Goal: Use online tool/utility: Use online tool/utility

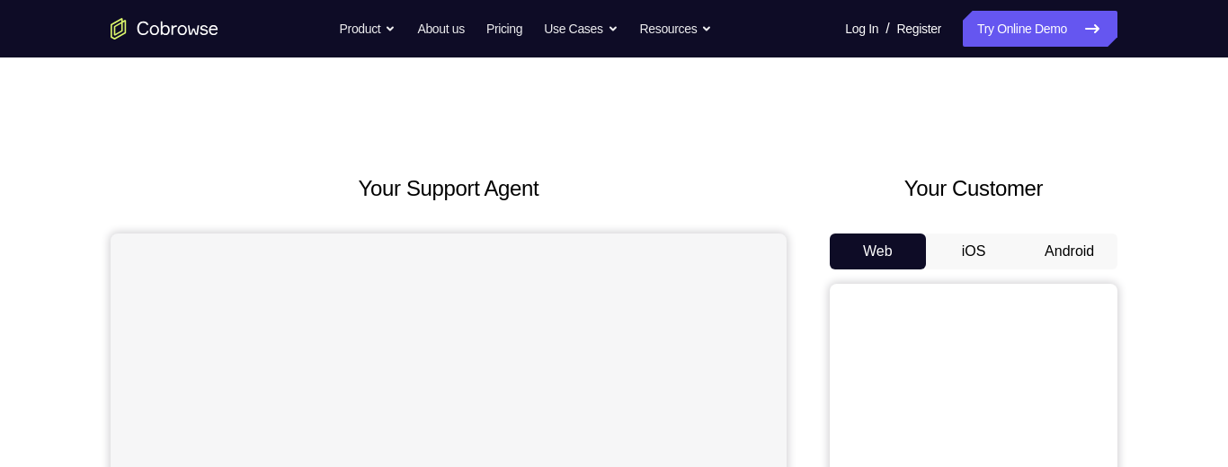
click at [1070, 248] on button "Android" at bounding box center [1069, 252] width 96 height 36
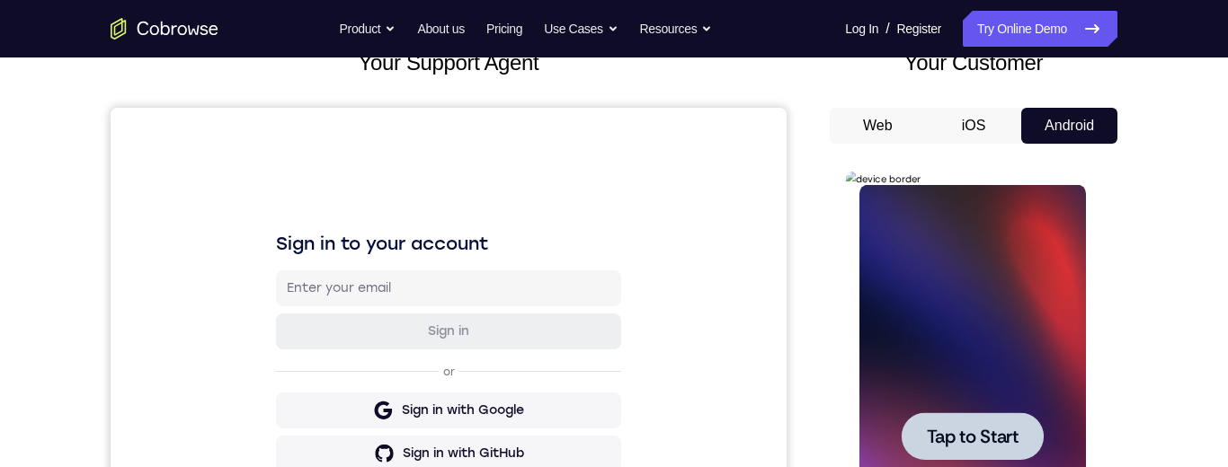
scroll to position [240, 0]
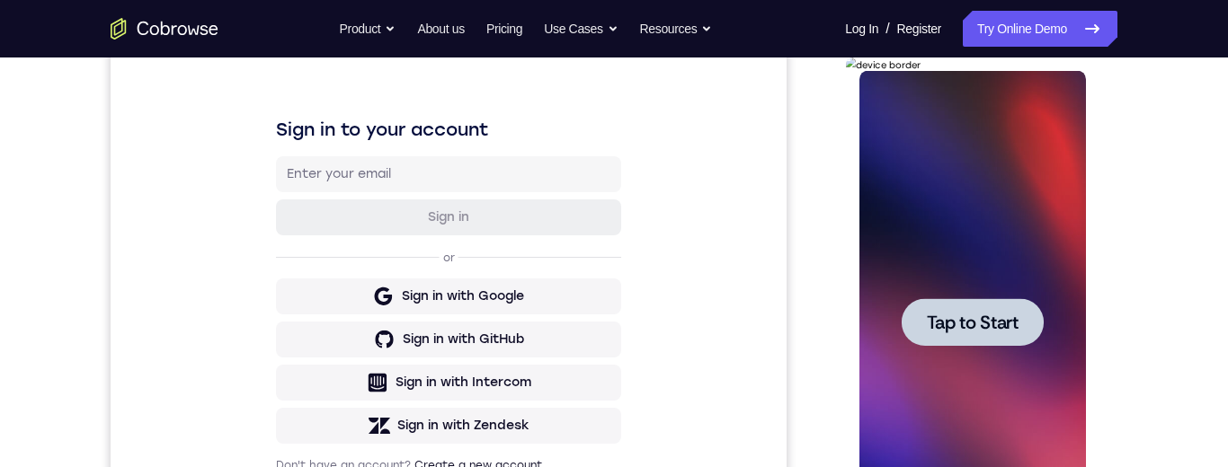
click at [986, 314] on span "Tap to Start" at bounding box center [972, 323] width 92 height 18
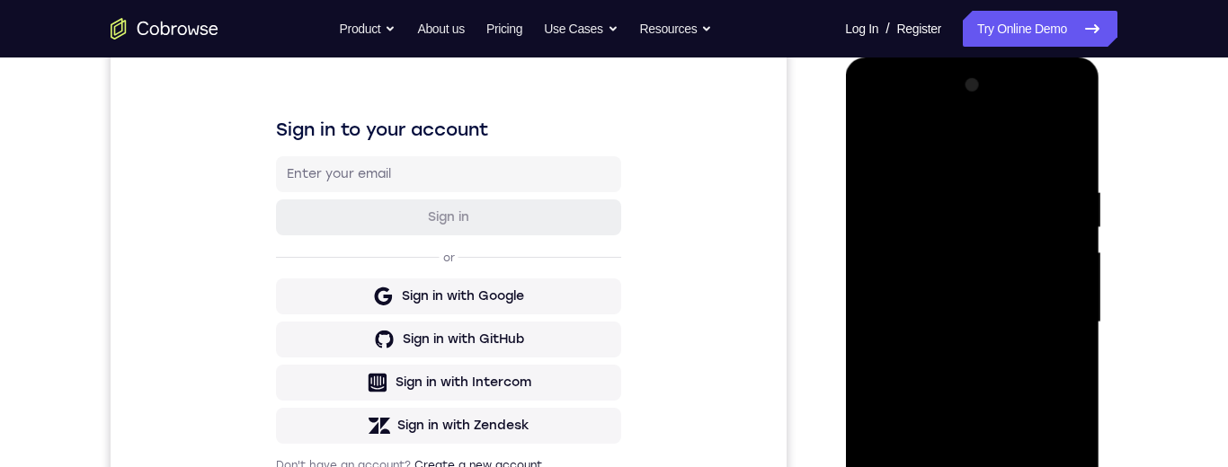
scroll to position [451, 0]
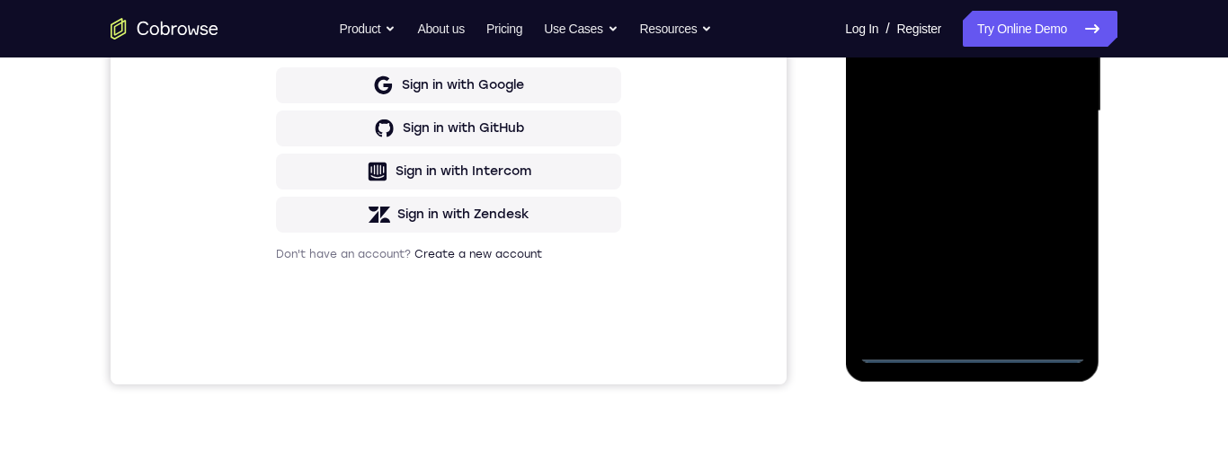
click at [969, 353] on div at bounding box center [971, 111] width 226 height 503
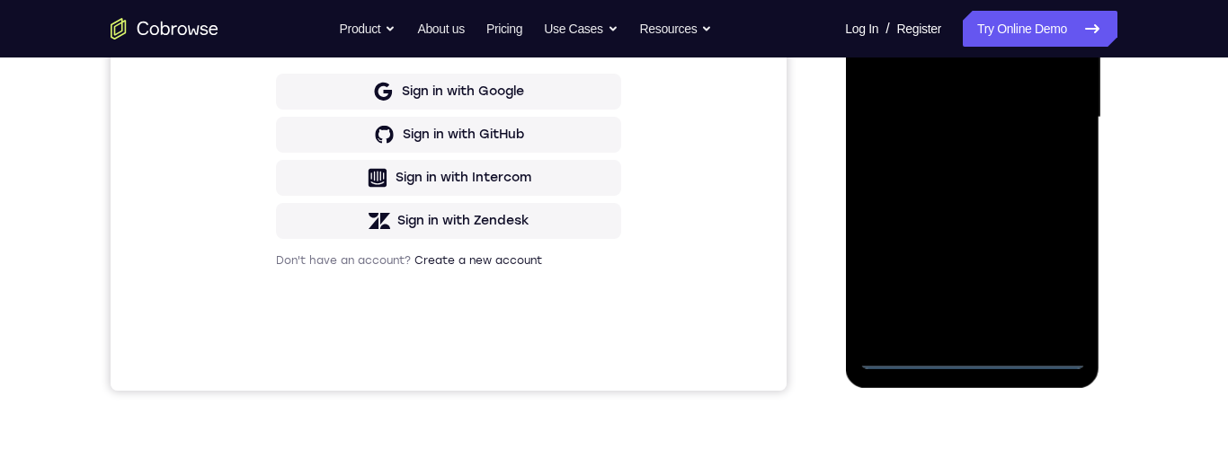
click at [1058, 279] on div at bounding box center [971, 117] width 226 height 503
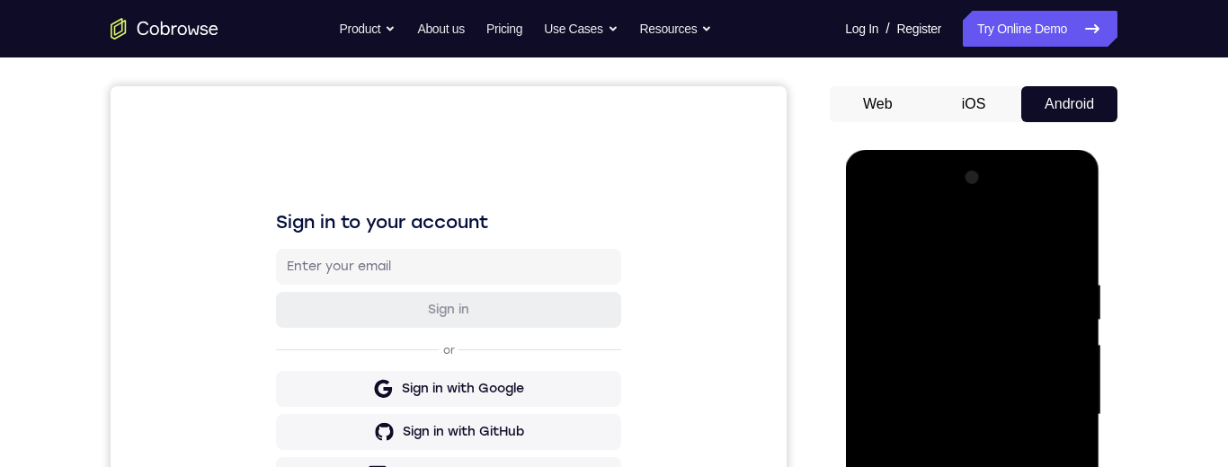
scroll to position [254, 0]
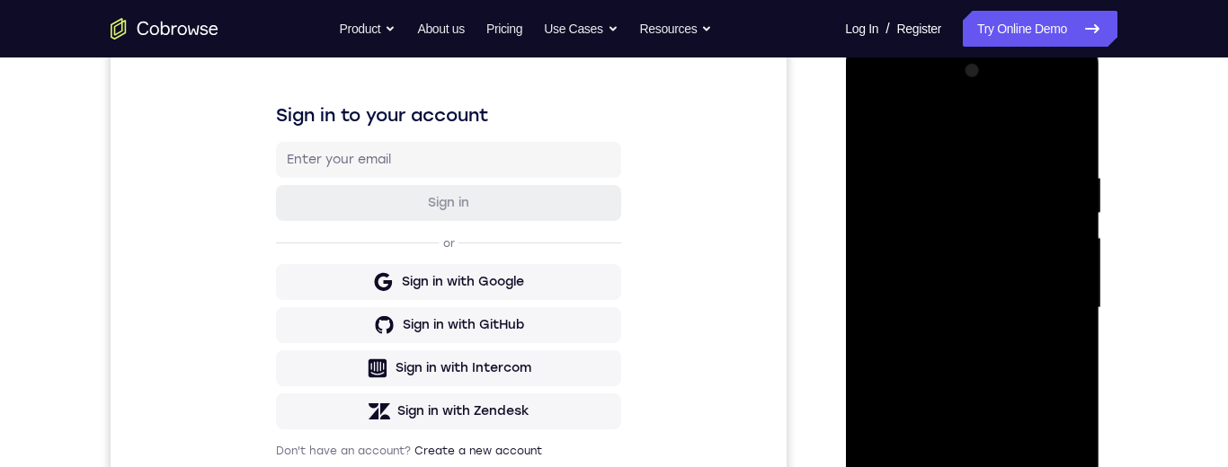
click at [941, 100] on div at bounding box center [971, 308] width 226 height 503
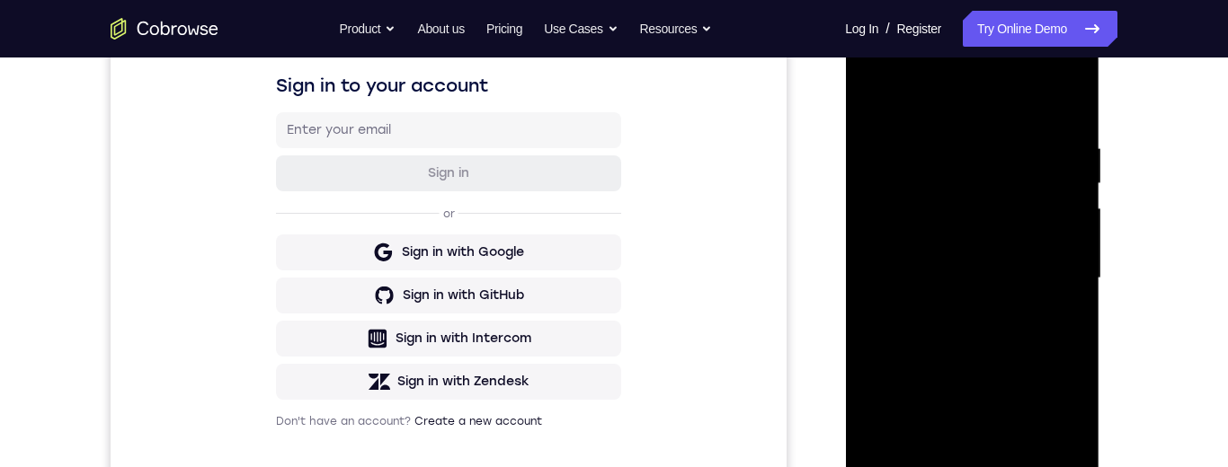
click at [932, 100] on div at bounding box center [971, 278] width 226 height 503
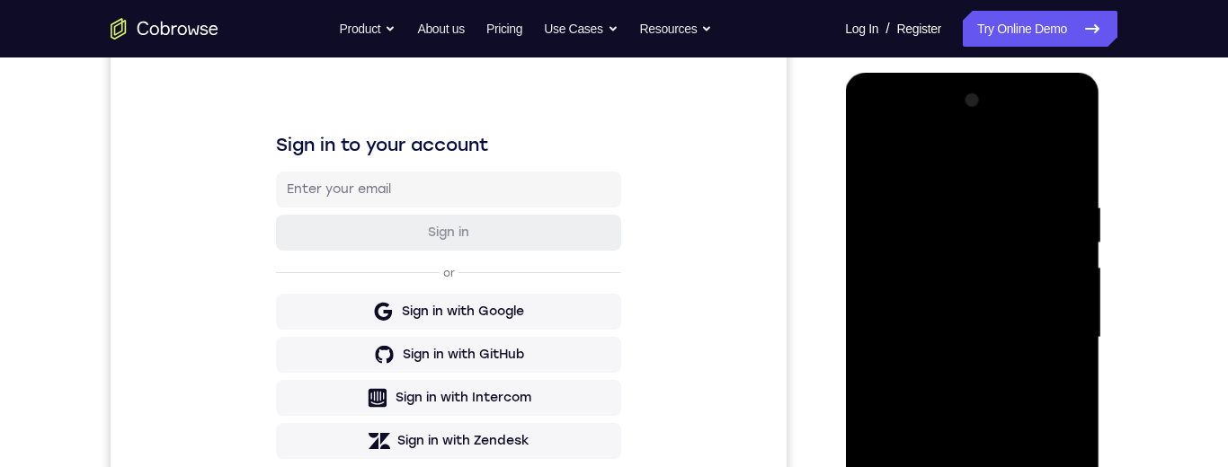
click at [1052, 337] on div at bounding box center [971, 337] width 226 height 503
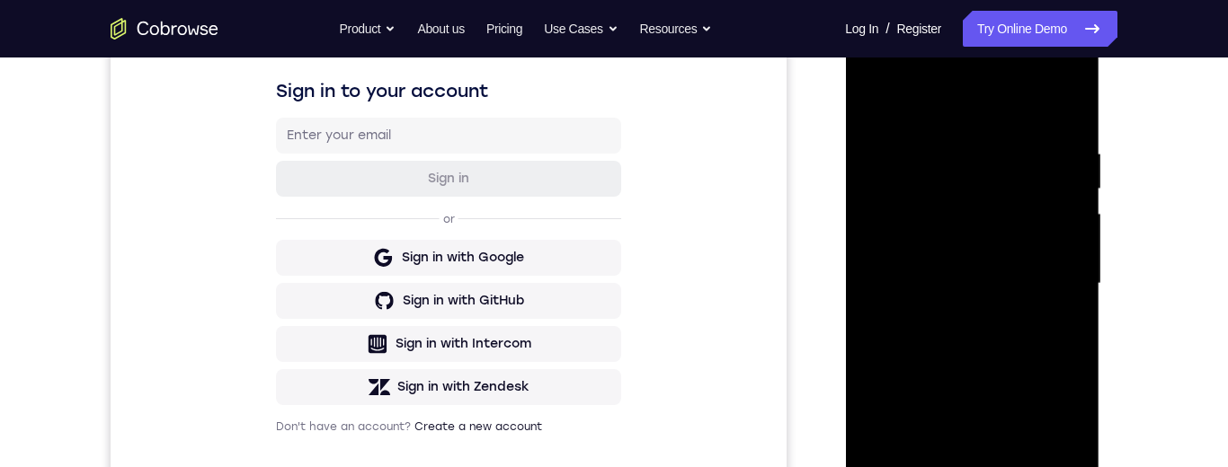
scroll to position [312, 0]
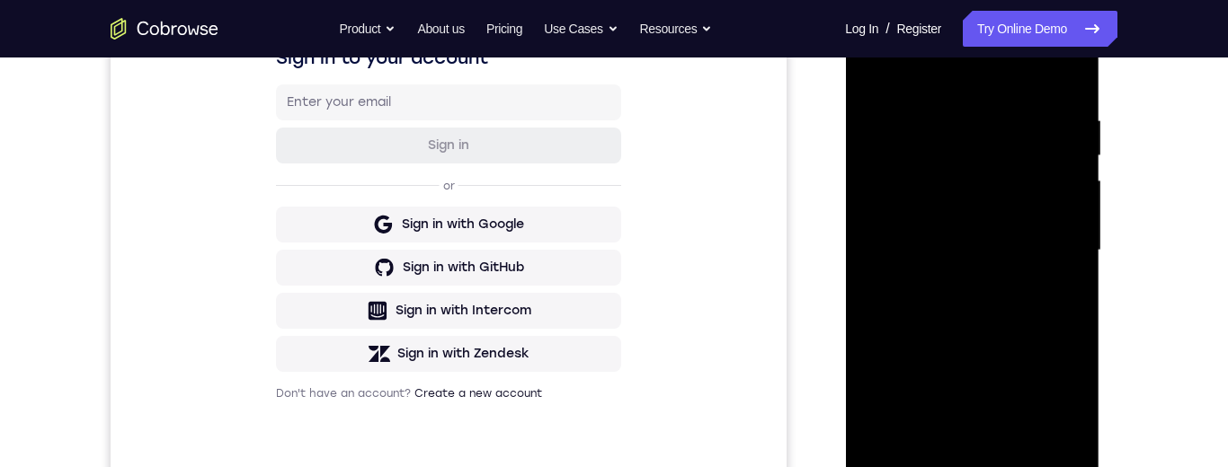
click at [953, 464] on div at bounding box center [971, 250] width 226 height 503
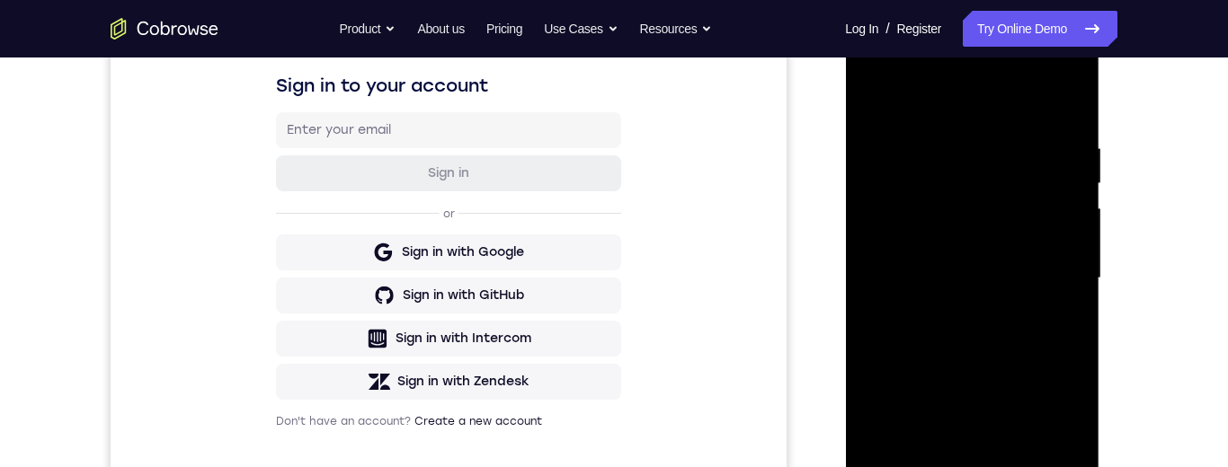
click at [980, 365] on div at bounding box center [971, 278] width 226 height 503
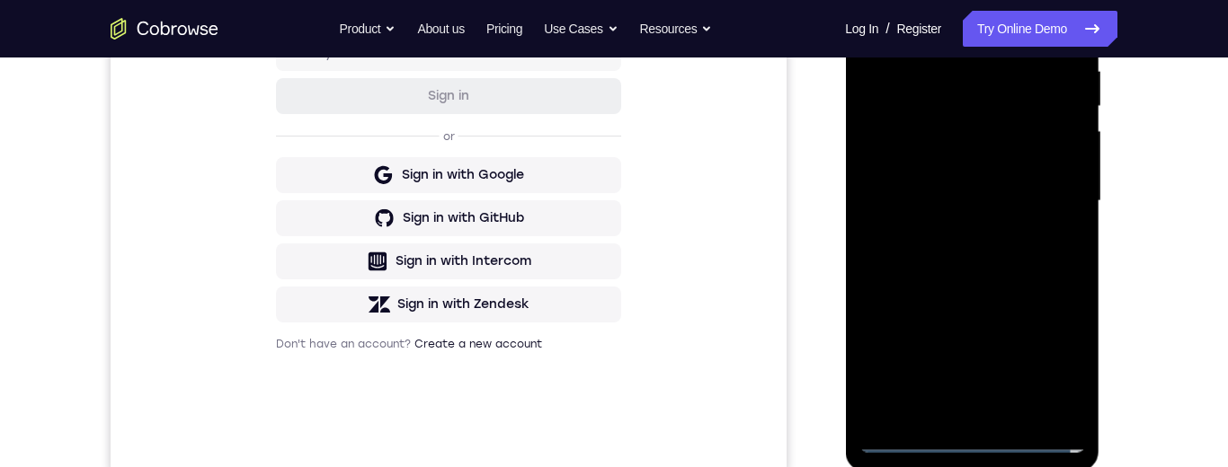
click at [1020, 189] on div at bounding box center [971, 201] width 226 height 503
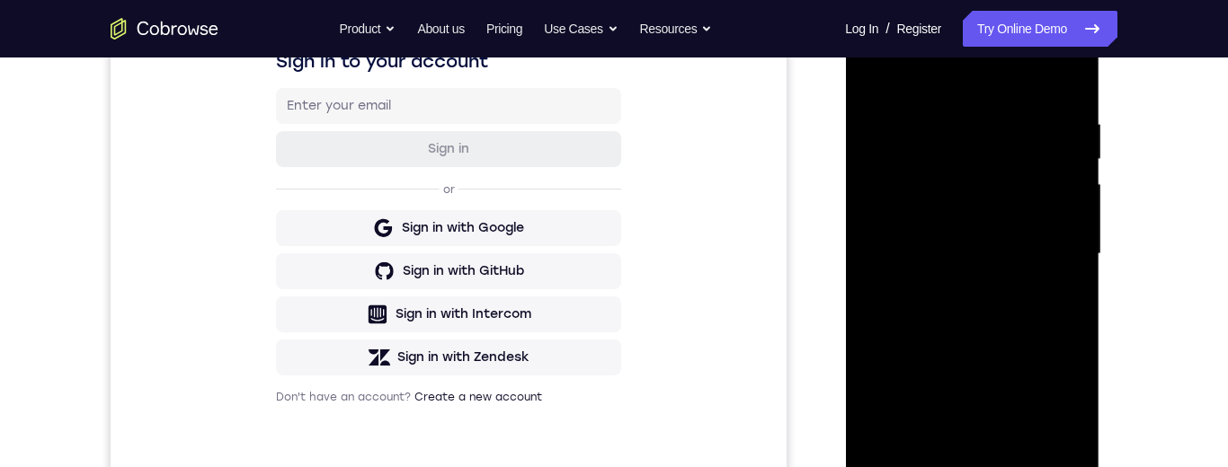
scroll to position [304, 0]
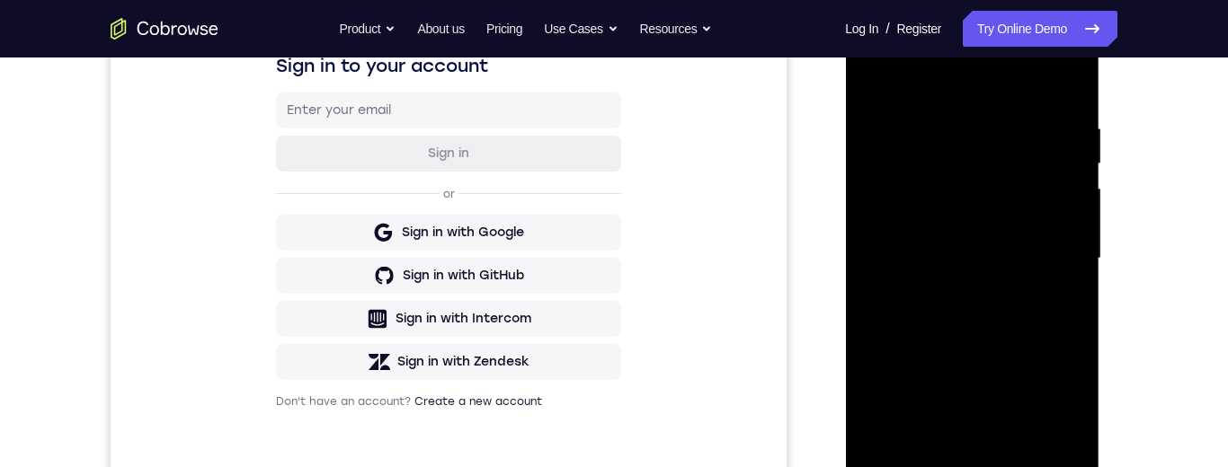
click at [1012, 256] on div at bounding box center [971, 258] width 226 height 503
click at [983, 242] on div at bounding box center [971, 258] width 226 height 503
click at [954, 265] on div at bounding box center [971, 258] width 226 height 503
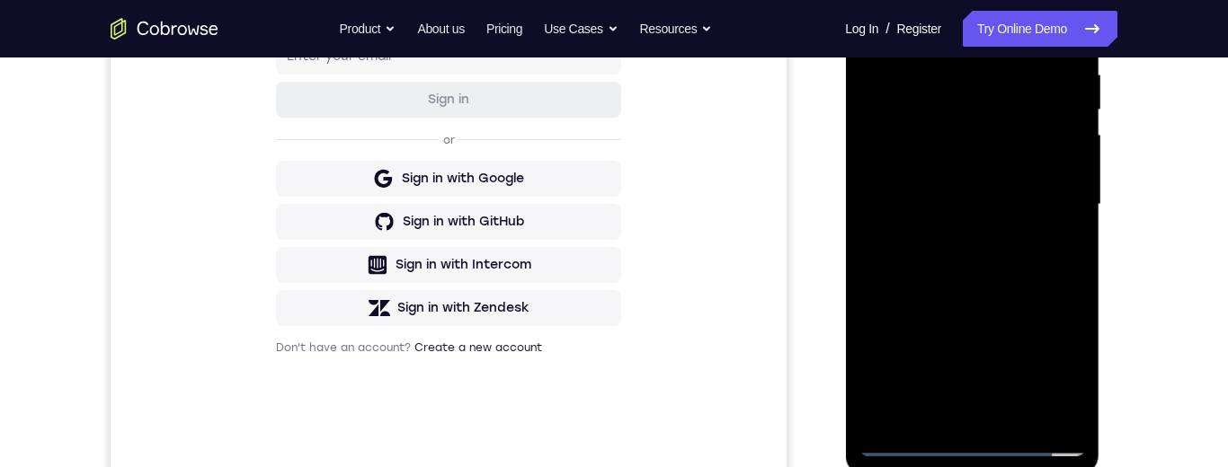
click at [990, 403] on div at bounding box center [971, 204] width 226 height 503
click at [1054, 152] on div at bounding box center [971, 204] width 226 height 503
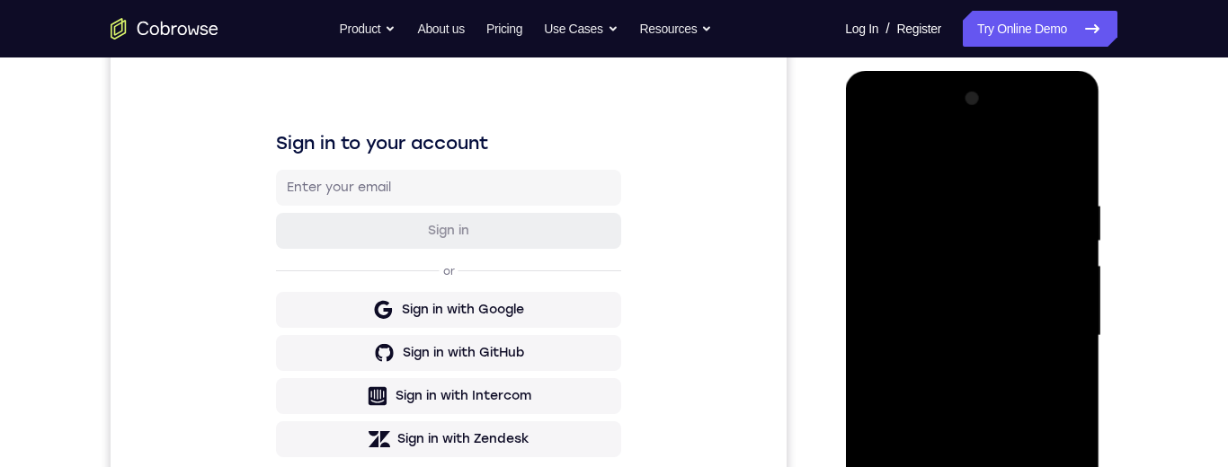
scroll to position [258, 0]
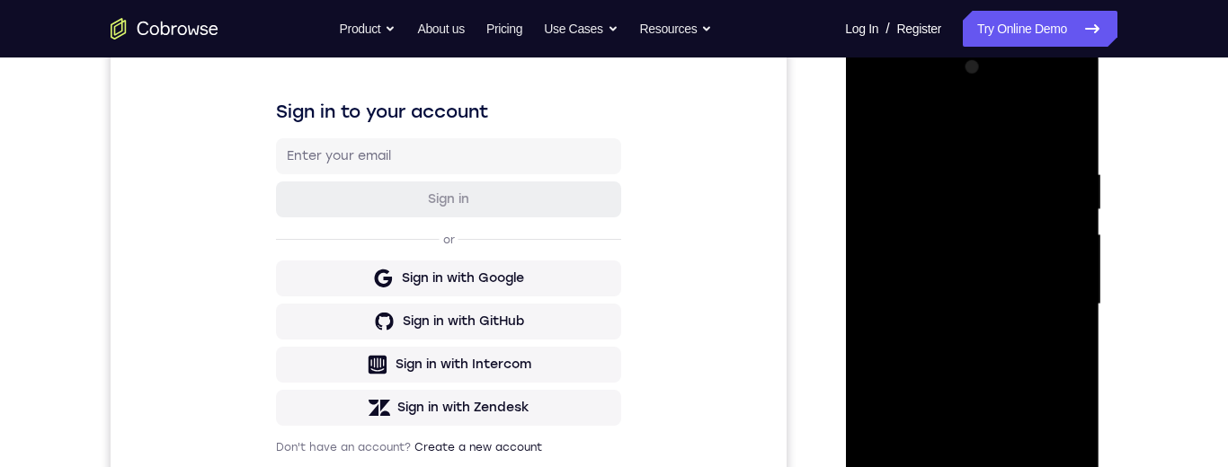
click at [920, 213] on div at bounding box center [971, 304] width 226 height 503
click at [927, 217] on div at bounding box center [971, 304] width 226 height 503
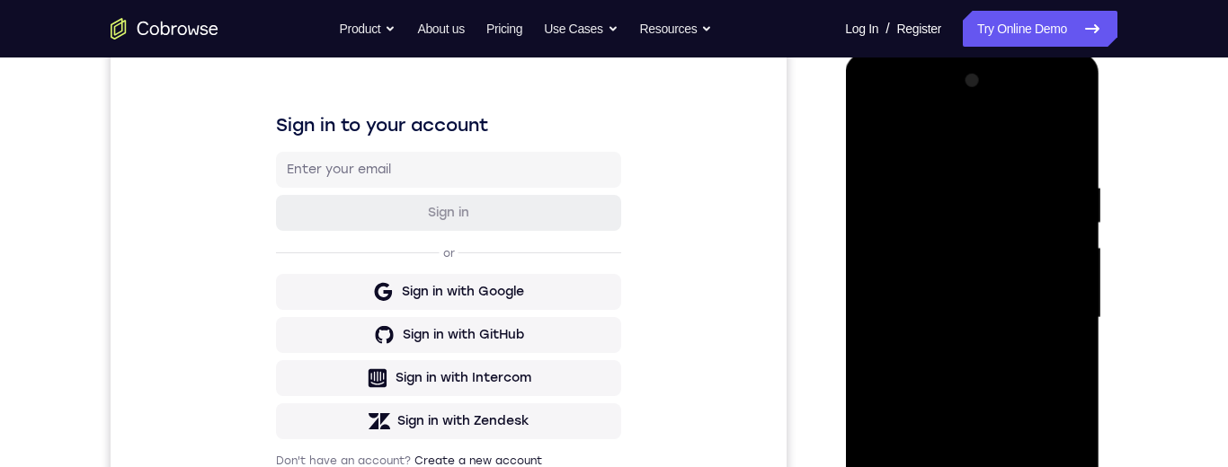
scroll to position [309, 0]
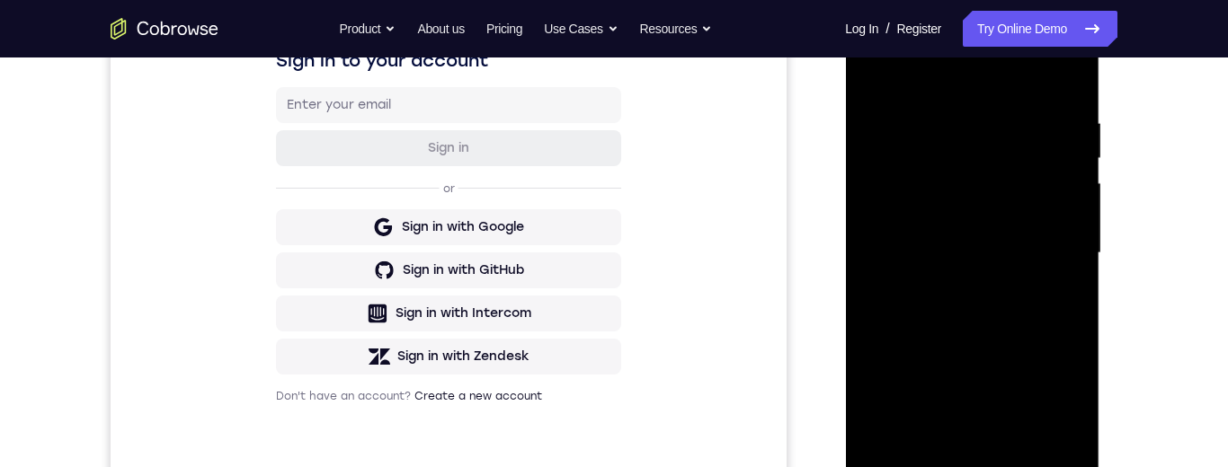
click at [984, 342] on div at bounding box center [971, 253] width 226 height 503
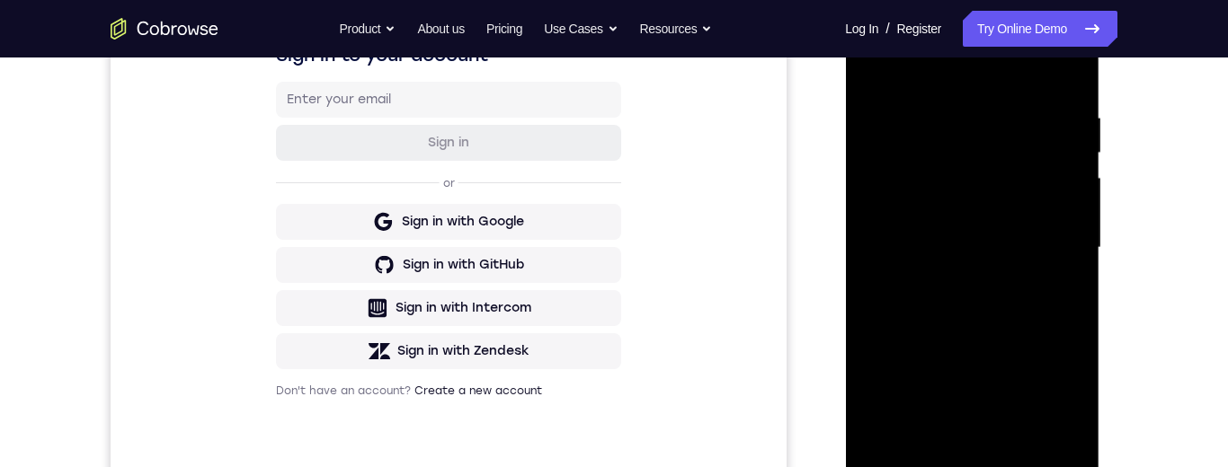
click at [963, 343] on div at bounding box center [971, 247] width 226 height 503
click at [997, 287] on div at bounding box center [971, 247] width 226 height 503
click at [1071, 317] on div at bounding box center [971, 247] width 226 height 503
click at [1073, 310] on div at bounding box center [971, 247] width 226 height 503
click at [1018, 456] on div at bounding box center [971, 247] width 226 height 503
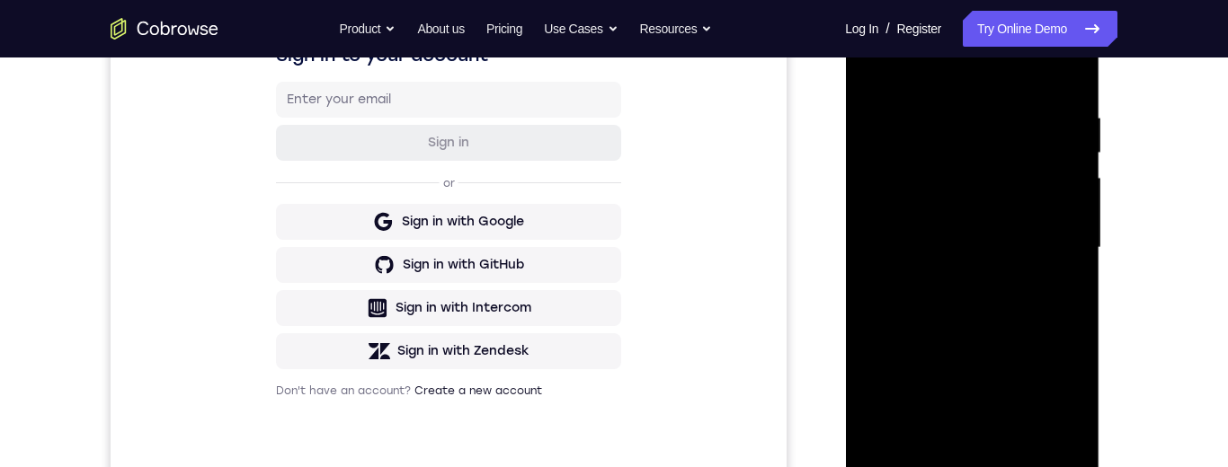
scroll to position [290, 0]
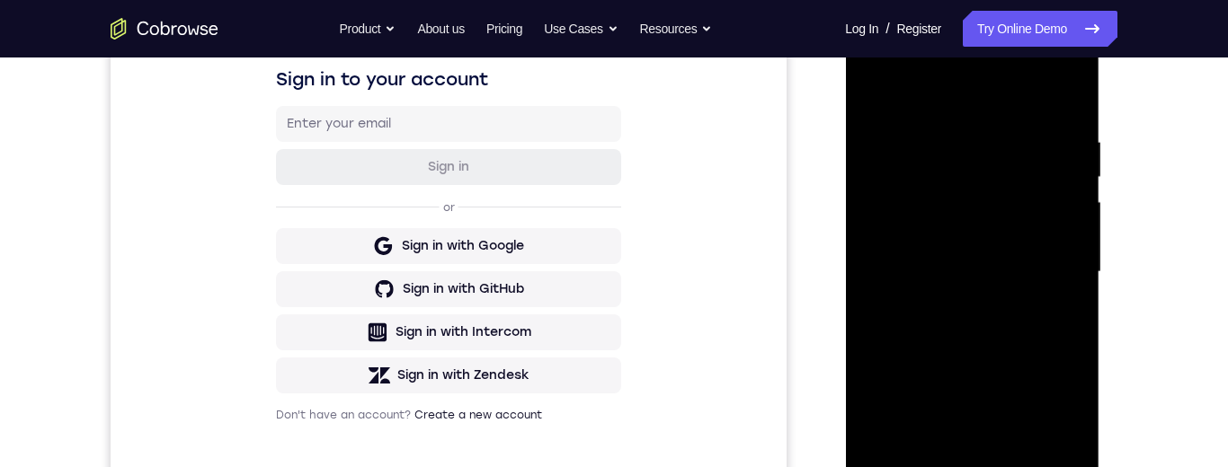
click at [978, 364] on div at bounding box center [971, 272] width 226 height 503
click at [1014, 249] on div at bounding box center [971, 272] width 226 height 503
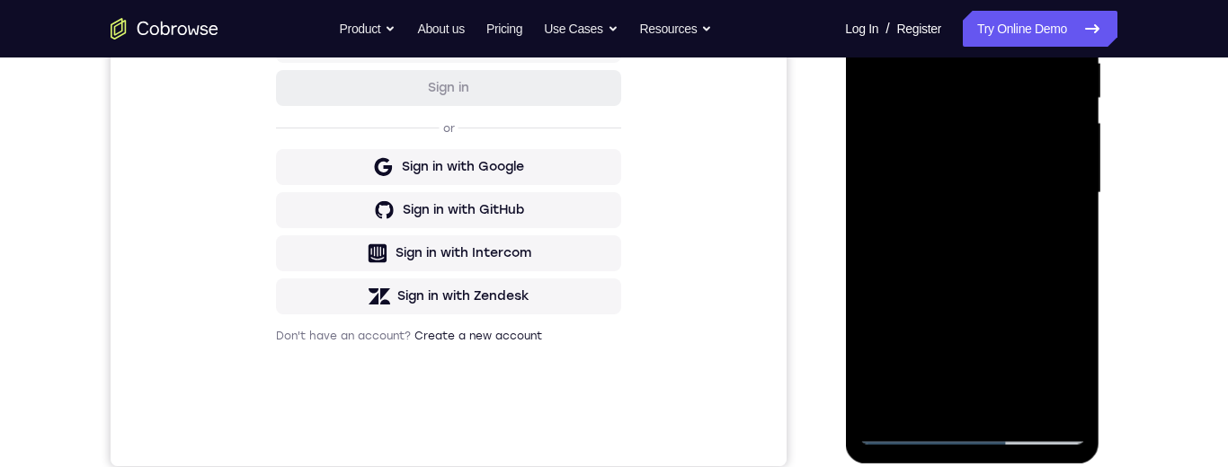
click at [1054, 238] on div at bounding box center [971, 193] width 226 height 503
click at [1060, 238] on div at bounding box center [971, 193] width 226 height 503
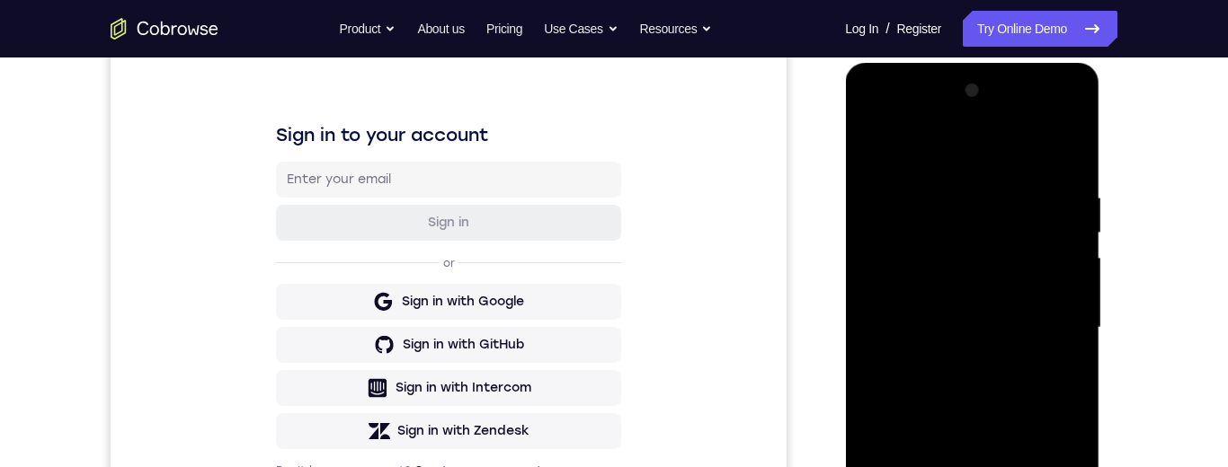
click at [874, 152] on div at bounding box center [971, 327] width 226 height 503
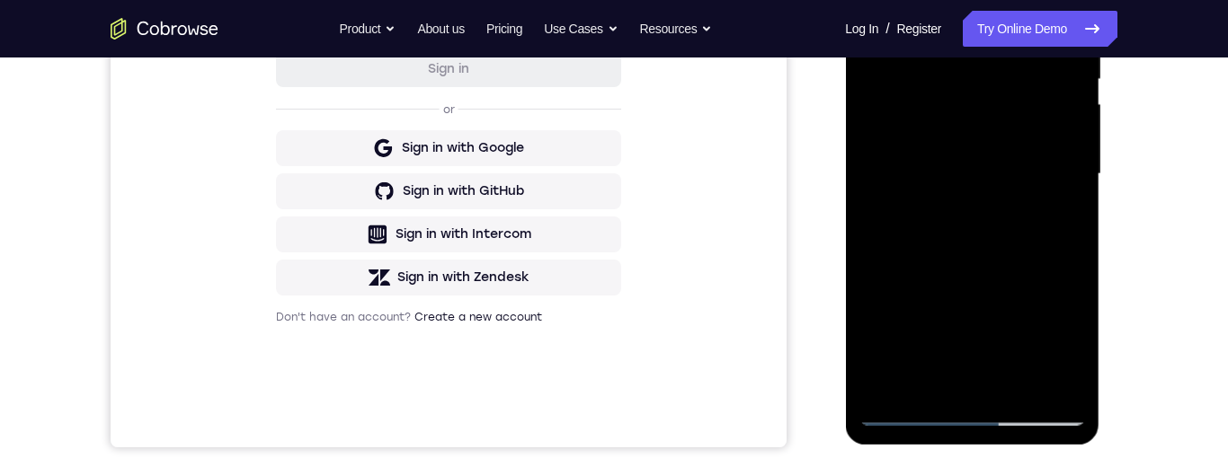
click at [1039, 191] on div at bounding box center [971, 174] width 226 height 503
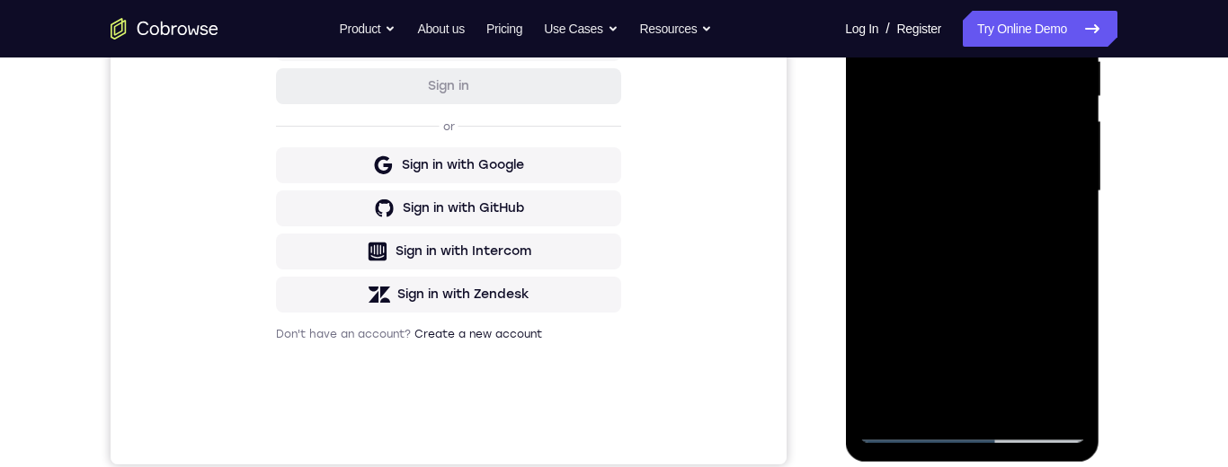
click at [1056, 238] on div at bounding box center [971, 191] width 226 height 503
click at [1060, 236] on div at bounding box center [971, 191] width 226 height 503
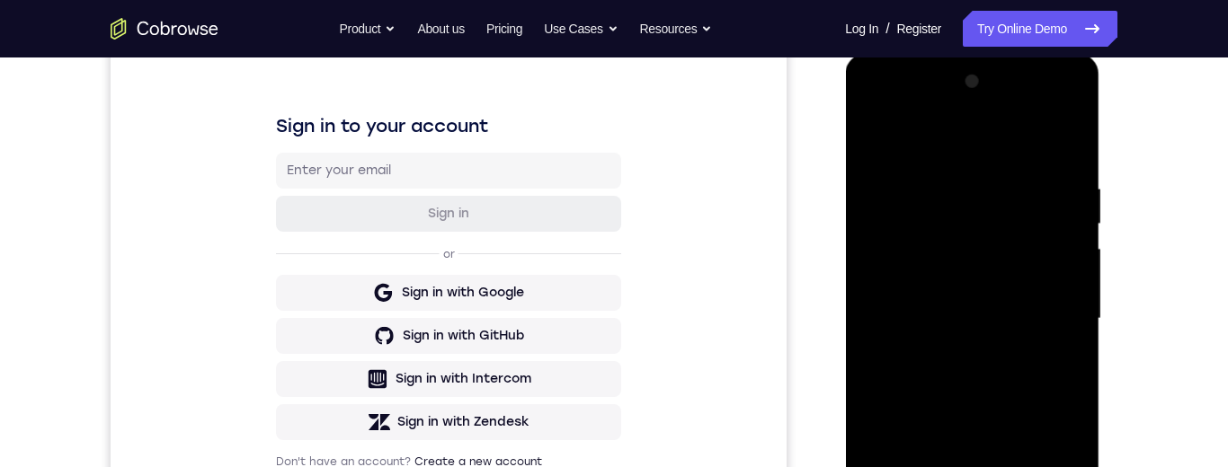
click at [876, 145] on div at bounding box center [971, 318] width 226 height 503
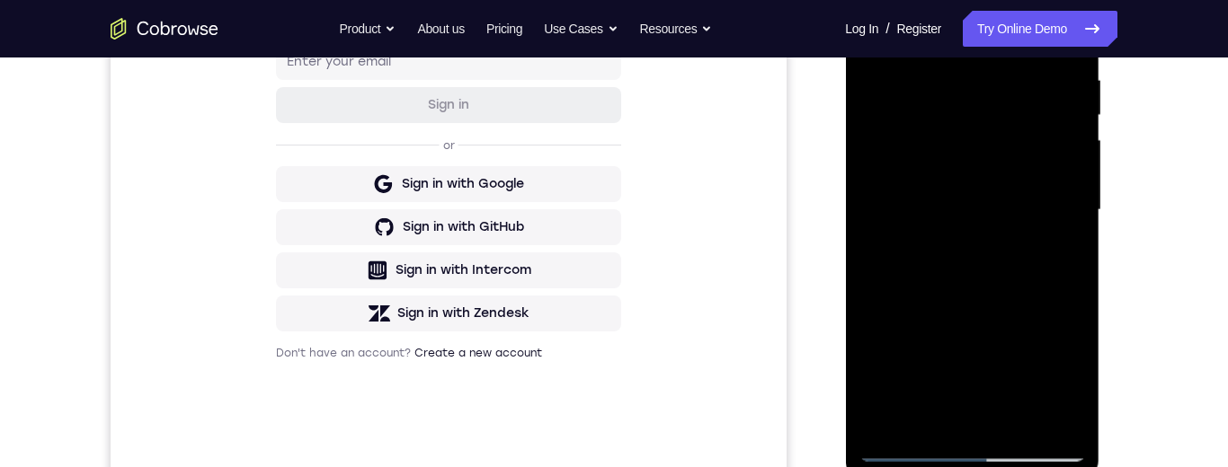
click at [1025, 384] on div at bounding box center [971, 210] width 226 height 503
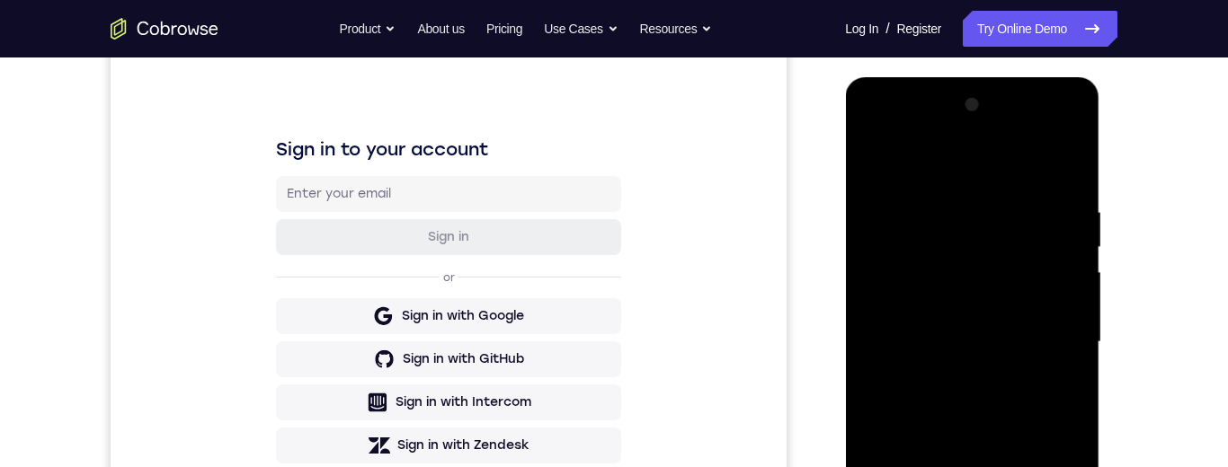
scroll to position [350, 0]
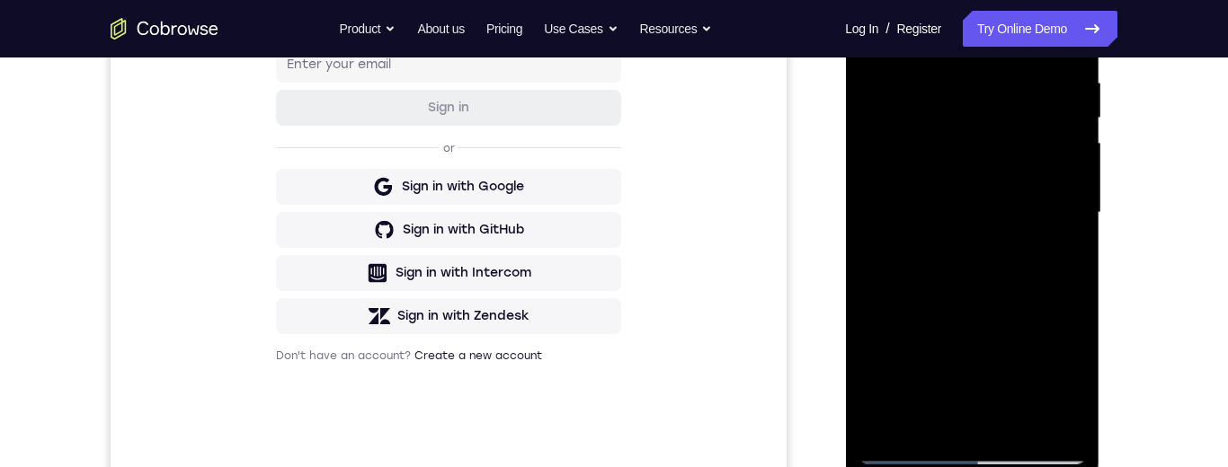
click at [1055, 256] on div at bounding box center [971, 212] width 226 height 503
click at [1055, 254] on div at bounding box center [971, 212] width 226 height 503
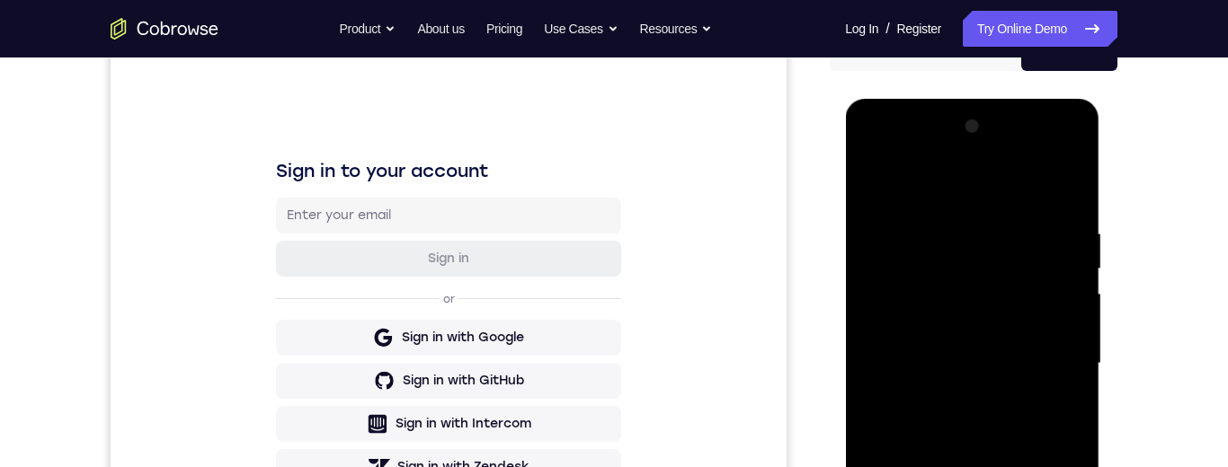
click at [865, 190] on div at bounding box center [971, 363] width 226 height 503
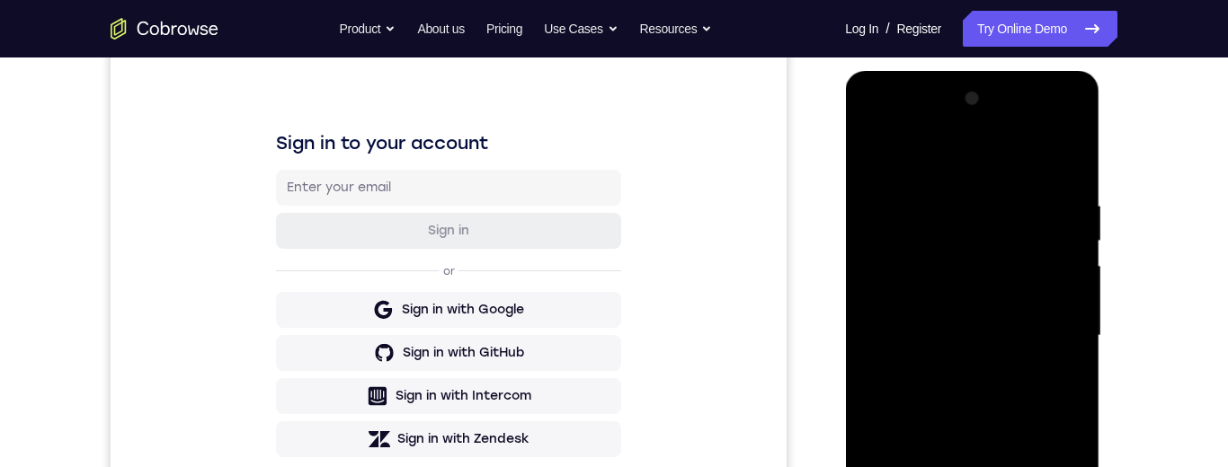
click at [1081, 235] on div at bounding box center [971, 335] width 226 height 503
click at [1074, 239] on div at bounding box center [971, 334] width 226 height 503
click at [867, 235] on div at bounding box center [971, 334] width 226 height 503
click at [1077, 240] on div at bounding box center [971, 334] width 226 height 503
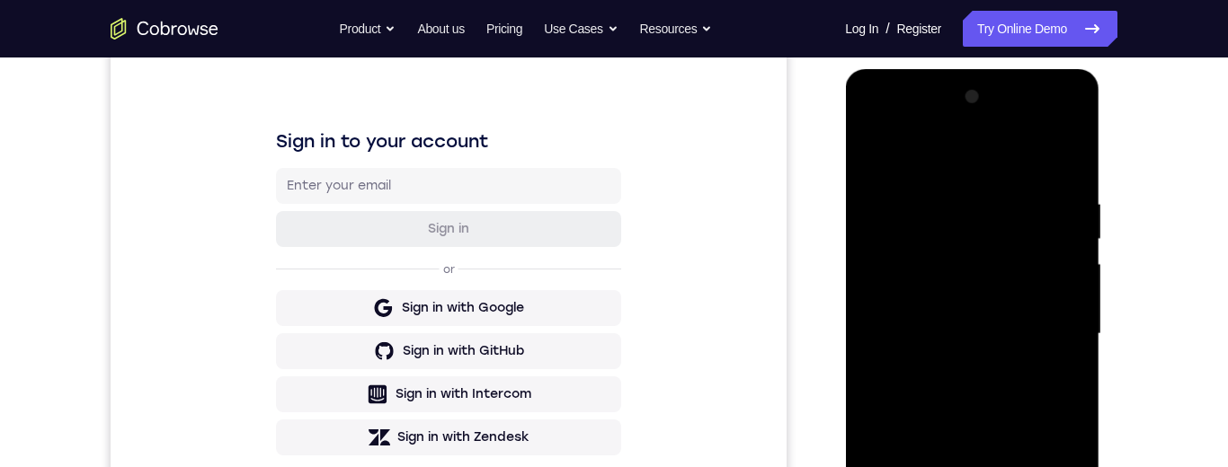
click at [1077, 235] on div at bounding box center [971, 334] width 226 height 503
click at [1075, 235] on div at bounding box center [971, 334] width 226 height 503
click at [1073, 237] on div at bounding box center [971, 334] width 226 height 503
click at [1073, 235] on div at bounding box center [971, 334] width 226 height 503
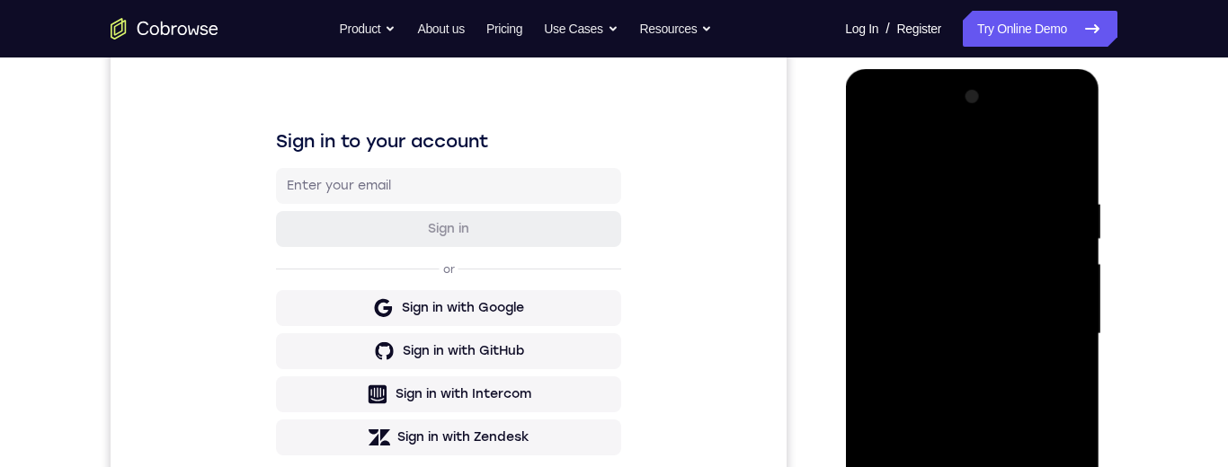
click at [1075, 235] on div at bounding box center [971, 334] width 226 height 503
click at [877, 151] on div at bounding box center [971, 334] width 226 height 503
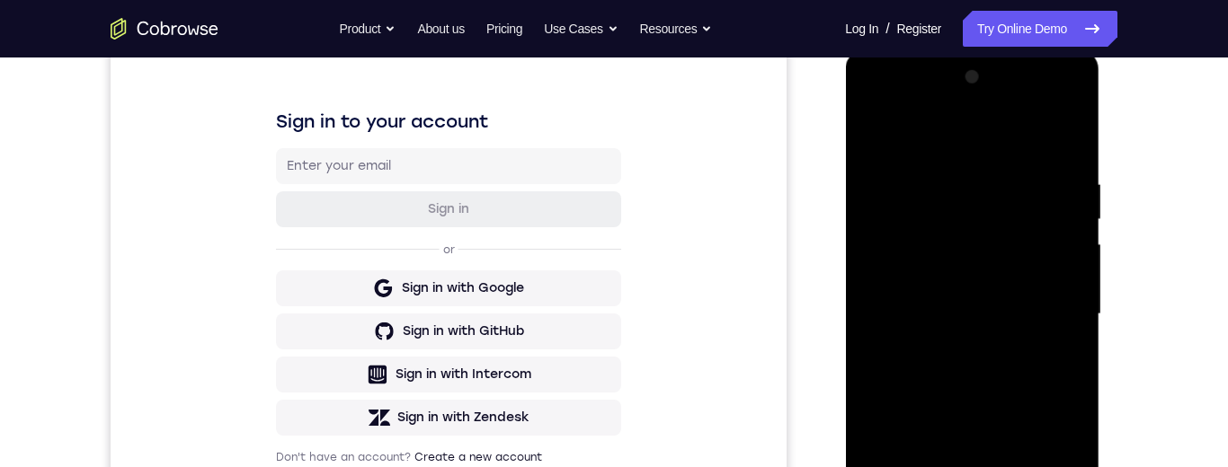
scroll to position [215, 0]
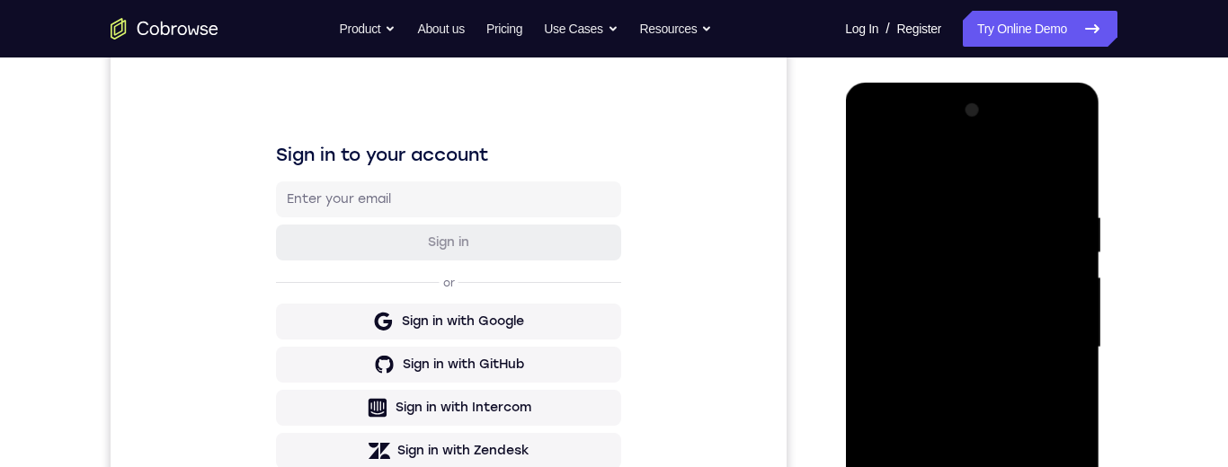
click at [951, 208] on div at bounding box center [971, 347] width 226 height 503
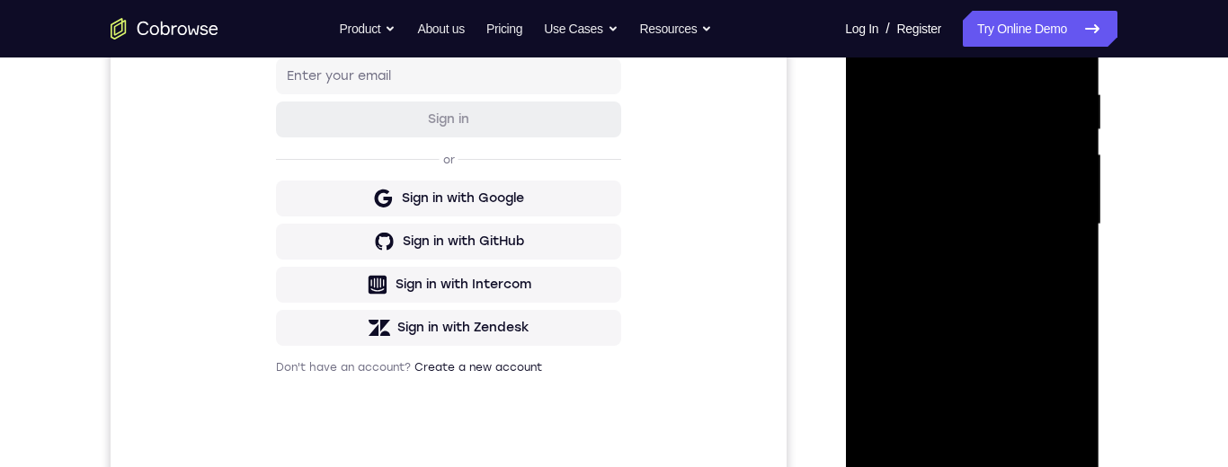
scroll to position [421, 0]
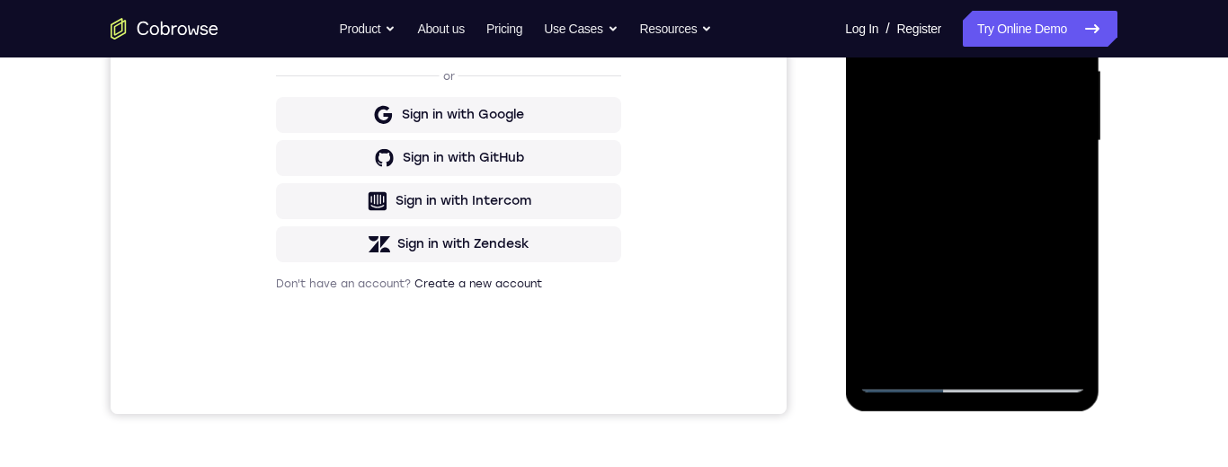
click at [1060, 349] on div at bounding box center [971, 140] width 226 height 503
click at [1057, 140] on div at bounding box center [971, 141] width 226 height 503
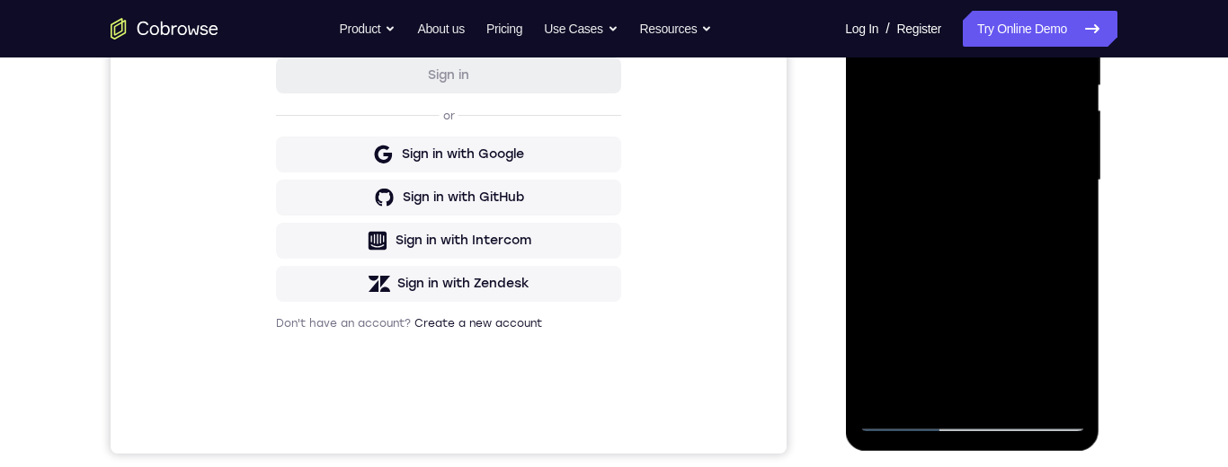
scroll to position [396, 0]
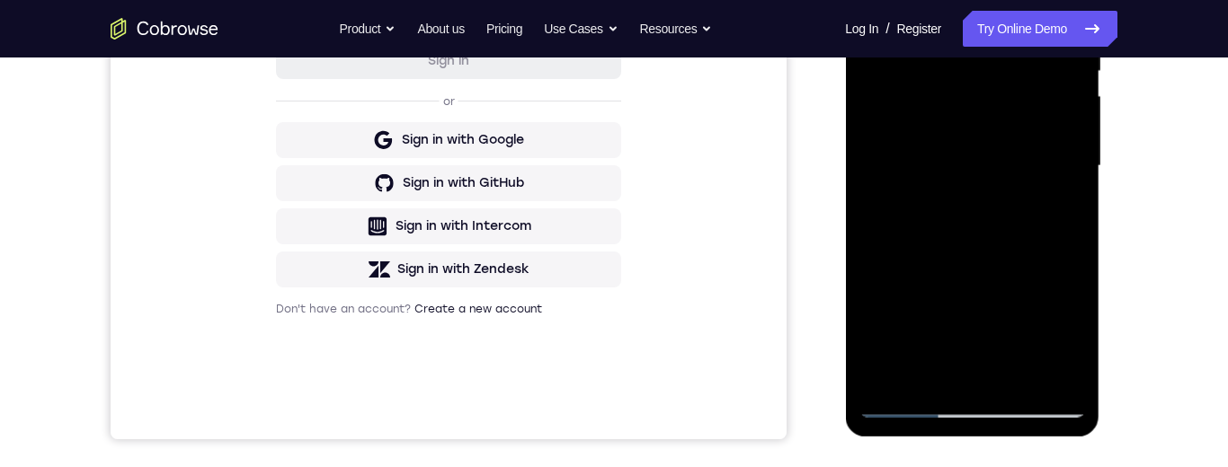
click at [1065, 373] on div at bounding box center [971, 166] width 226 height 503
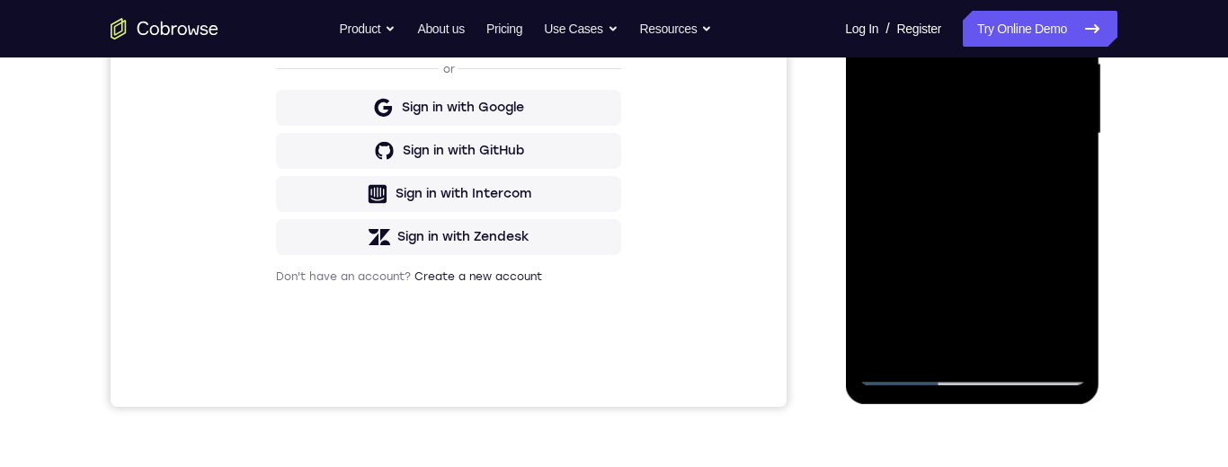
scroll to position [264, 0]
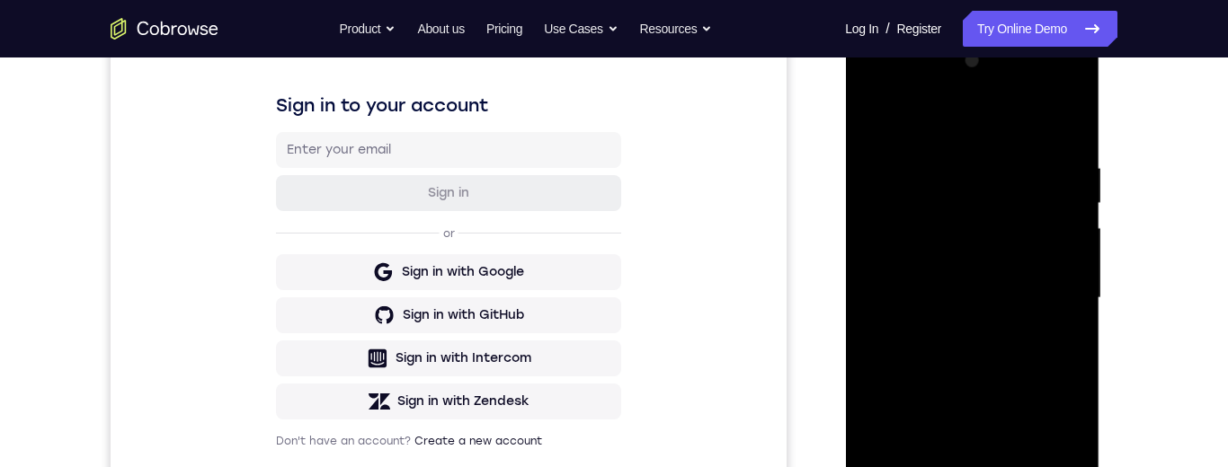
click at [1071, 273] on div at bounding box center [971, 298] width 226 height 503
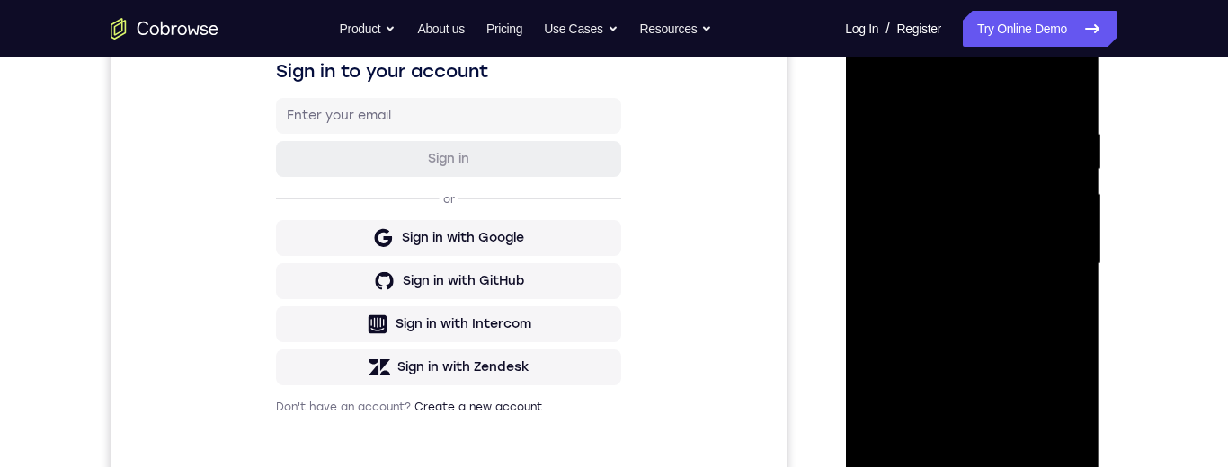
scroll to position [314, 0]
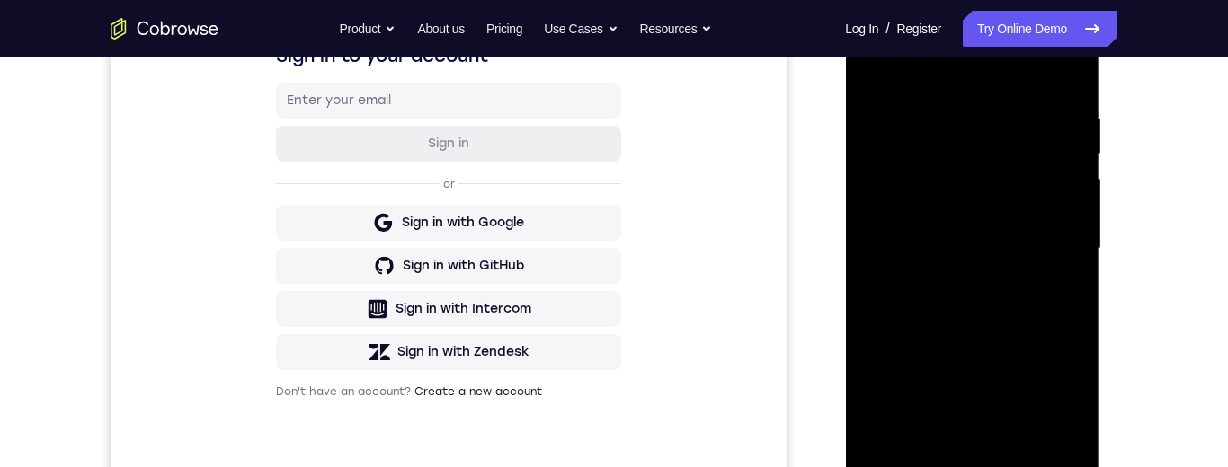
click at [1078, 402] on div at bounding box center [971, 248] width 226 height 503
click at [1076, 333] on div at bounding box center [971, 248] width 226 height 503
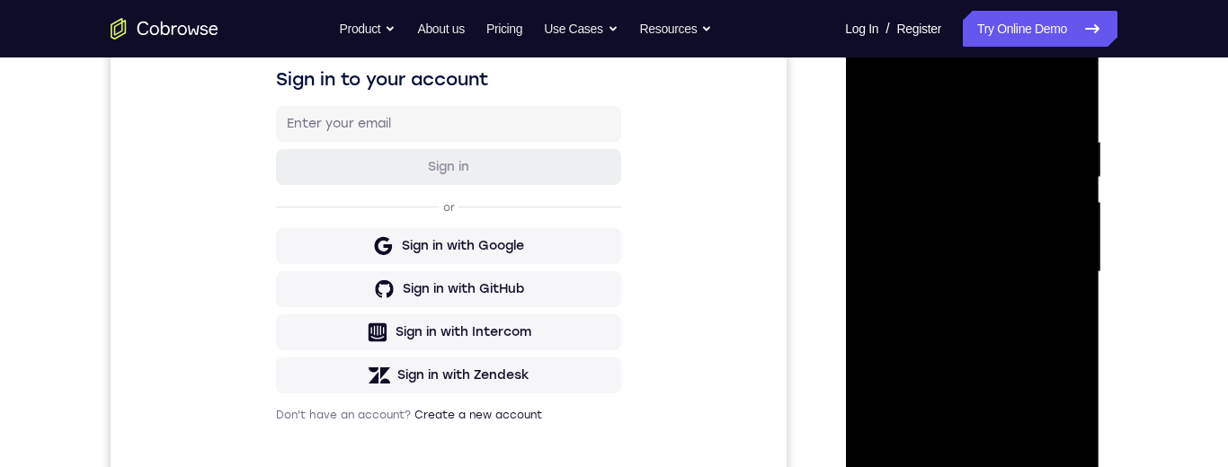
click at [1071, 355] on div at bounding box center [971, 272] width 226 height 503
click at [1063, 102] on div at bounding box center [971, 272] width 226 height 503
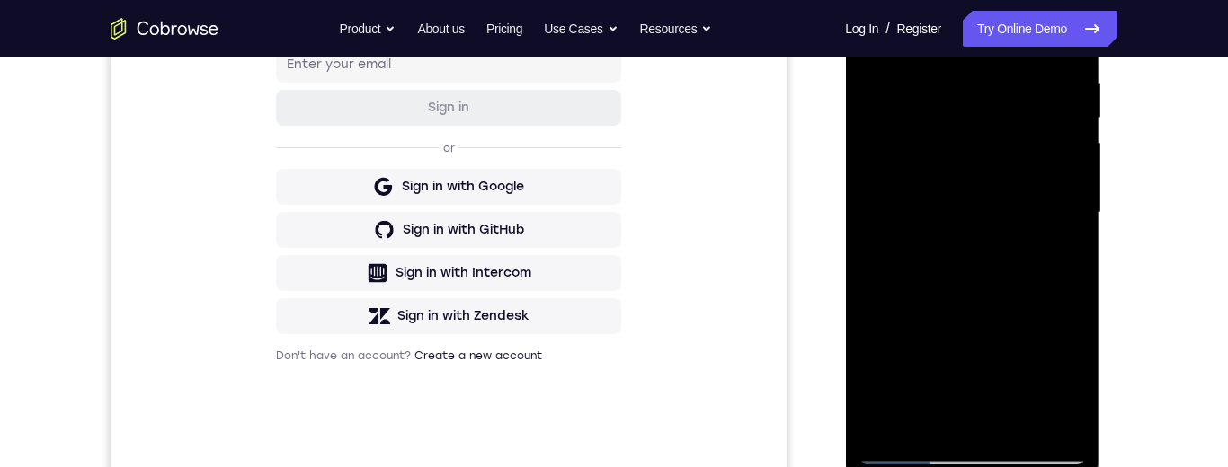
scroll to position [393, 0]
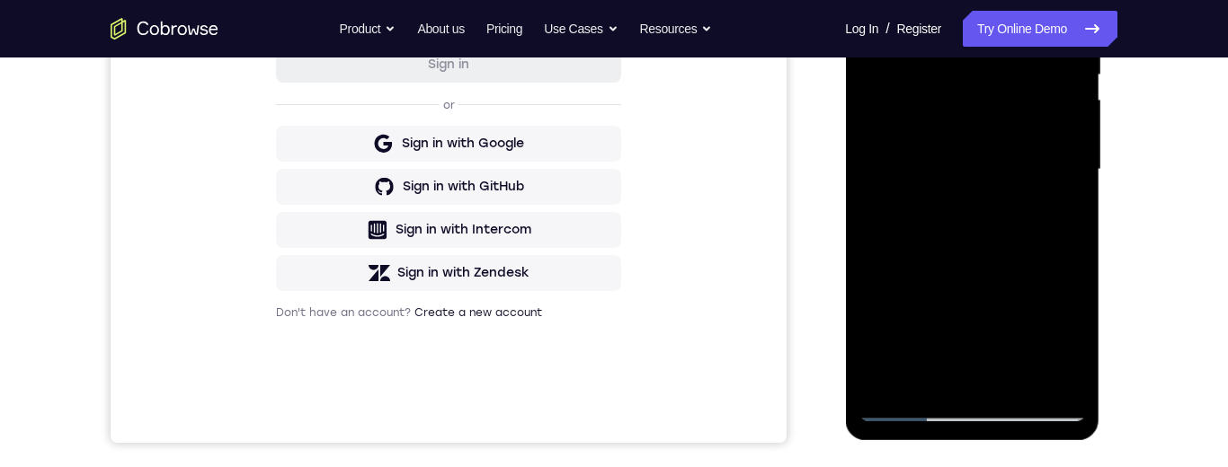
click at [1015, 382] on div at bounding box center [971, 169] width 226 height 503
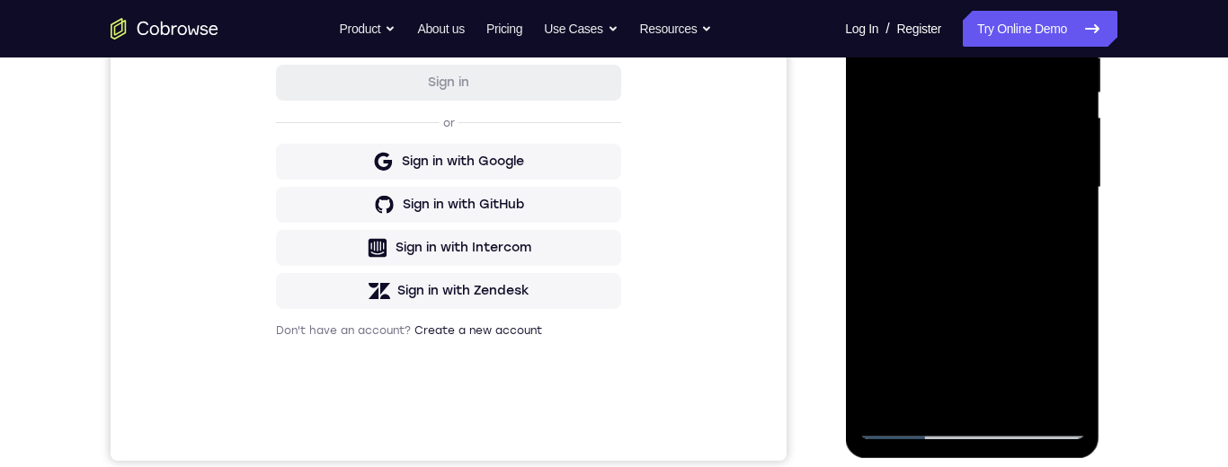
click at [880, 68] on div at bounding box center [971, 187] width 226 height 503
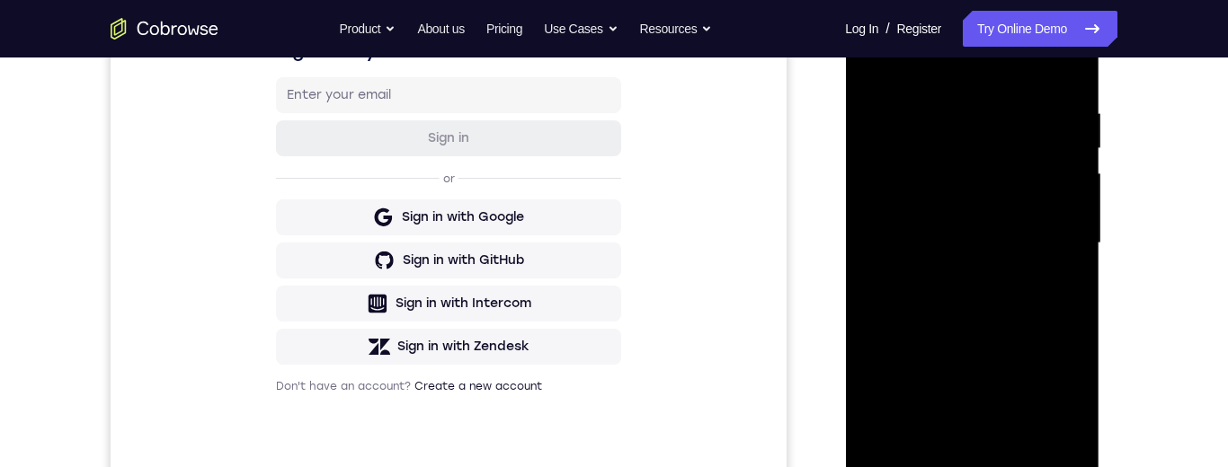
click at [994, 231] on div at bounding box center [971, 243] width 226 height 503
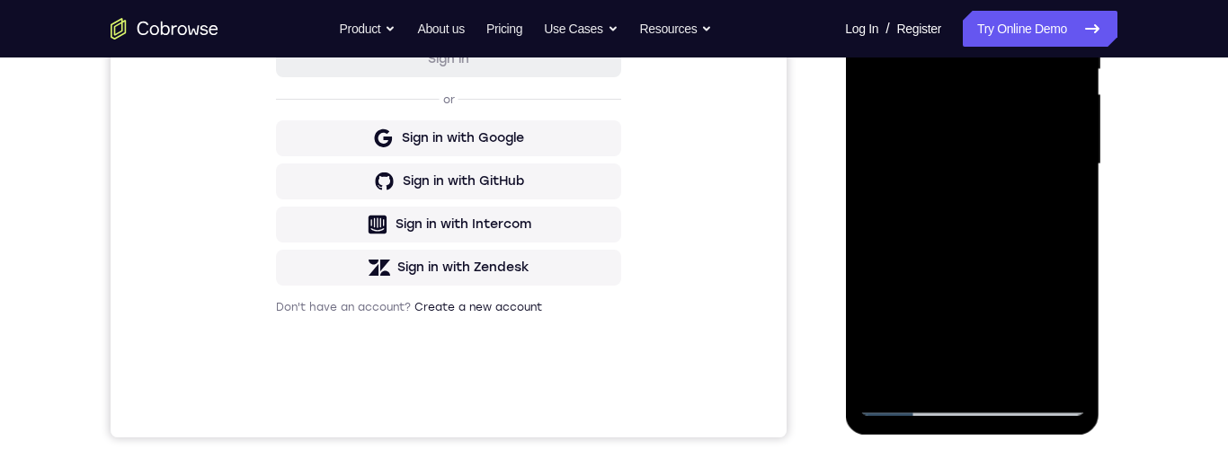
click at [927, 365] on div at bounding box center [971, 164] width 226 height 503
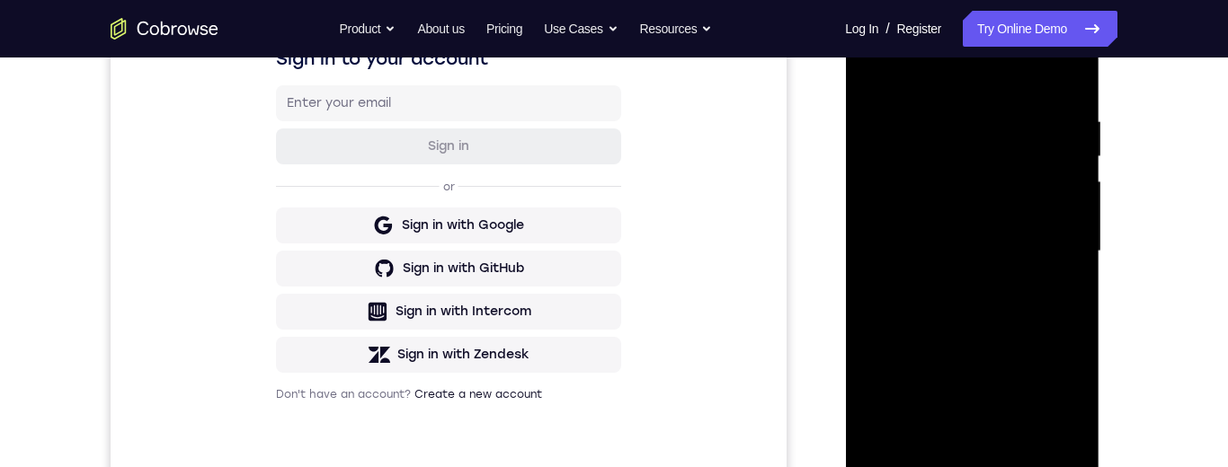
click at [945, 133] on div at bounding box center [971, 251] width 226 height 503
click at [941, 132] on div at bounding box center [971, 251] width 226 height 503
click at [973, 150] on div at bounding box center [971, 251] width 226 height 503
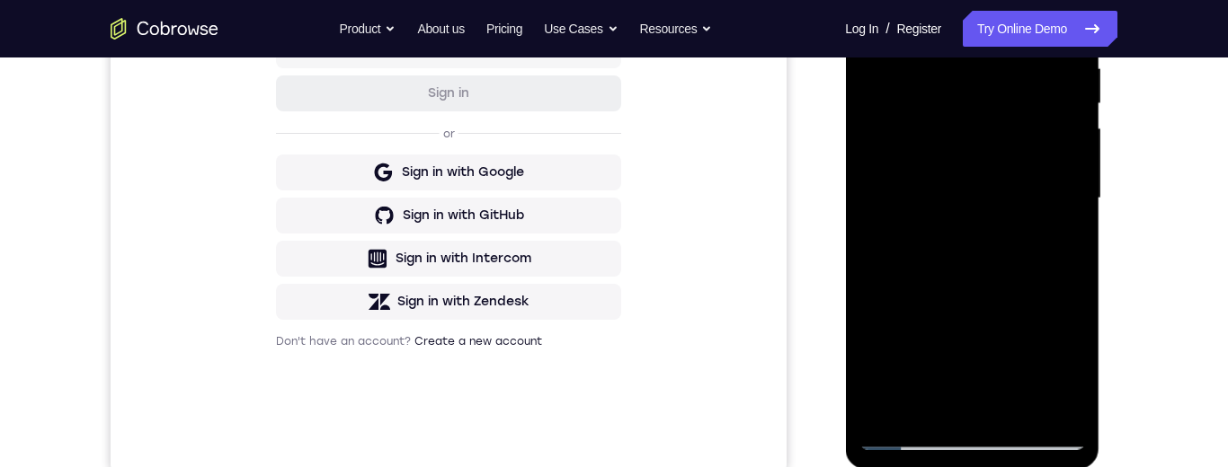
click at [942, 271] on div at bounding box center [971, 198] width 226 height 503
click at [963, 206] on div at bounding box center [971, 198] width 226 height 503
click at [1082, 376] on div at bounding box center [971, 198] width 226 height 503
click at [1080, 376] on div at bounding box center [971, 198] width 226 height 503
click at [1076, 377] on div at bounding box center [971, 198] width 226 height 503
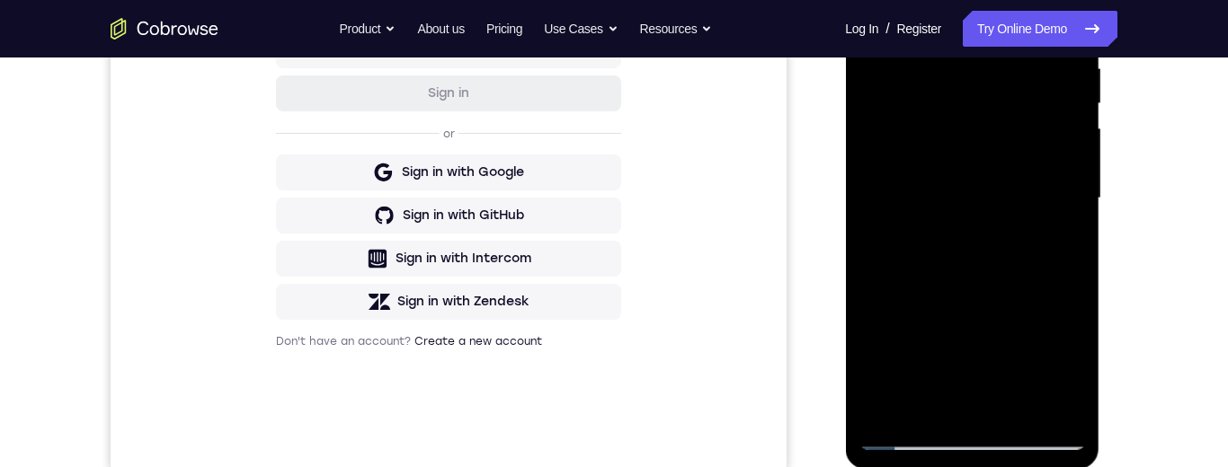
click at [1076, 375] on div at bounding box center [971, 198] width 226 height 503
click at [1075, 374] on div at bounding box center [971, 198] width 226 height 503
click at [872, 279] on div at bounding box center [971, 198] width 226 height 503
click at [928, 404] on div at bounding box center [971, 198] width 226 height 503
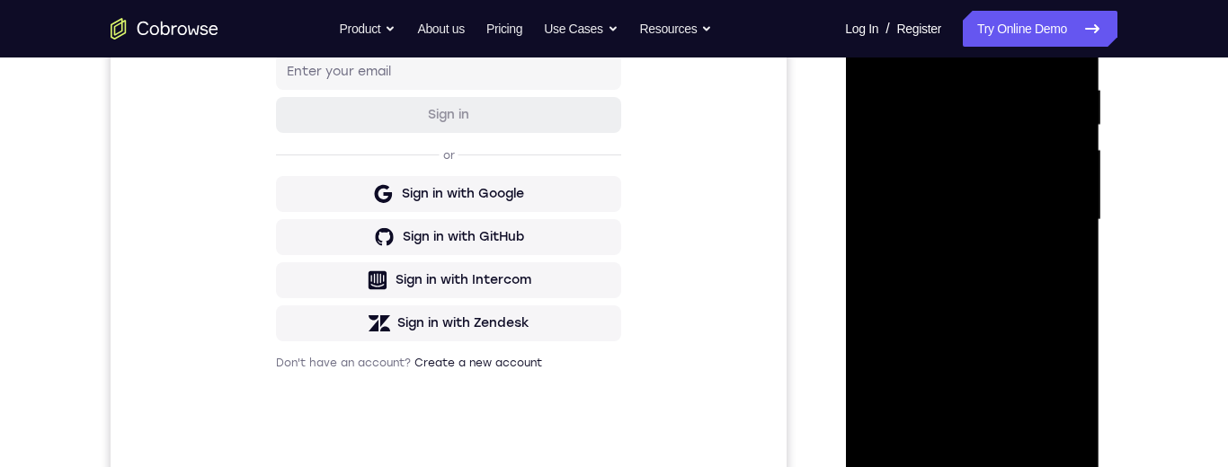
scroll to position [339, 0]
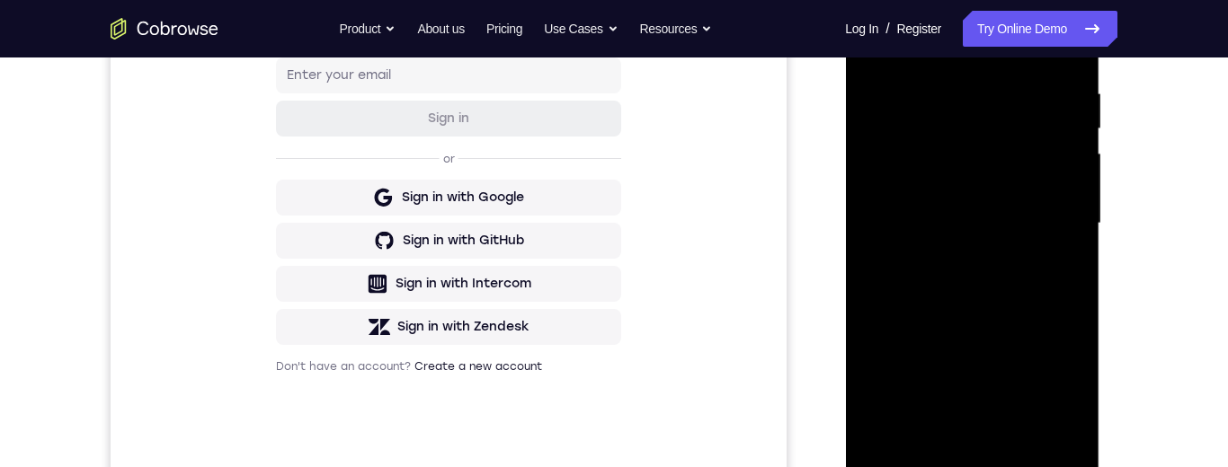
click at [1048, 405] on div at bounding box center [971, 223] width 226 height 503
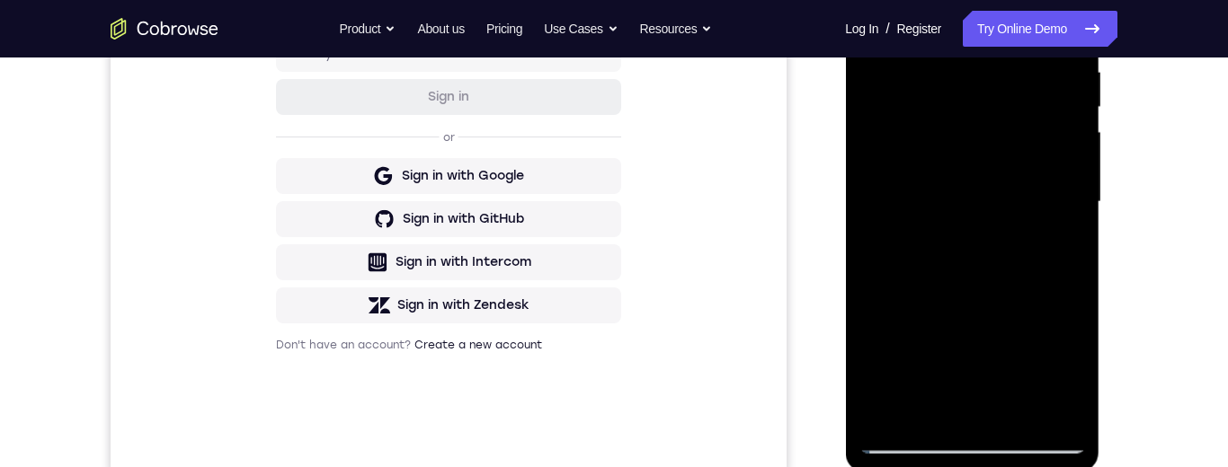
scroll to position [321, 0]
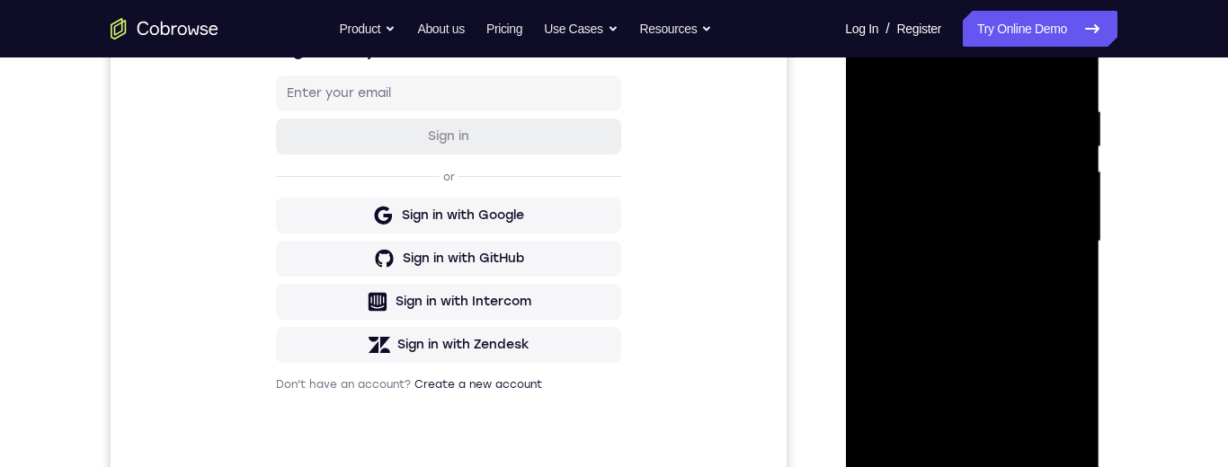
click at [874, 382] on div at bounding box center [971, 241] width 226 height 503
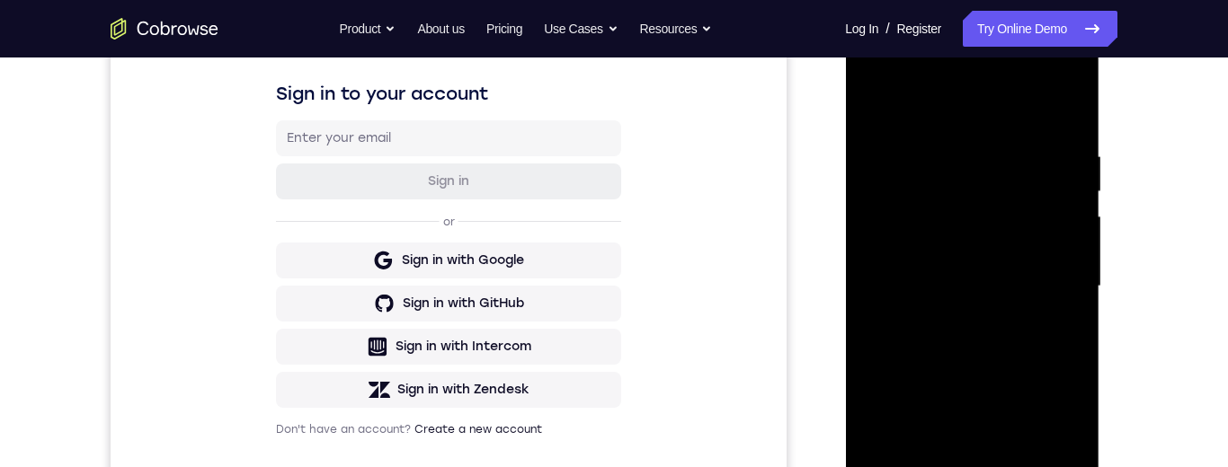
click at [1071, 117] on div at bounding box center [971, 286] width 226 height 503
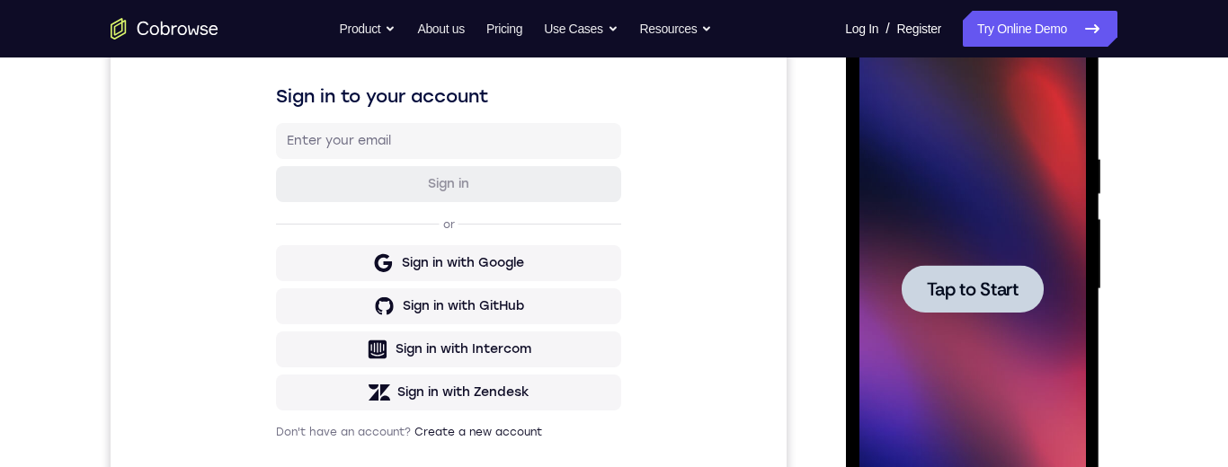
scroll to position [422, 0]
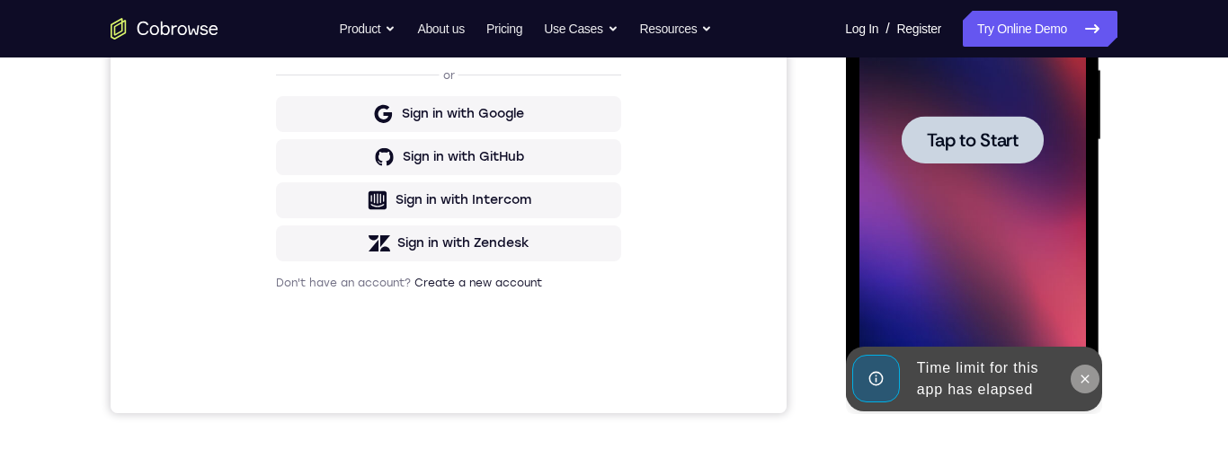
click at [1085, 377] on icon at bounding box center [1084, 379] width 8 height 8
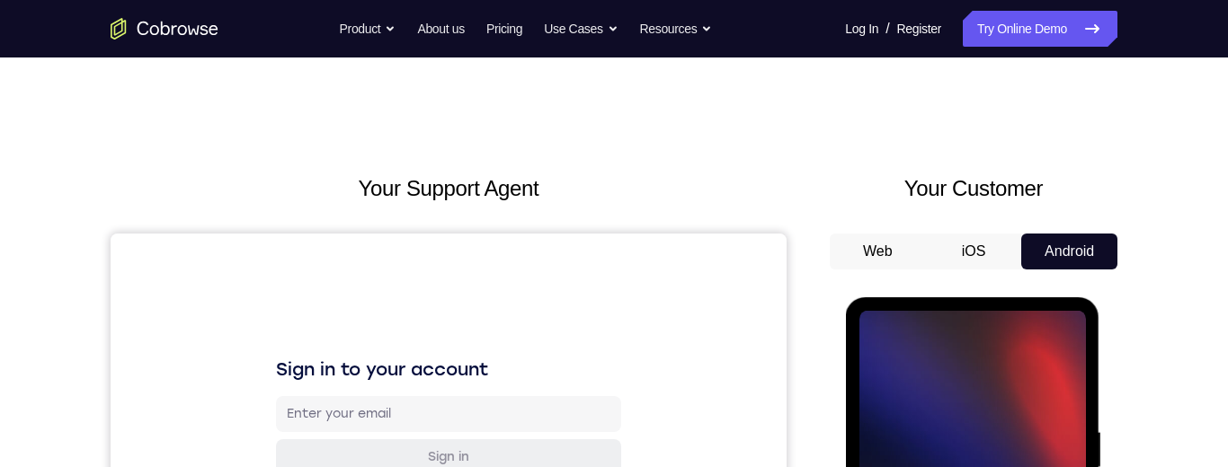
scroll to position [13, 0]
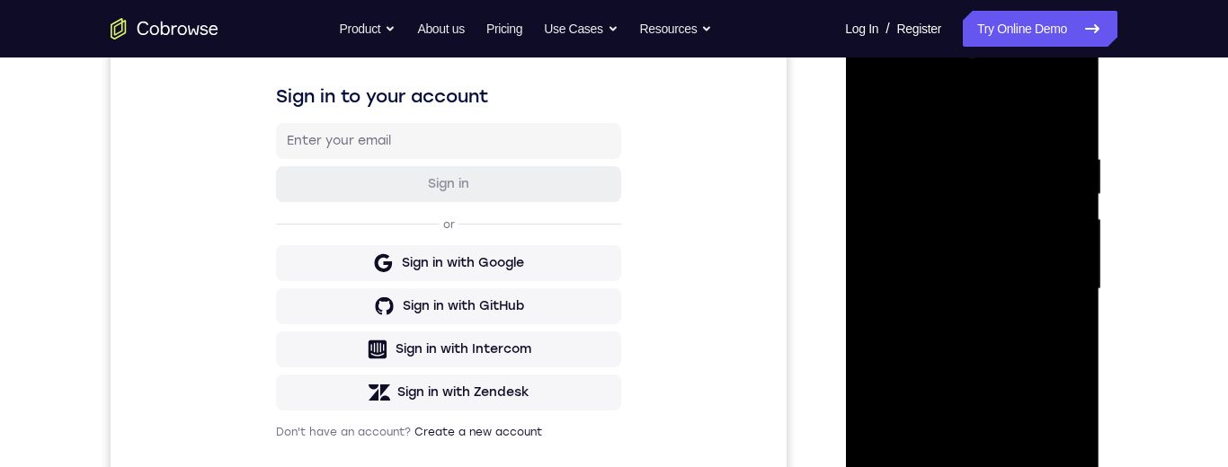
scroll to position [430, 0]
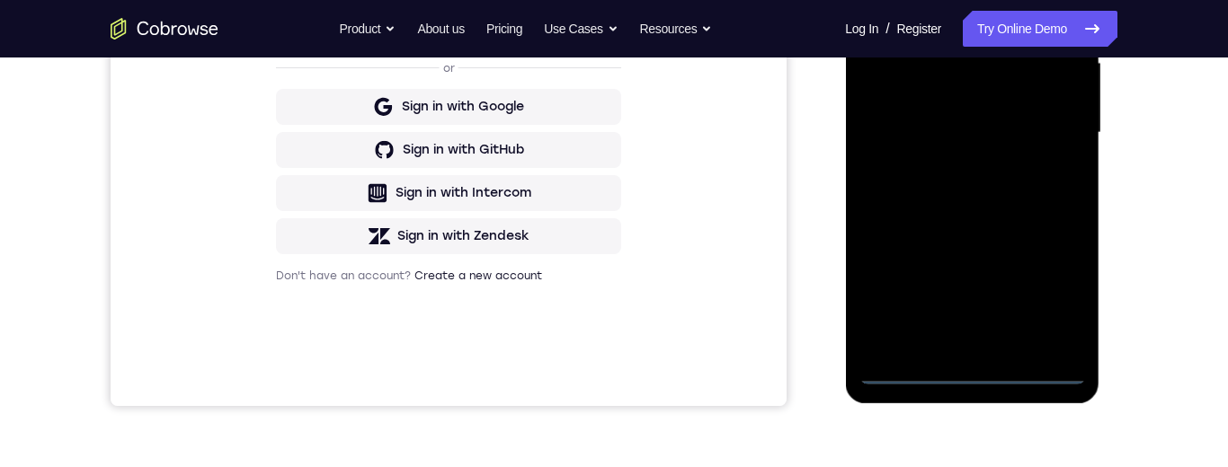
click at [976, 366] on div at bounding box center [971, 132] width 226 height 503
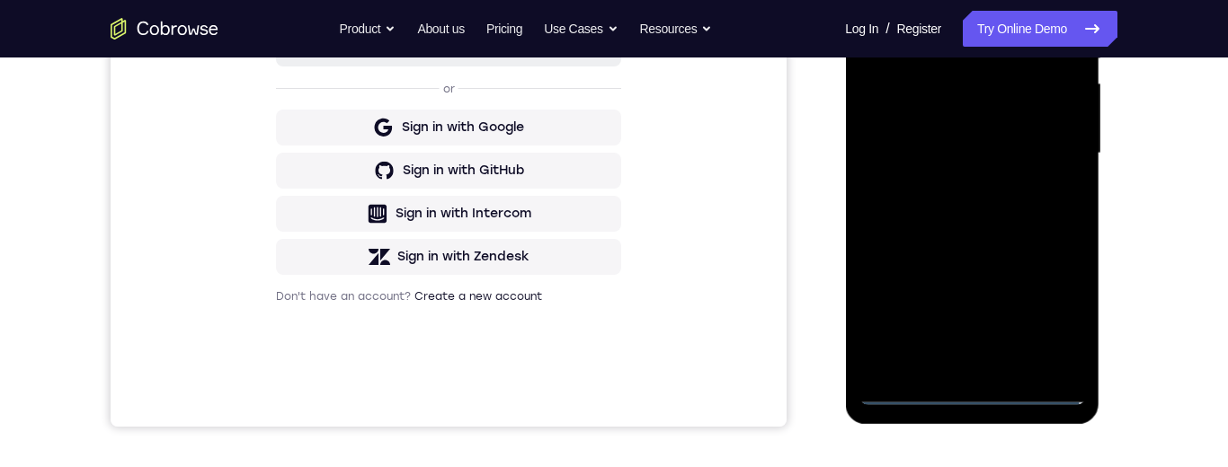
click at [1057, 316] on div at bounding box center [971, 153] width 226 height 503
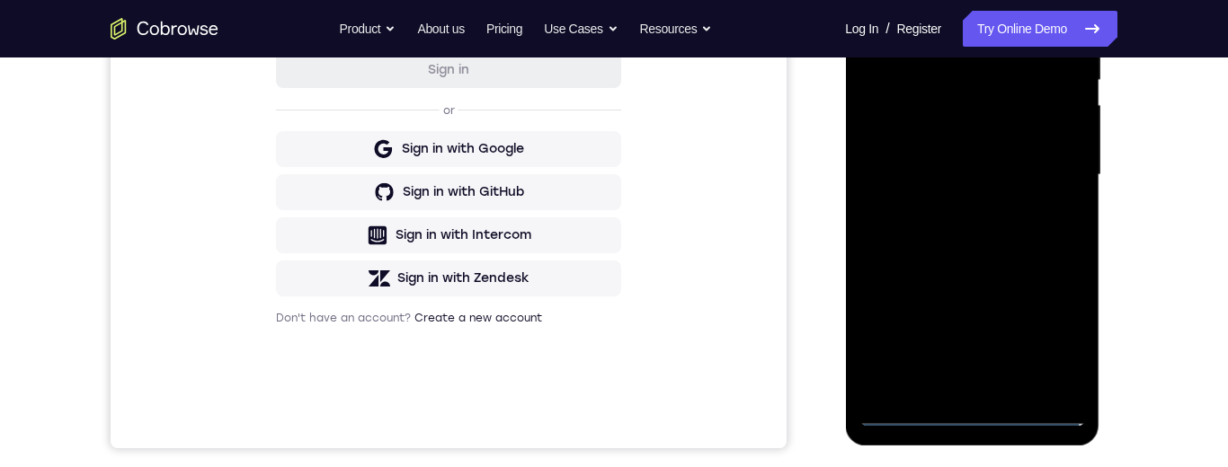
scroll to position [249, 0]
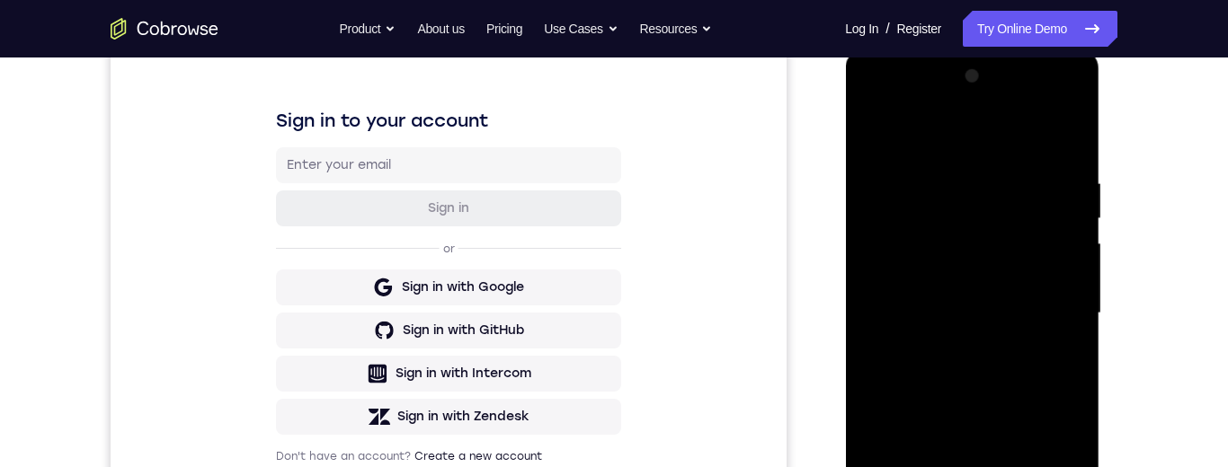
click at [913, 99] on div at bounding box center [971, 313] width 226 height 503
click at [1049, 312] on div at bounding box center [971, 313] width 226 height 503
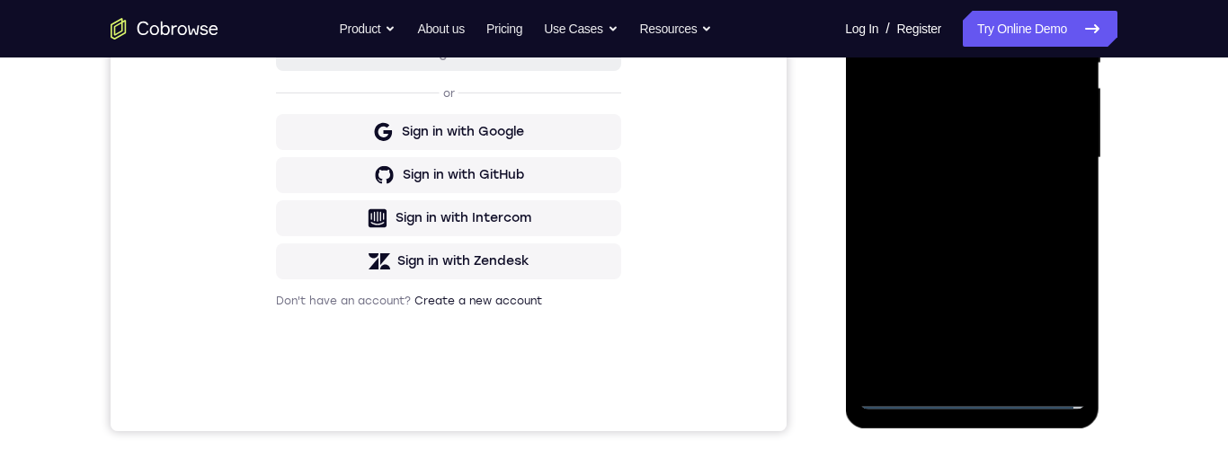
scroll to position [381, 0]
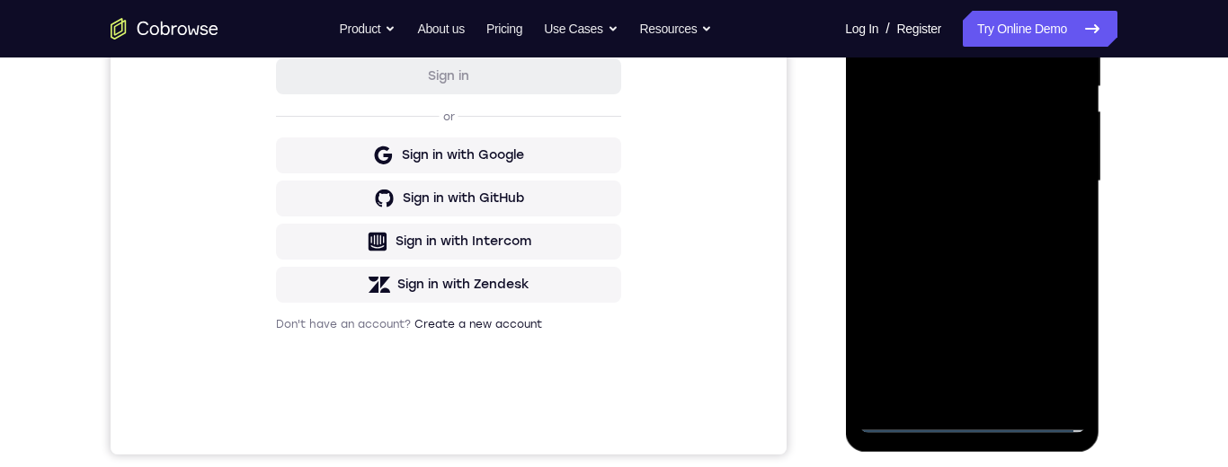
click at [953, 394] on div at bounding box center [971, 181] width 226 height 503
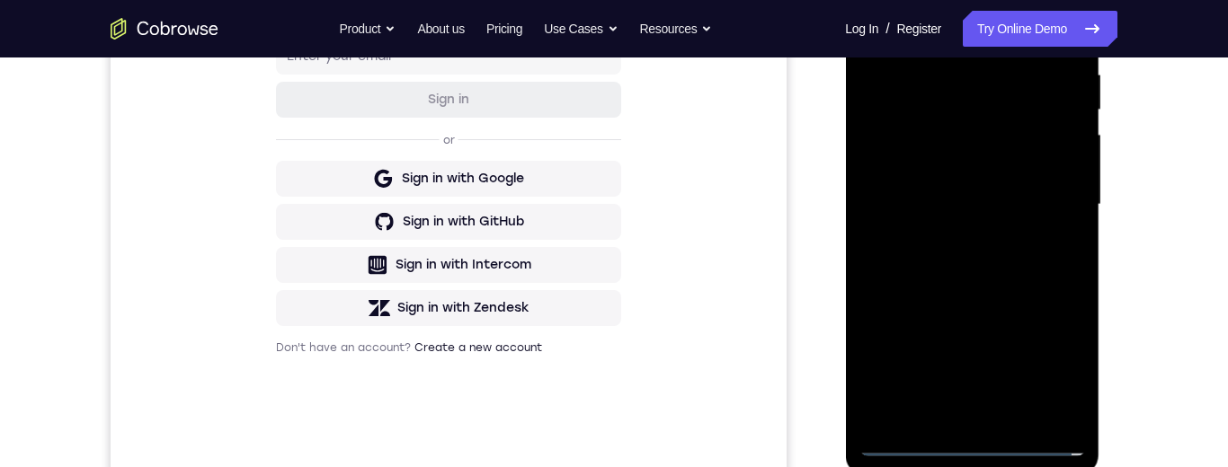
click at [981, 297] on div at bounding box center [971, 204] width 226 height 503
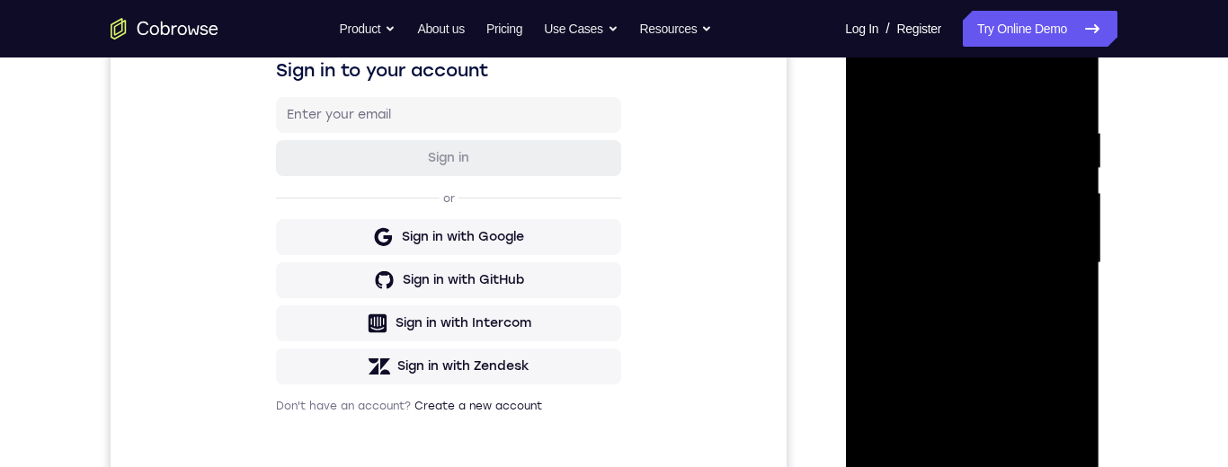
click at [1013, 252] on div at bounding box center [971, 263] width 226 height 503
click at [1028, 261] on div at bounding box center [971, 263] width 226 height 503
click at [995, 227] on div at bounding box center [971, 263] width 226 height 503
click at [949, 270] on div at bounding box center [971, 263] width 226 height 503
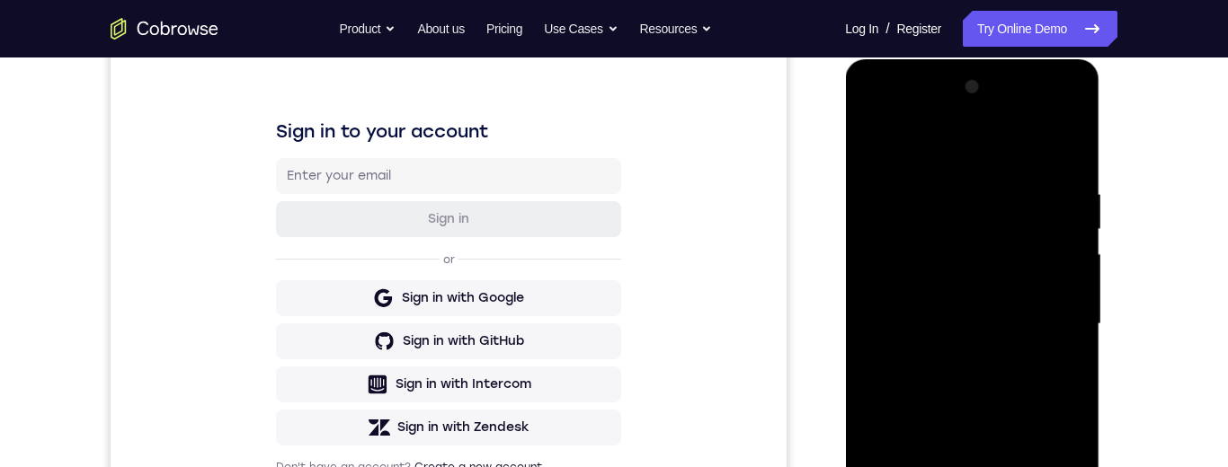
scroll to position [347, 0]
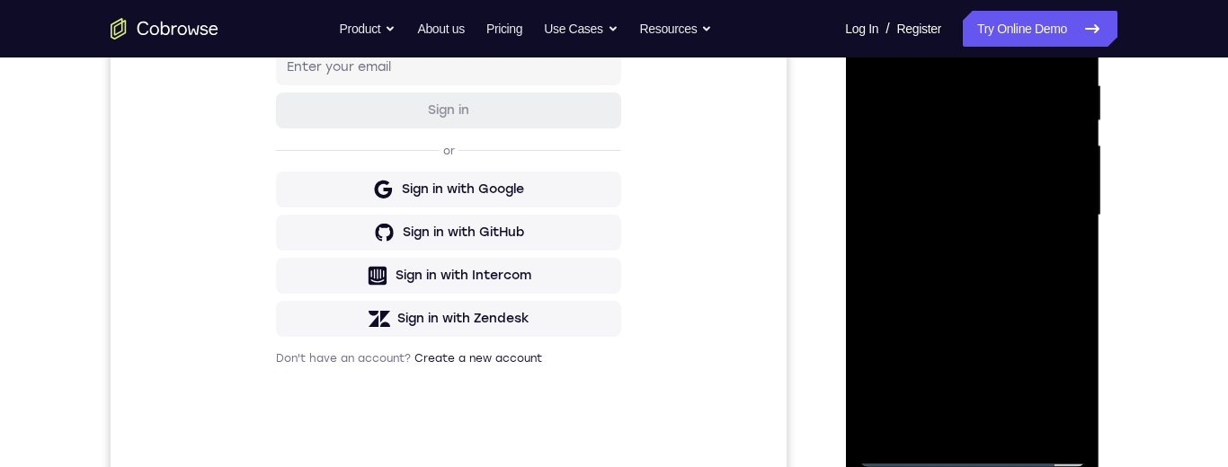
click at [1004, 408] on div at bounding box center [971, 215] width 226 height 503
click at [1041, 164] on div at bounding box center [971, 215] width 226 height 503
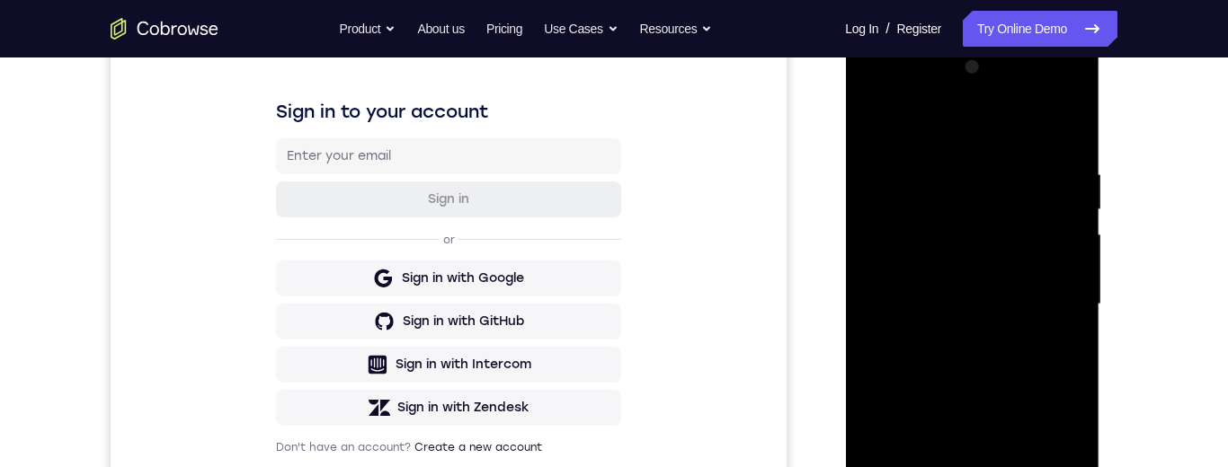
click at [937, 224] on div at bounding box center [971, 304] width 226 height 503
click at [910, 217] on div at bounding box center [971, 304] width 226 height 503
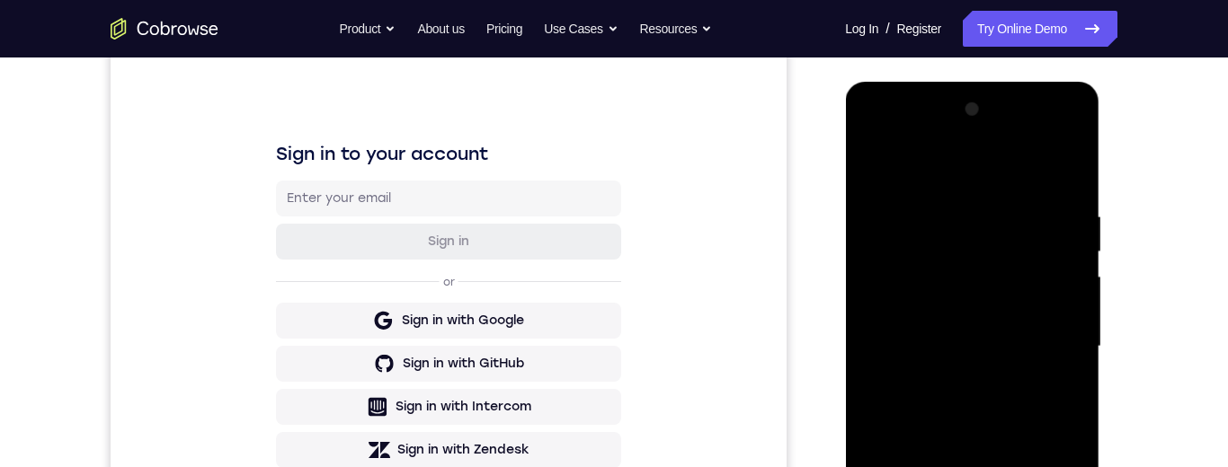
click at [967, 438] on div at bounding box center [971, 346] width 226 height 503
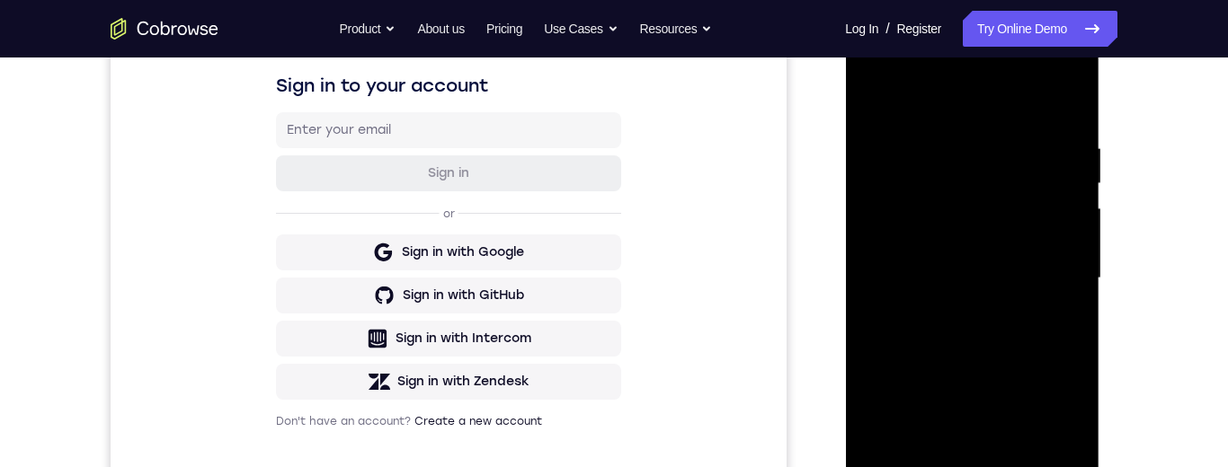
scroll to position [303, 0]
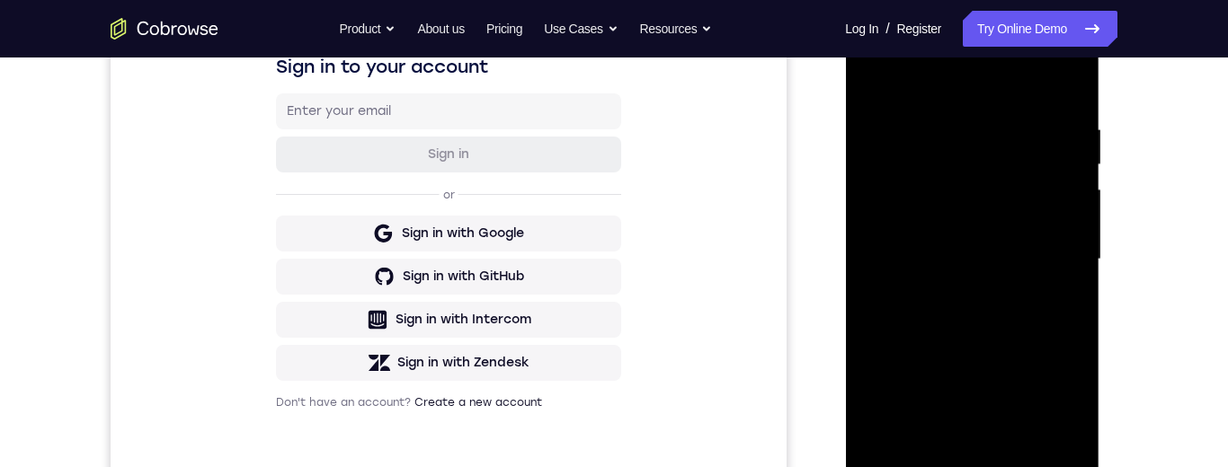
click at [1073, 105] on div at bounding box center [971, 259] width 226 height 503
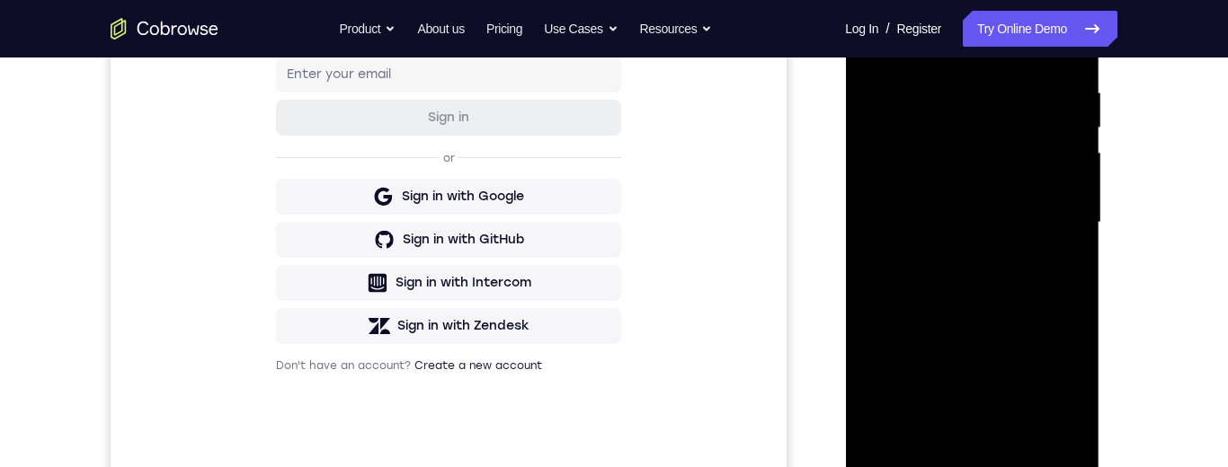
scroll to position [271, 0]
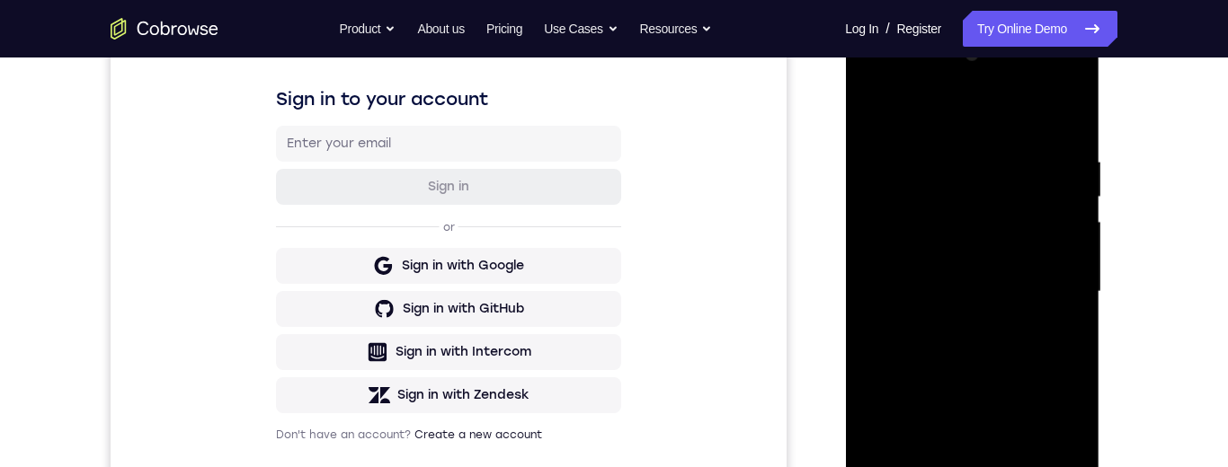
click at [948, 152] on div at bounding box center [971, 291] width 226 height 503
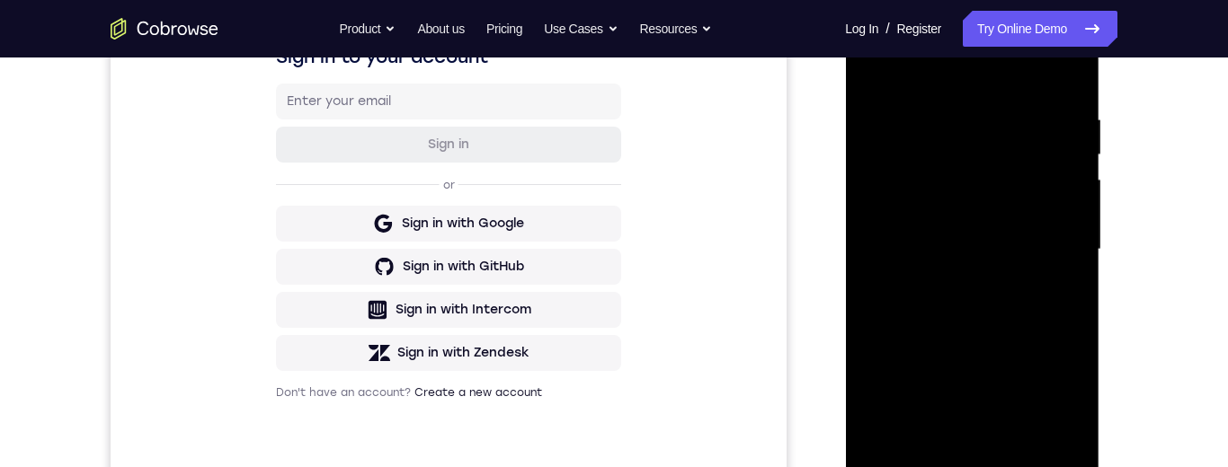
scroll to position [221, 0]
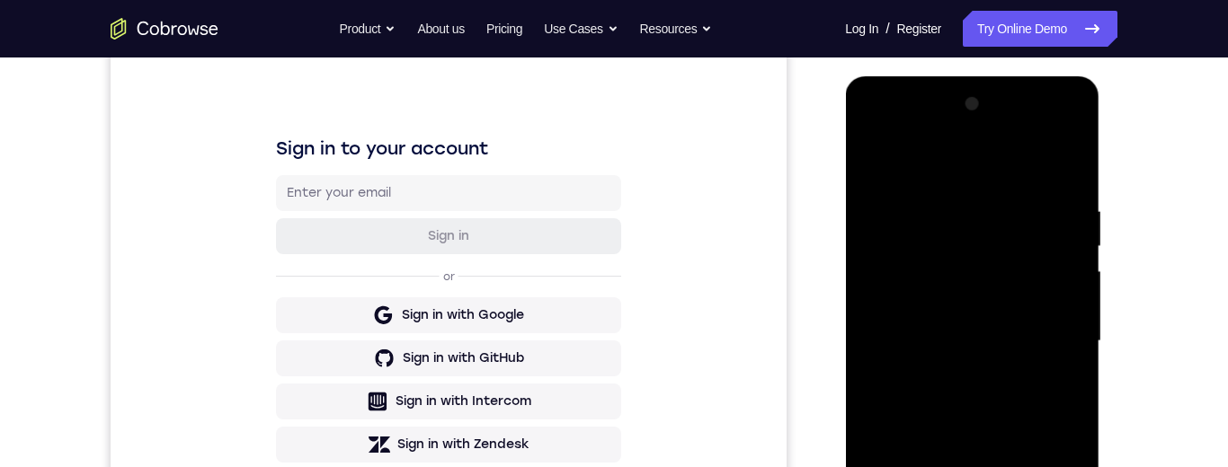
click at [1069, 297] on div at bounding box center [971, 341] width 226 height 503
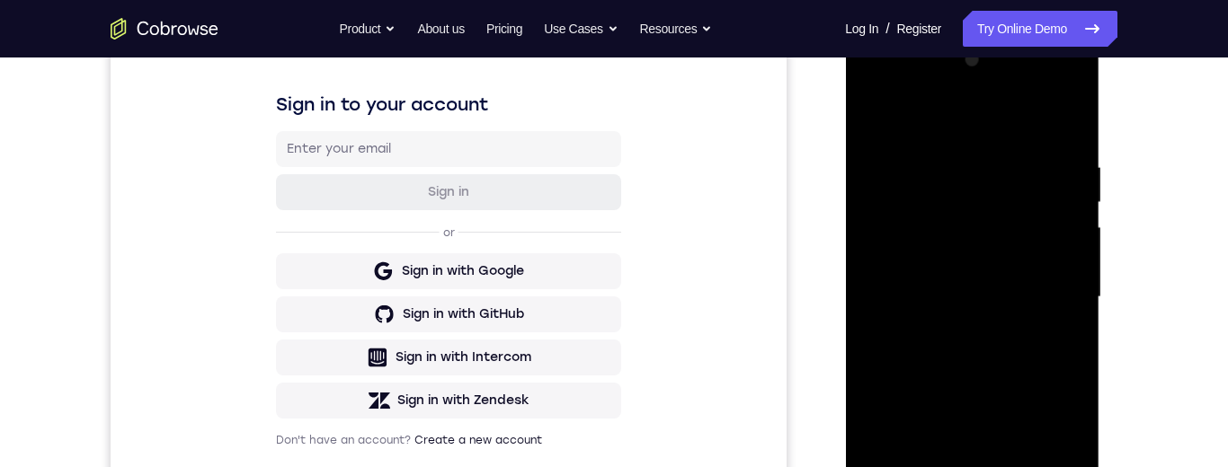
click at [1065, 351] on div at bounding box center [971, 297] width 226 height 503
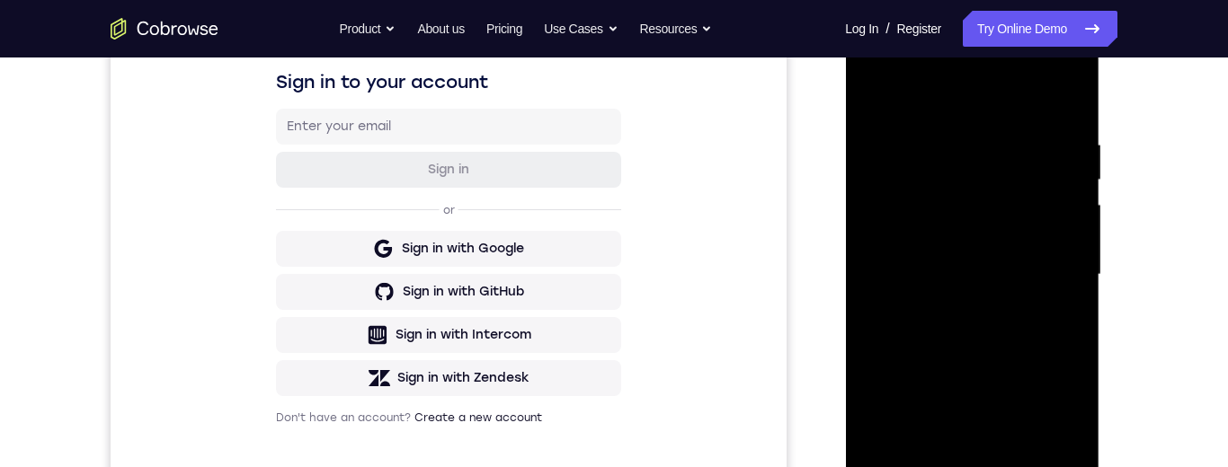
click at [1075, 292] on div at bounding box center [971, 274] width 226 height 503
click at [1072, 296] on div at bounding box center [971, 274] width 226 height 503
click at [1076, 289] on div at bounding box center [971, 274] width 226 height 503
click at [875, 320] on div at bounding box center [971, 274] width 226 height 503
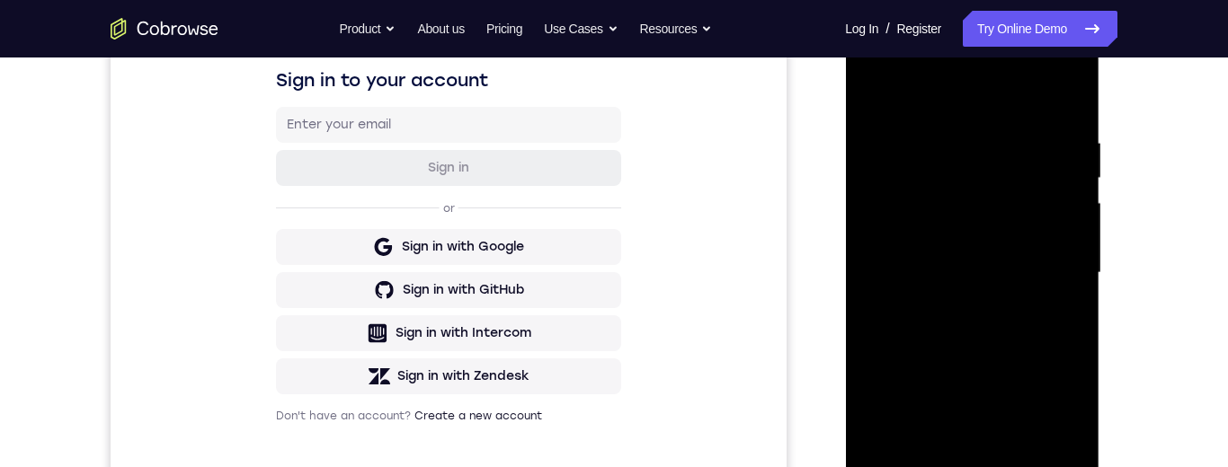
click at [1078, 262] on div at bounding box center [971, 273] width 226 height 503
click at [1070, 260] on div at bounding box center [971, 273] width 226 height 503
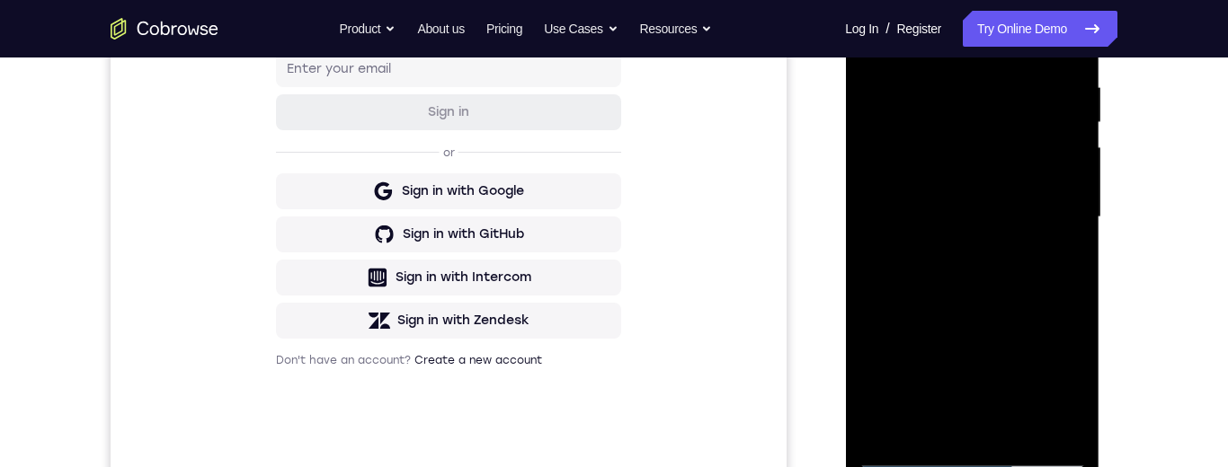
click at [1067, 250] on div at bounding box center [971, 217] width 226 height 503
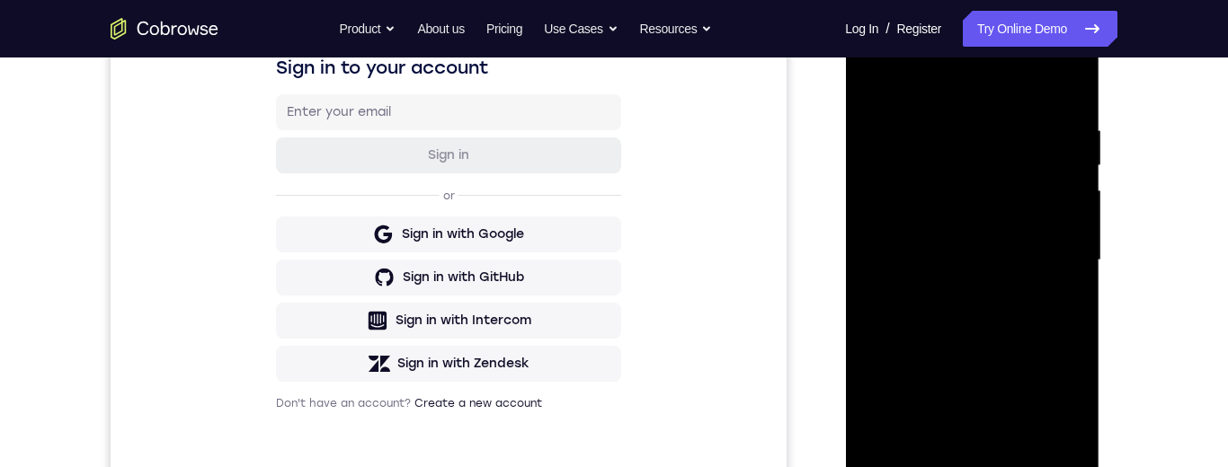
scroll to position [288, 0]
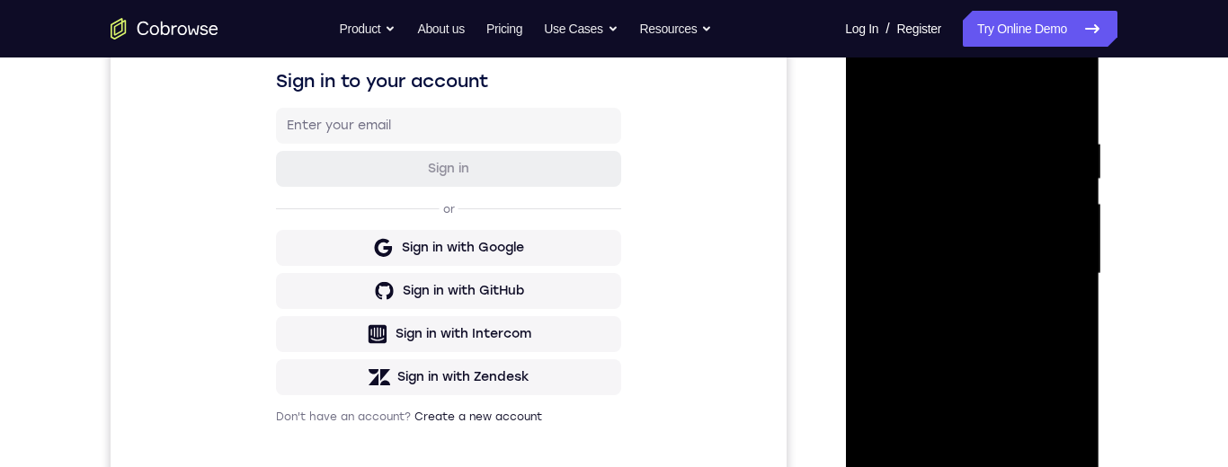
click at [1074, 254] on div at bounding box center [971, 273] width 226 height 503
click at [1069, 258] on div at bounding box center [971, 274] width 226 height 503
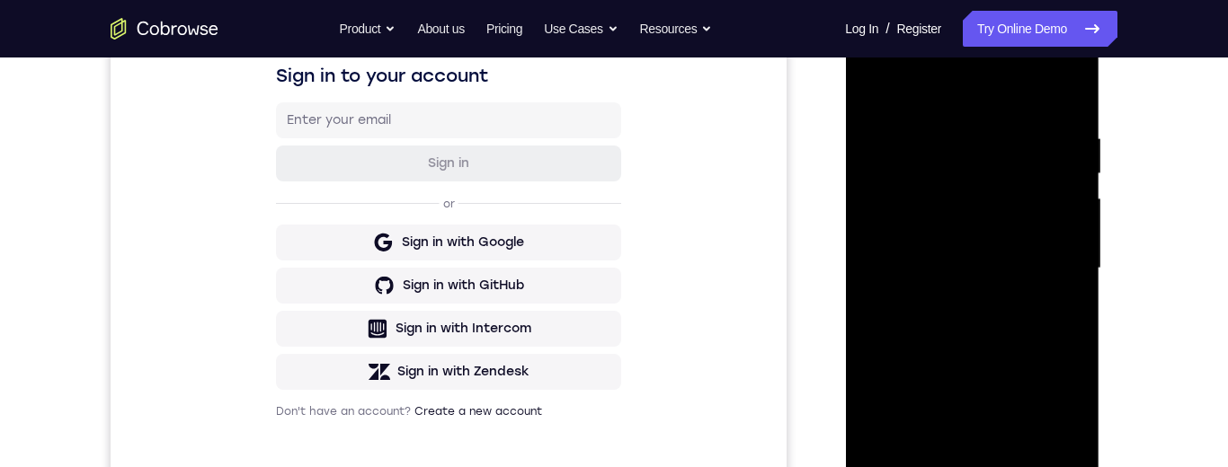
scroll to position [278, 0]
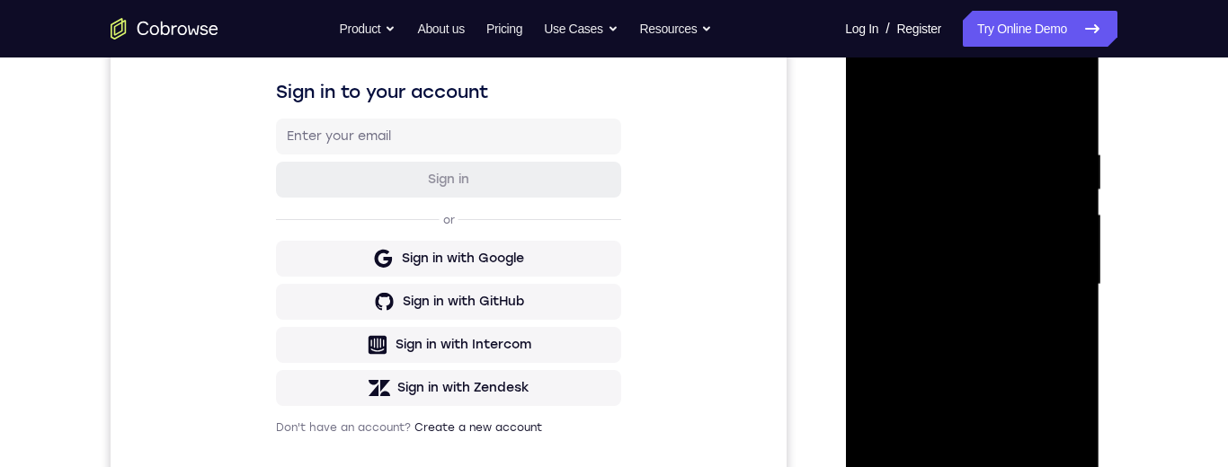
click at [1078, 257] on div at bounding box center [971, 284] width 226 height 503
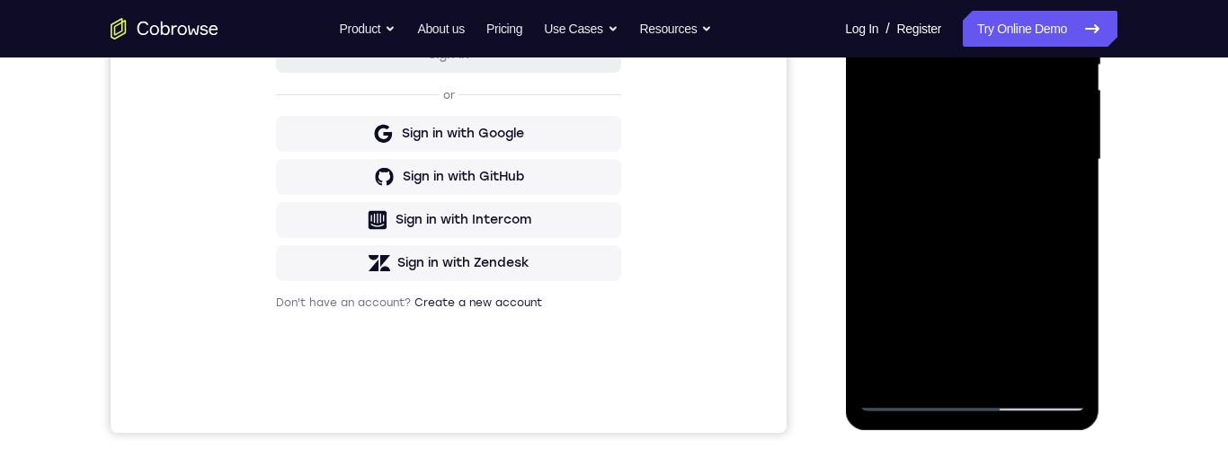
scroll to position [370, 0]
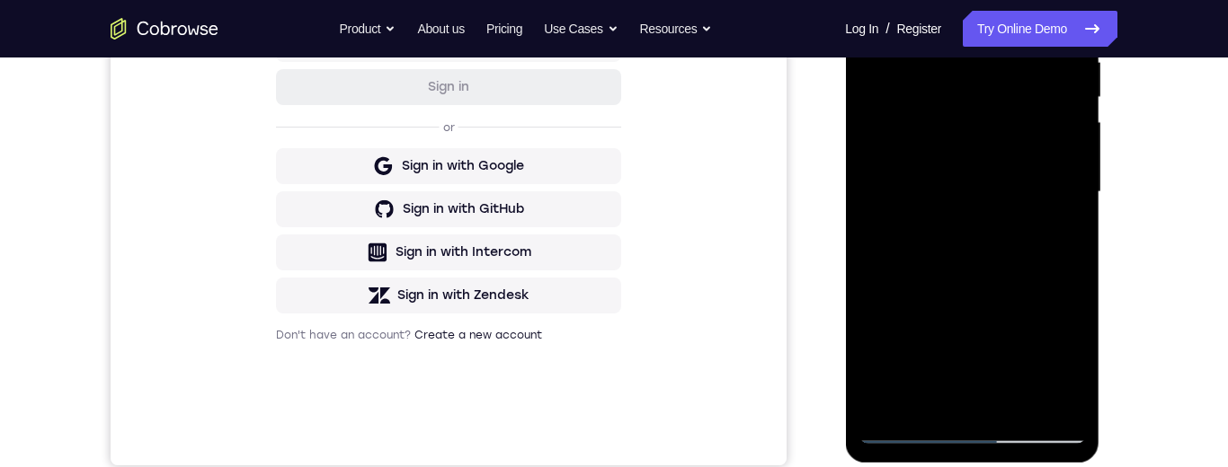
click at [1069, 236] on div at bounding box center [971, 192] width 226 height 503
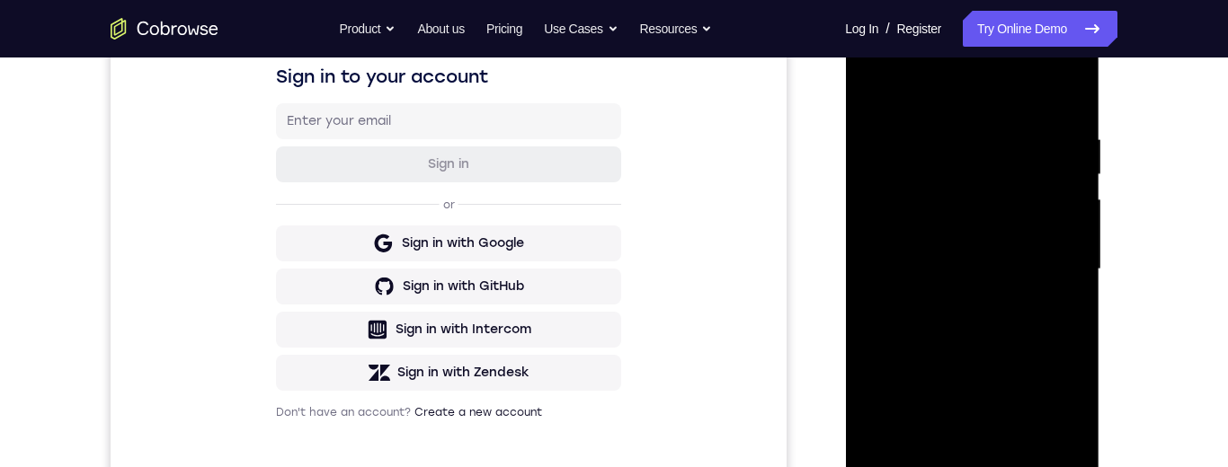
scroll to position [277, 0]
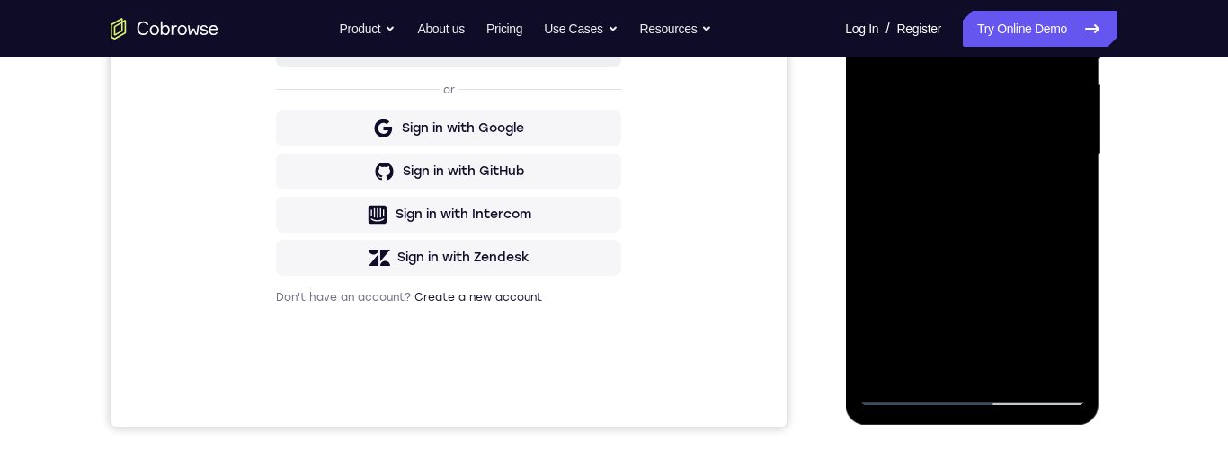
click at [1045, 355] on div at bounding box center [971, 154] width 226 height 503
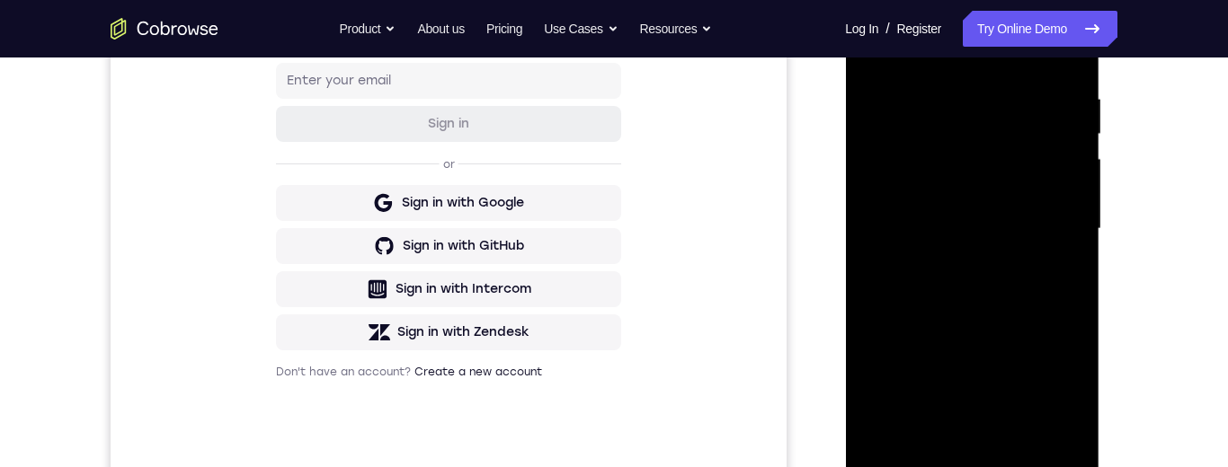
scroll to position [333, 0]
click at [1077, 251] on div at bounding box center [971, 229] width 226 height 503
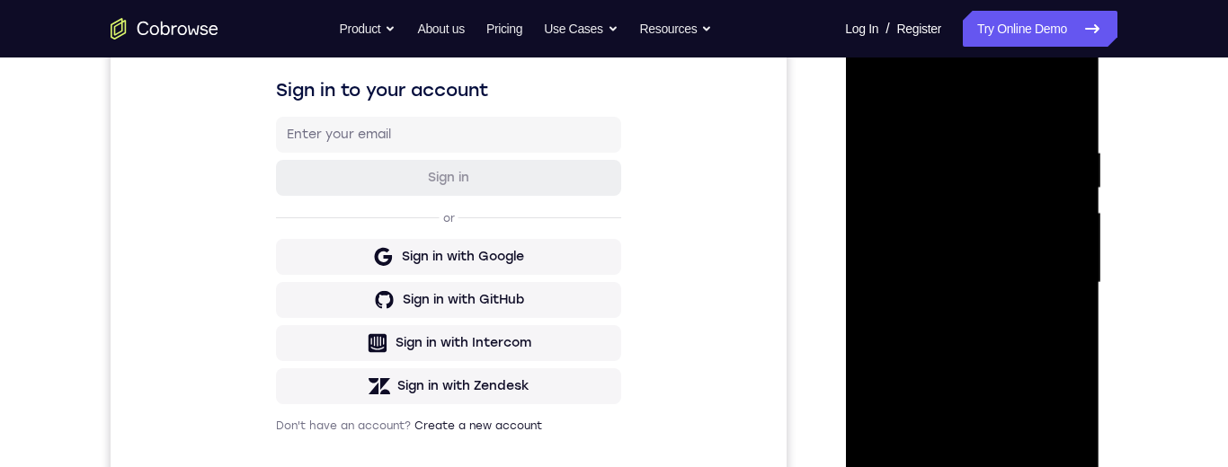
scroll to position [380, 0]
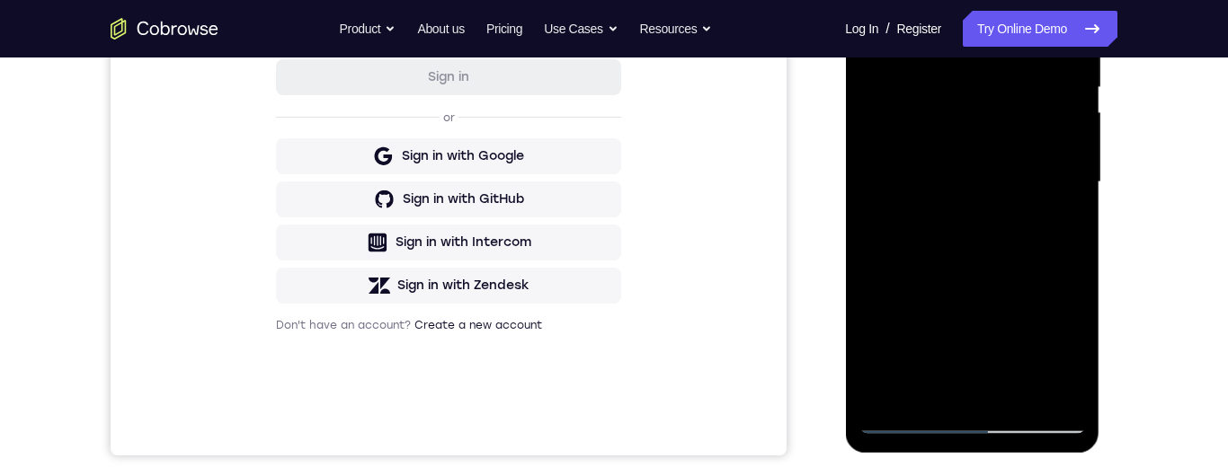
click at [1042, 386] on div at bounding box center [971, 182] width 226 height 503
click at [1062, 234] on div at bounding box center [971, 182] width 226 height 503
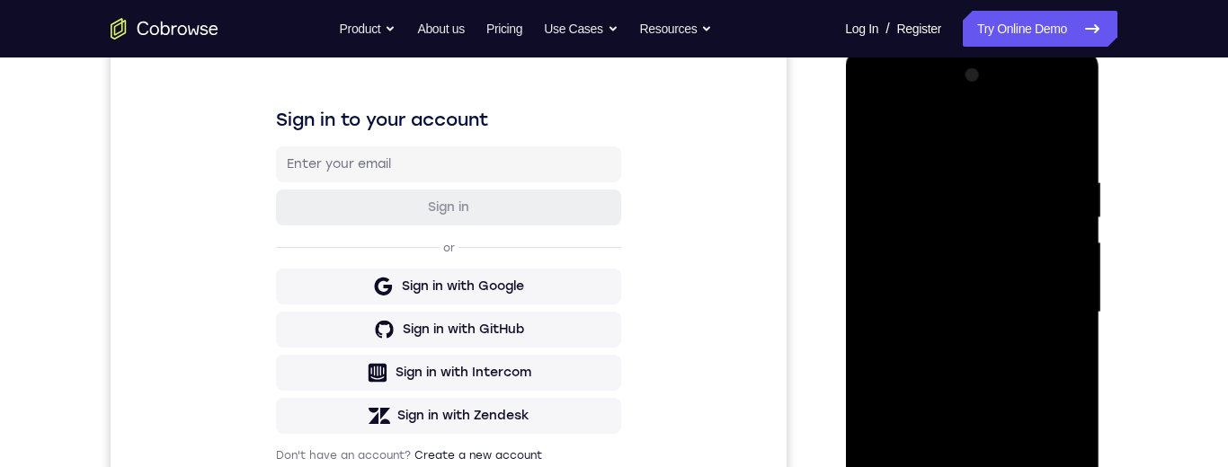
scroll to position [347, 0]
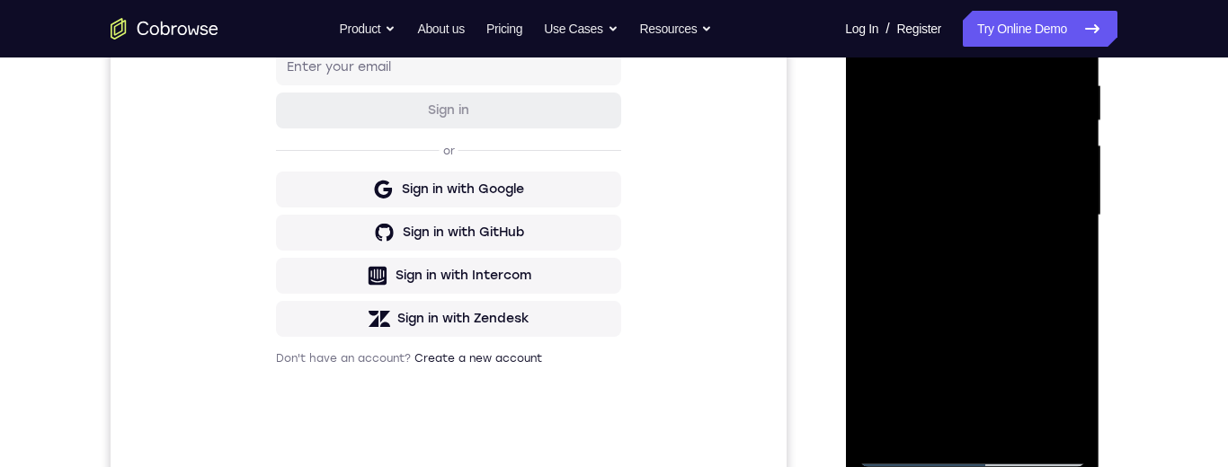
click at [1070, 330] on div at bounding box center [971, 215] width 226 height 503
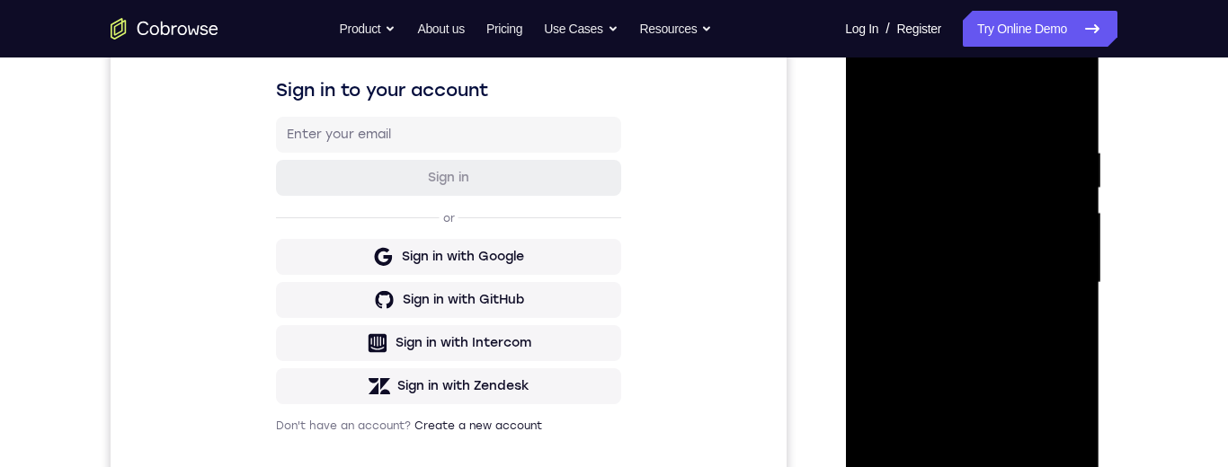
scroll to position [275, 0]
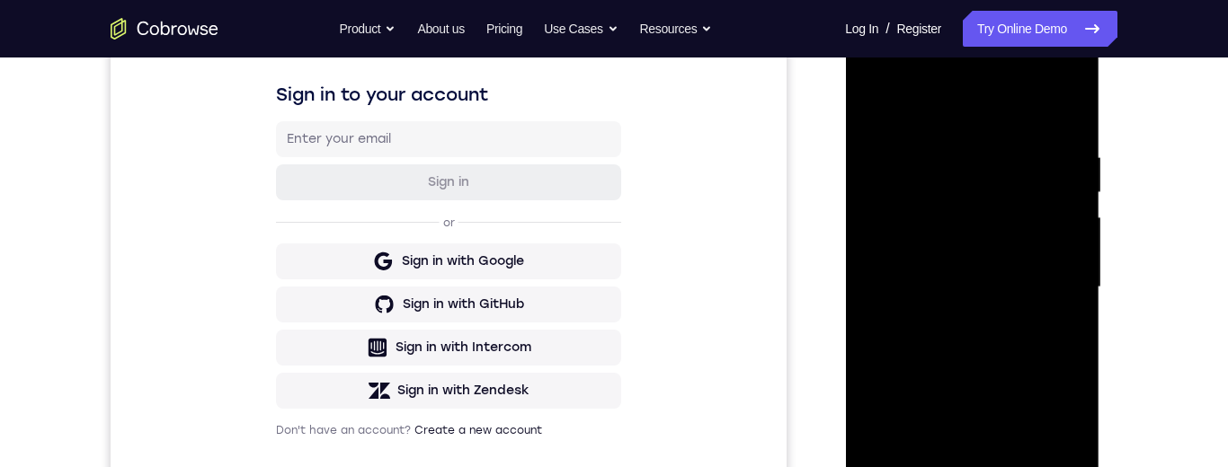
click at [1063, 239] on div at bounding box center [971, 287] width 226 height 503
click at [1069, 241] on div at bounding box center [971, 287] width 226 height 503
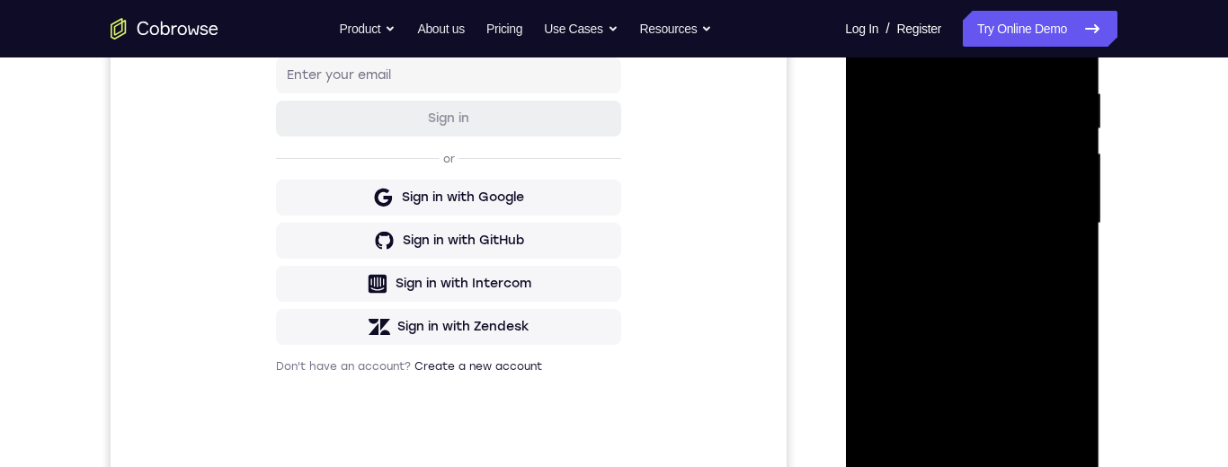
click at [1064, 362] on div at bounding box center [971, 223] width 226 height 503
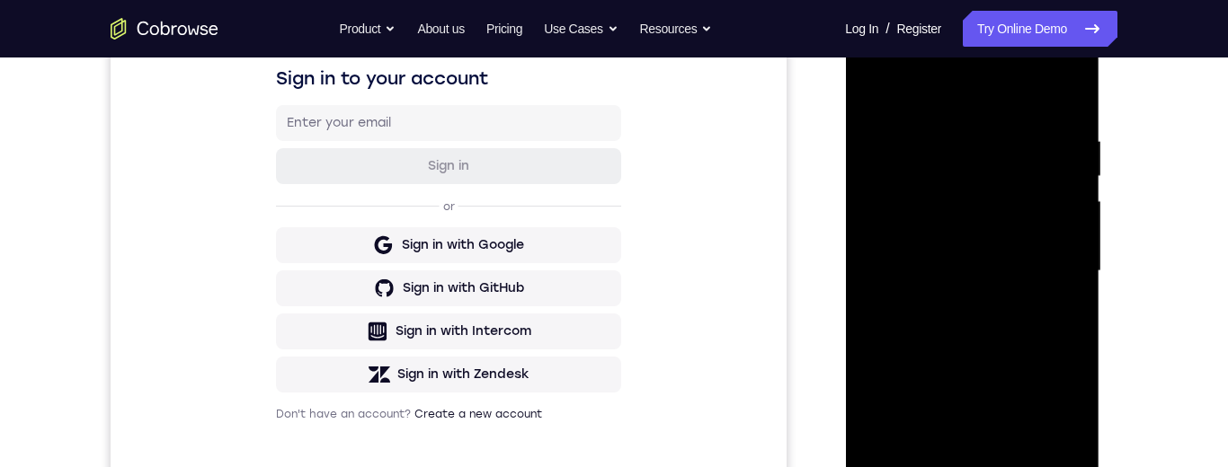
scroll to position [324, 0]
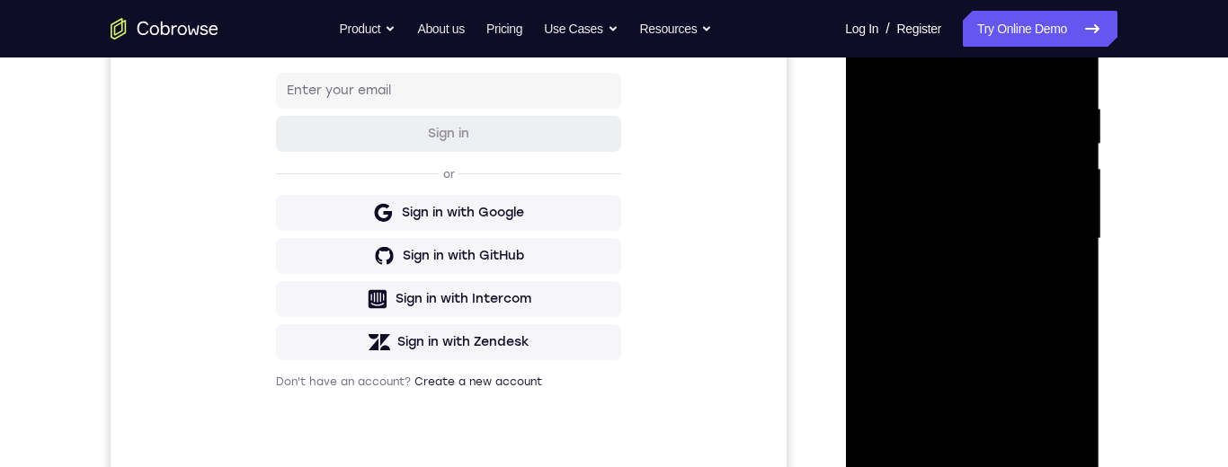
click at [1065, 127] on div at bounding box center [971, 238] width 226 height 503
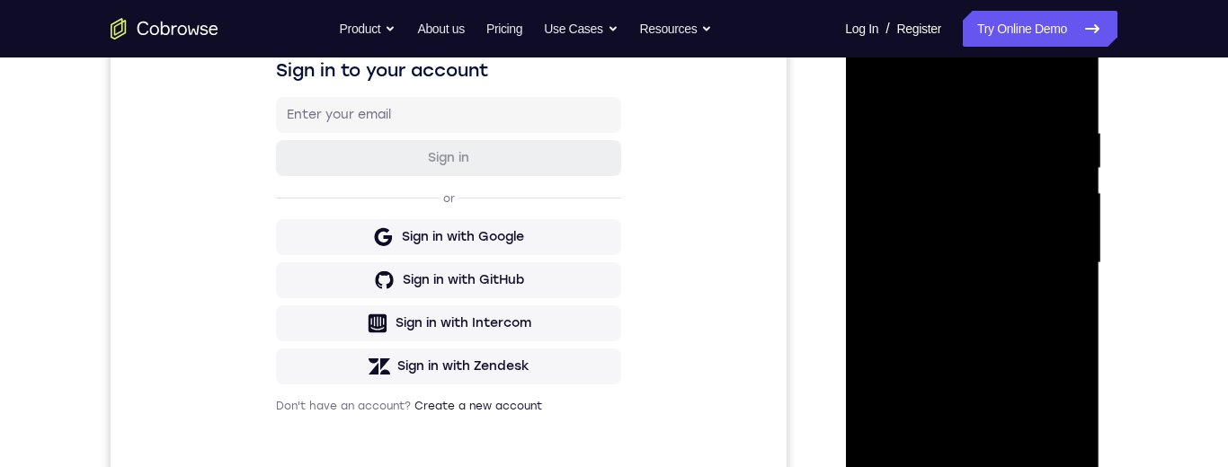
click at [1075, 216] on div at bounding box center [971, 263] width 226 height 503
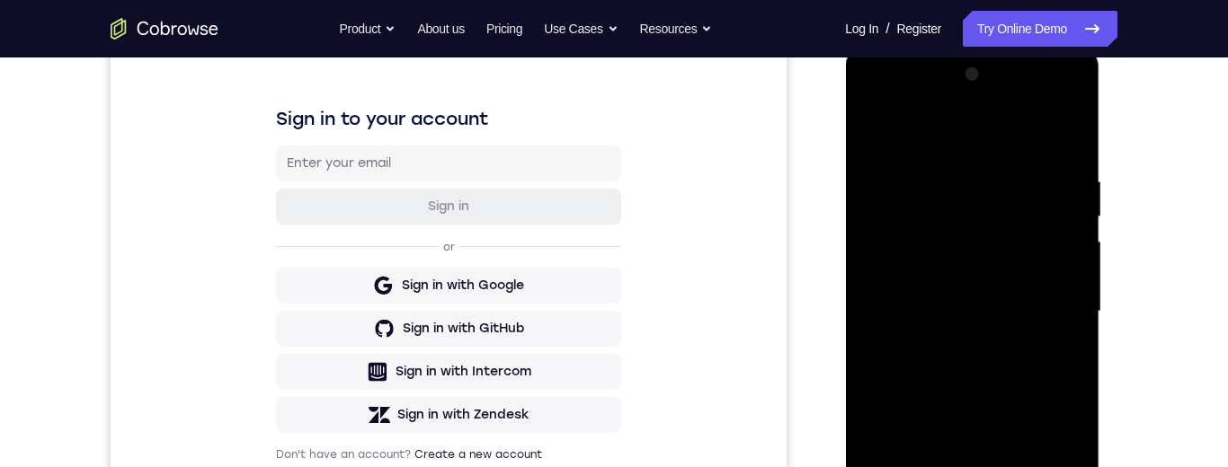
scroll to position [237, 0]
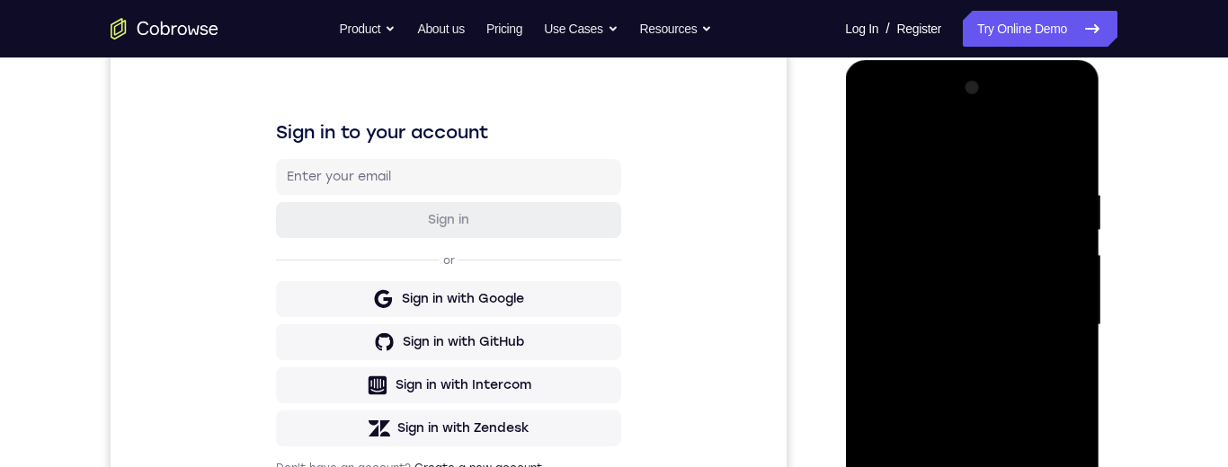
click at [1065, 210] on div at bounding box center [971, 325] width 226 height 503
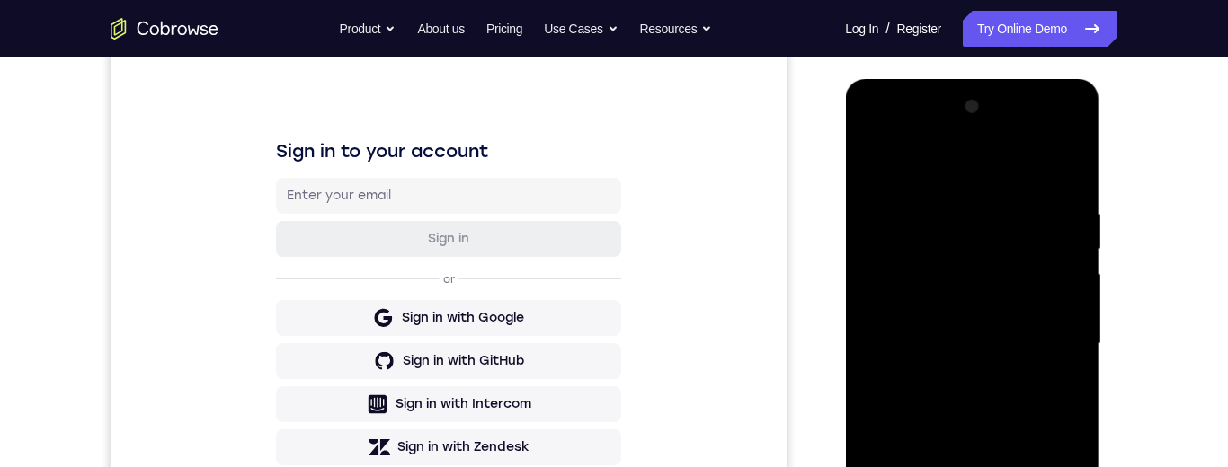
click at [1060, 168] on div at bounding box center [971, 344] width 226 height 503
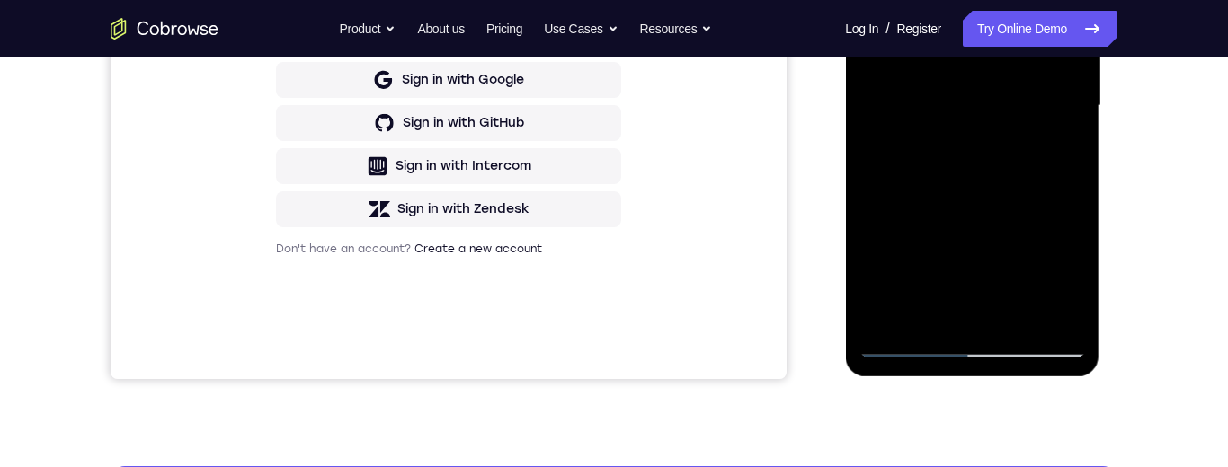
scroll to position [461, 0]
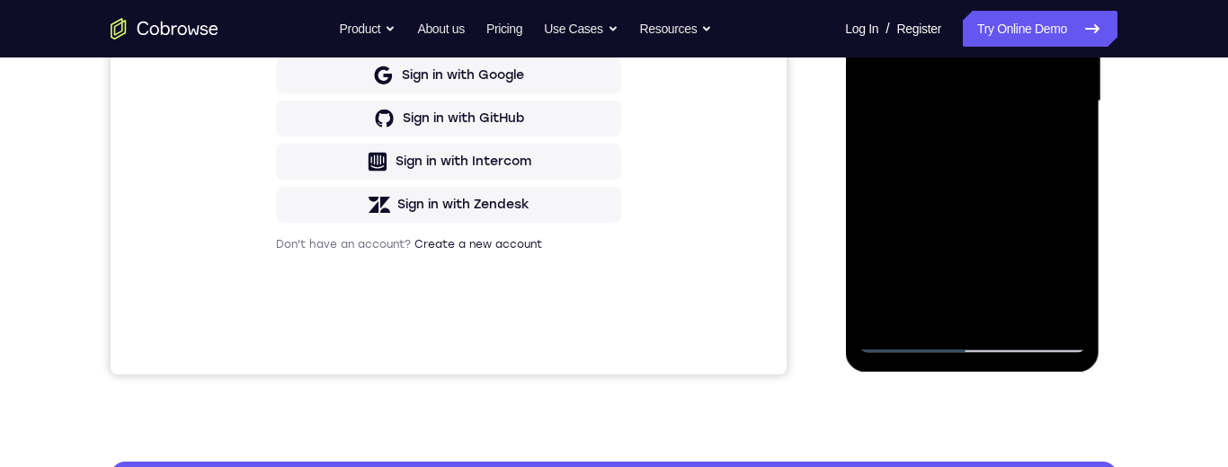
click at [1011, 307] on div at bounding box center [971, 101] width 226 height 503
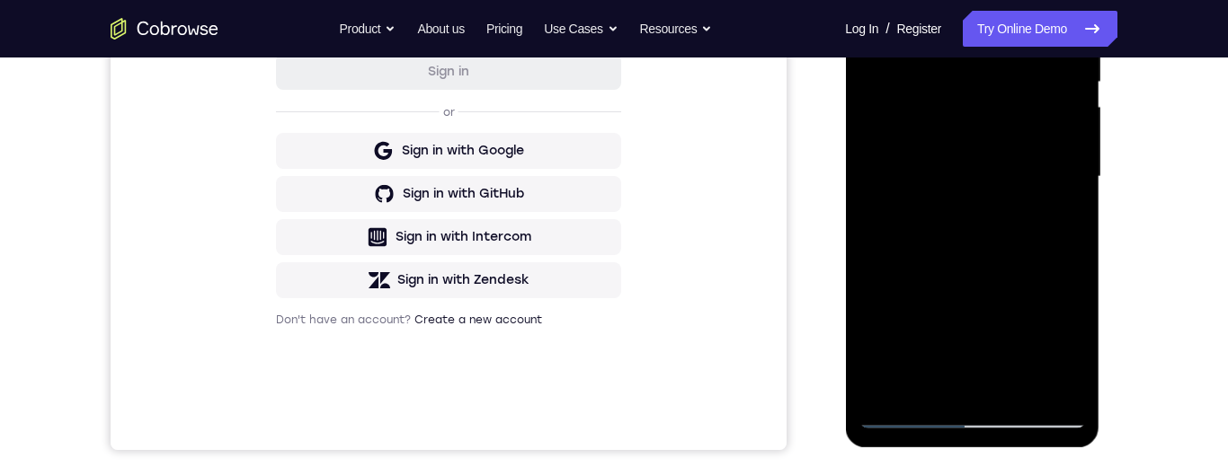
scroll to position [454, 0]
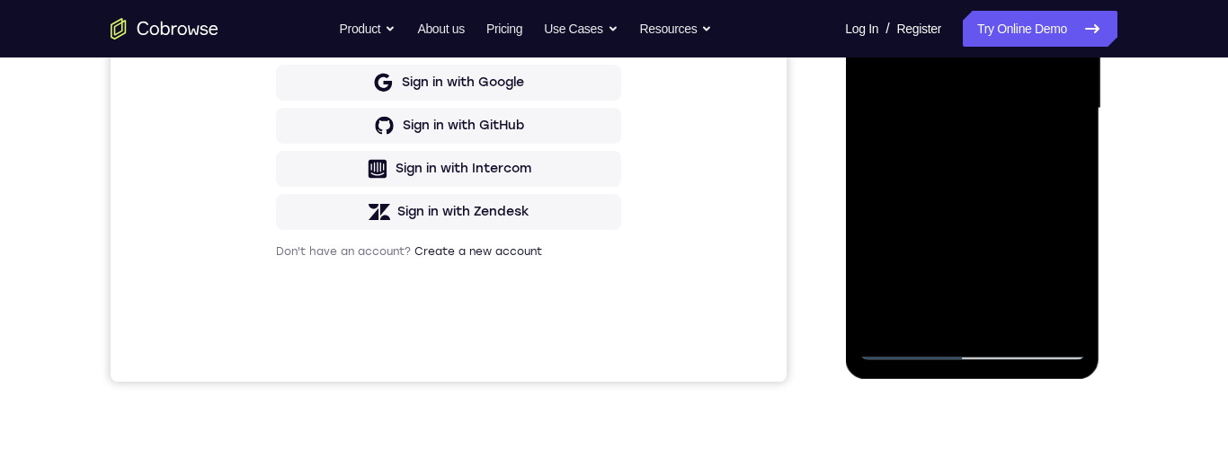
click at [1016, 318] on div at bounding box center [971, 108] width 226 height 503
click at [978, 206] on div at bounding box center [971, 108] width 226 height 503
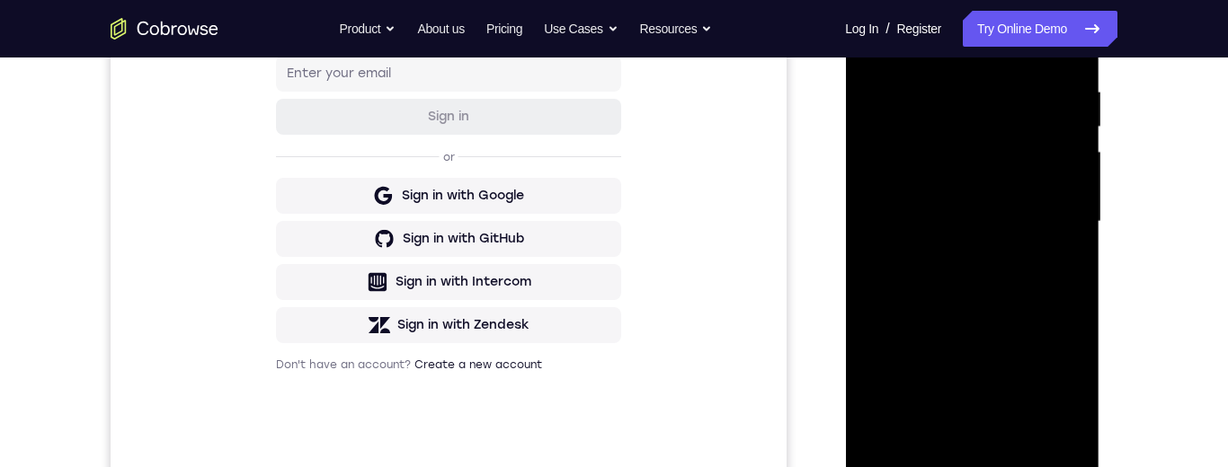
scroll to position [271, 0]
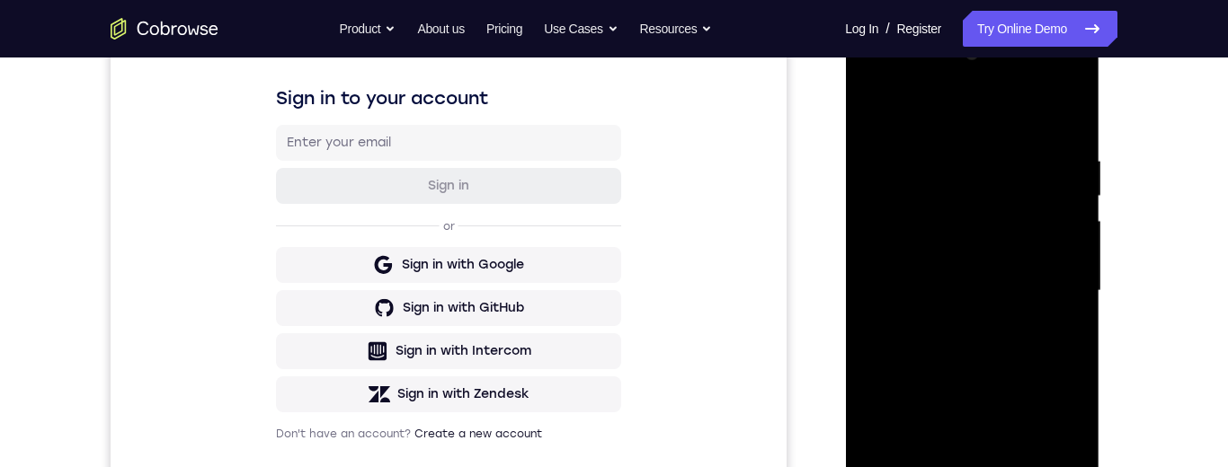
click at [879, 108] on div at bounding box center [971, 291] width 226 height 503
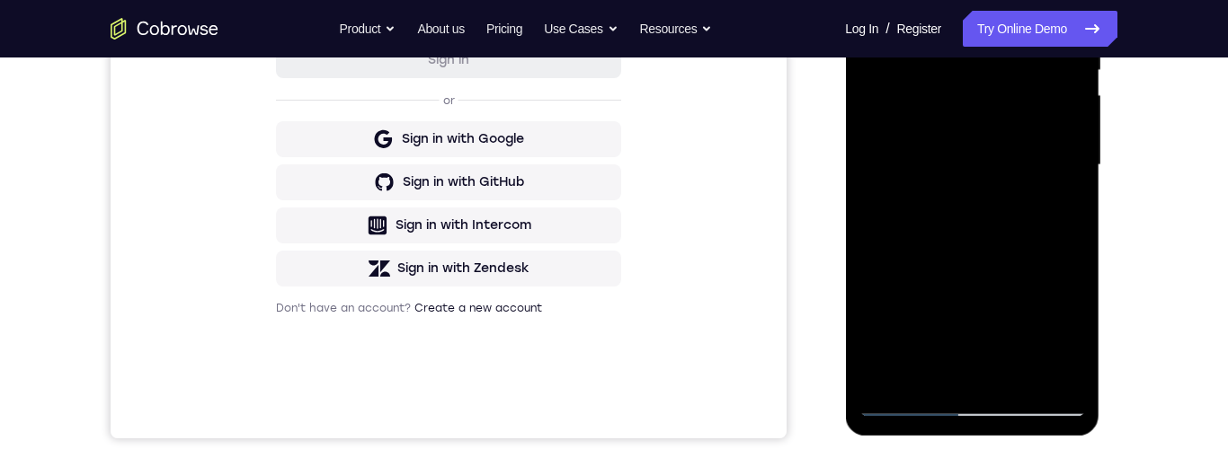
scroll to position [503, 0]
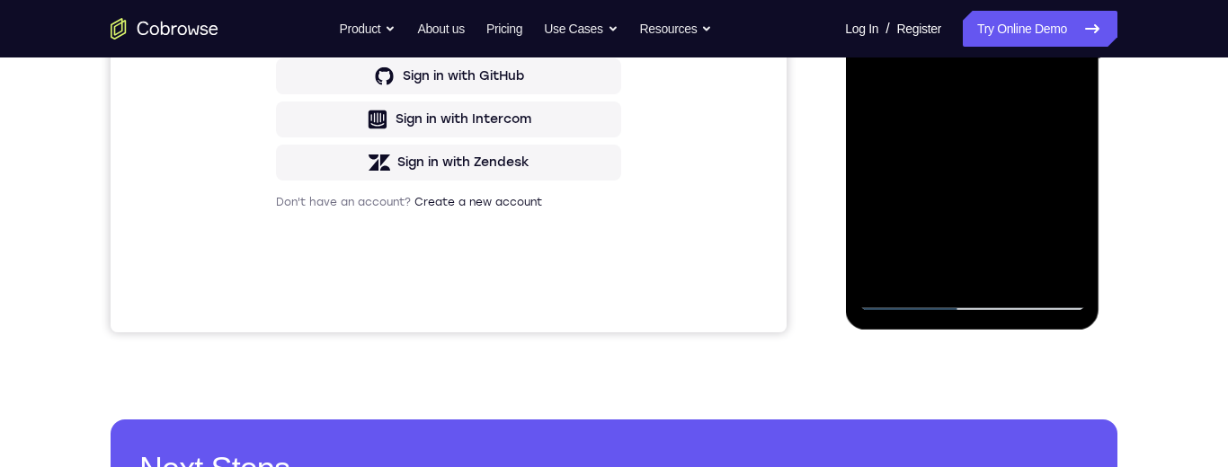
click at [931, 268] on div at bounding box center [971, 59] width 226 height 503
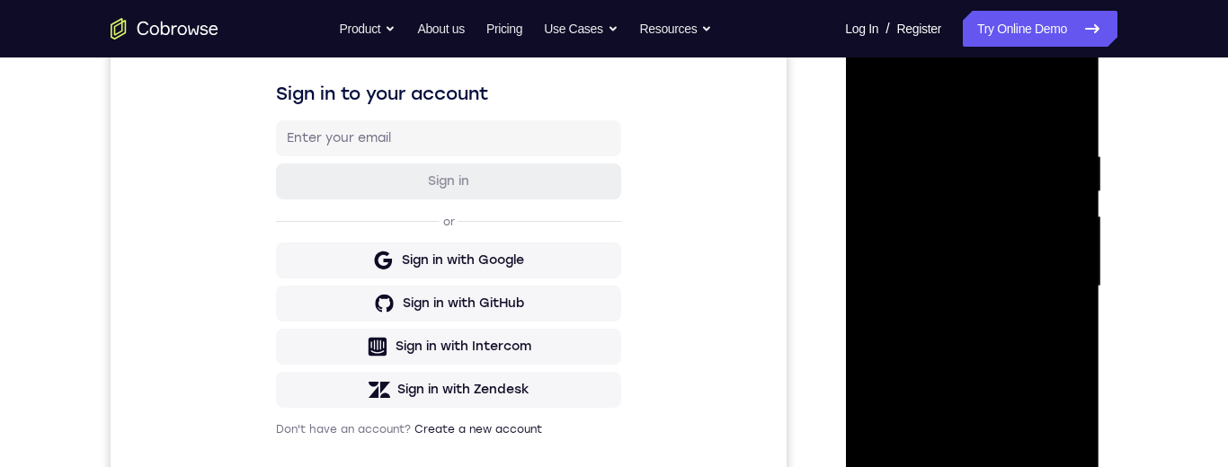
scroll to position [239, 0]
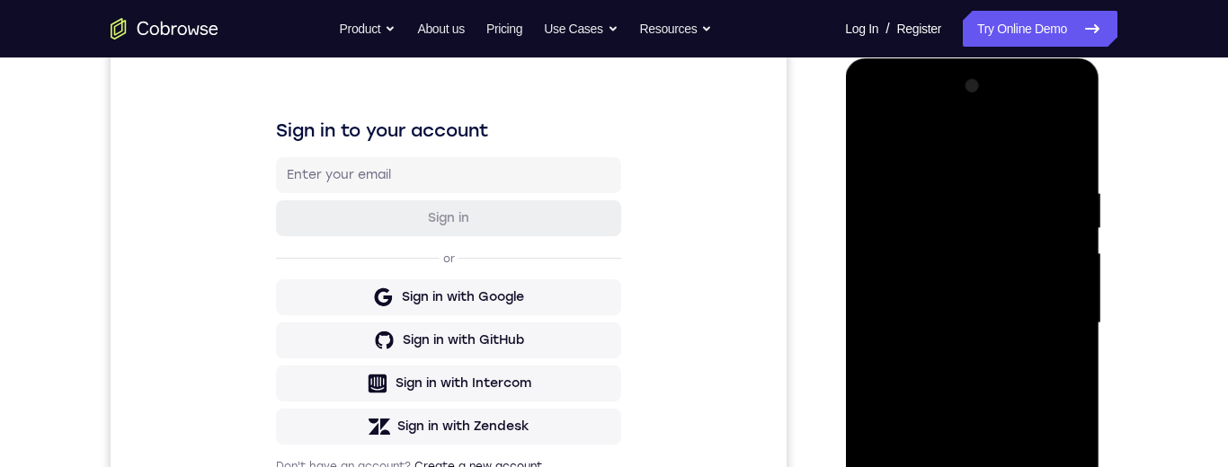
click at [898, 142] on div at bounding box center [971, 323] width 226 height 503
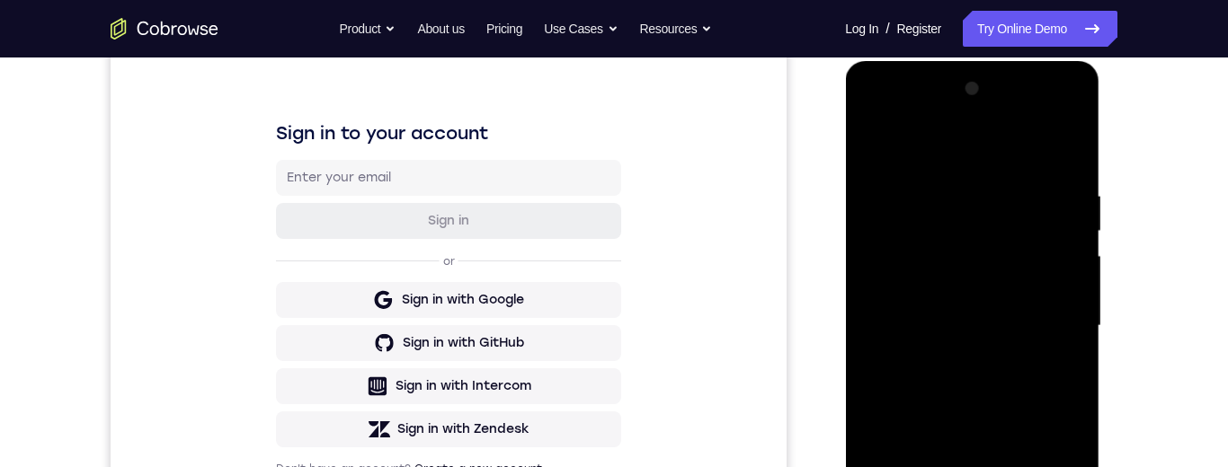
click at [965, 176] on div at bounding box center [971, 326] width 226 height 503
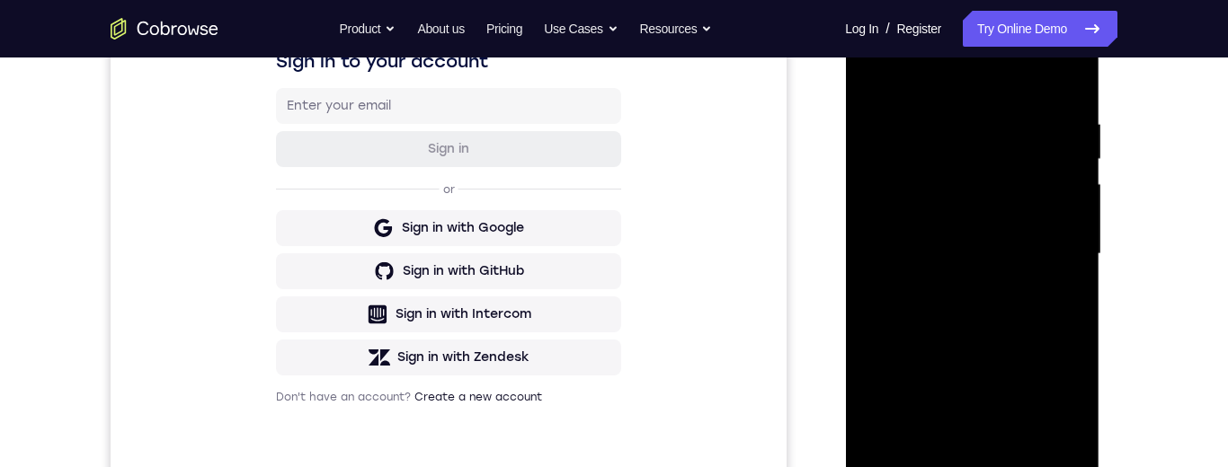
click at [908, 336] on div at bounding box center [971, 254] width 226 height 503
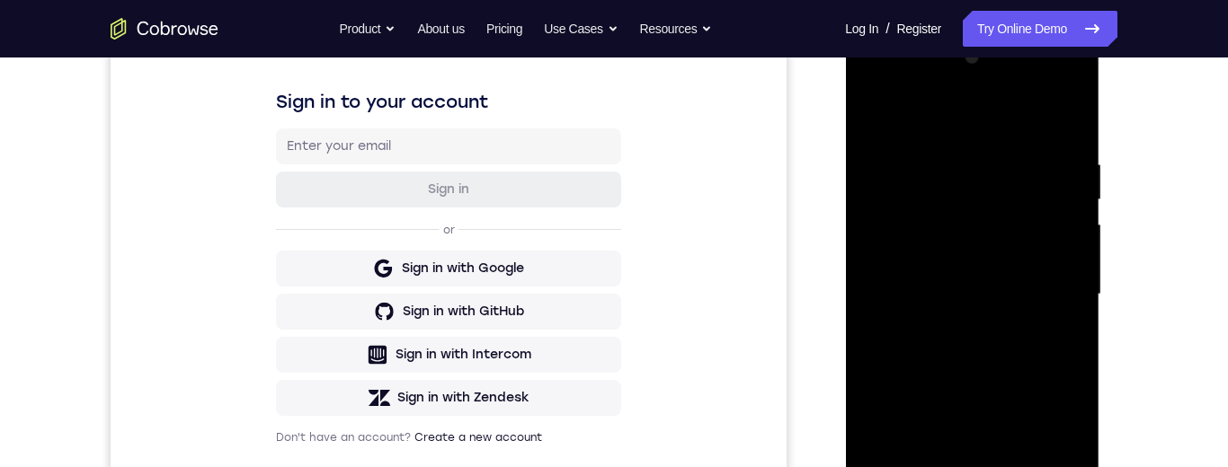
click at [1069, 249] on div at bounding box center [971, 294] width 226 height 503
click at [880, 413] on div at bounding box center [971, 294] width 226 height 503
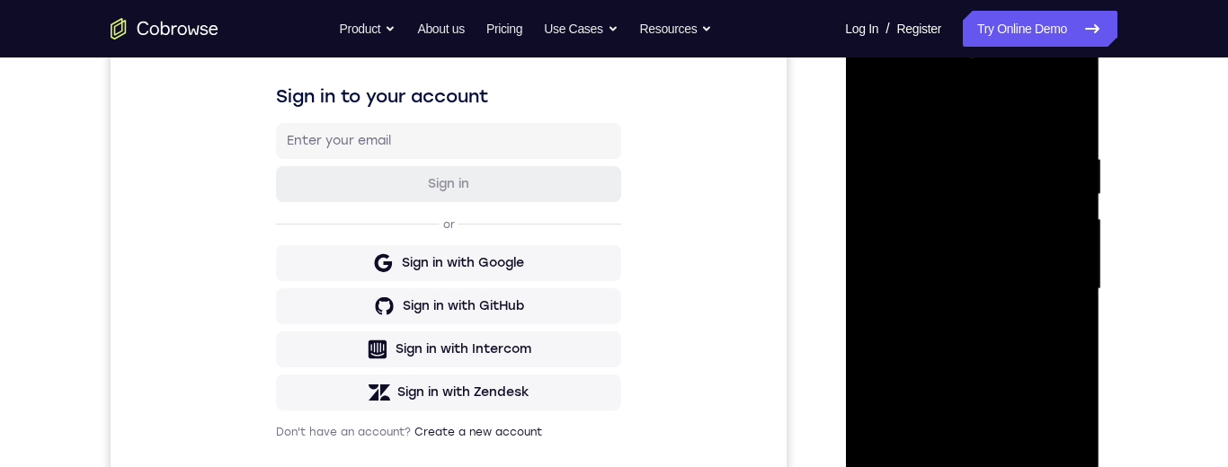
click at [1072, 252] on div at bounding box center [971, 289] width 226 height 503
click at [1073, 243] on div at bounding box center [971, 289] width 226 height 503
click at [1075, 248] on div at bounding box center [971, 289] width 226 height 503
click at [1072, 246] on div at bounding box center [971, 289] width 226 height 503
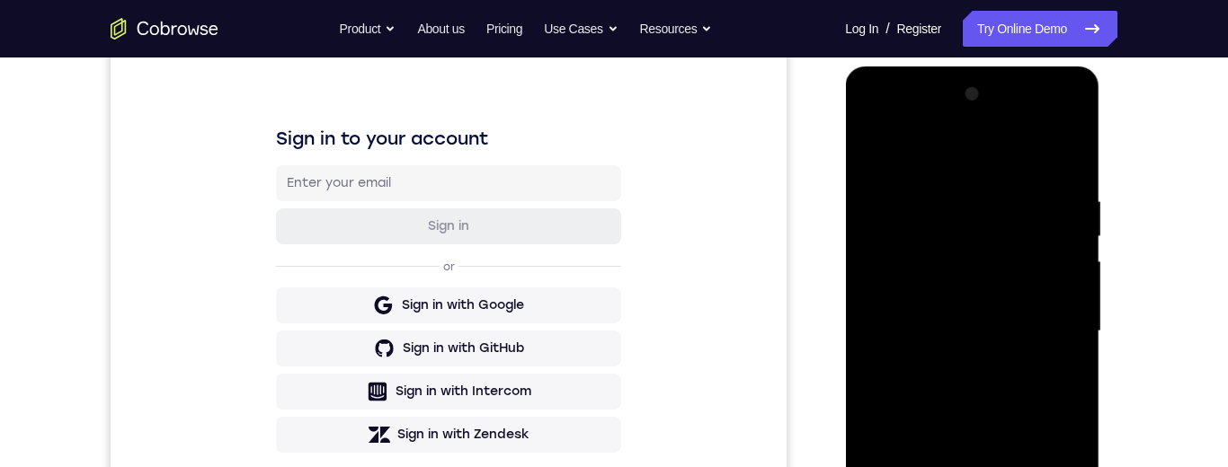
click at [1076, 282] on div at bounding box center [971, 331] width 226 height 503
click at [1071, 284] on div at bounding box center [971, 331] width 226 height 503
click at [1074, 287] on div at bounding box center [971, 331] width 226 height 503
click at [1071, 286] on div at bounding box center [971, 331] width 226 height 503
click at [1077, 282] on div at bounding box center [971, 331] width 226 height 503
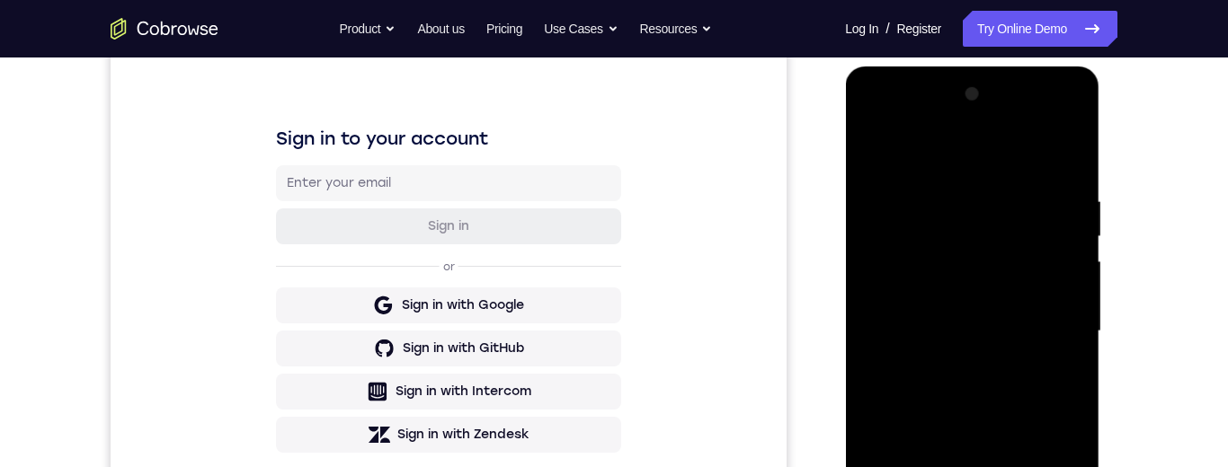
scroll to position [257, 0]
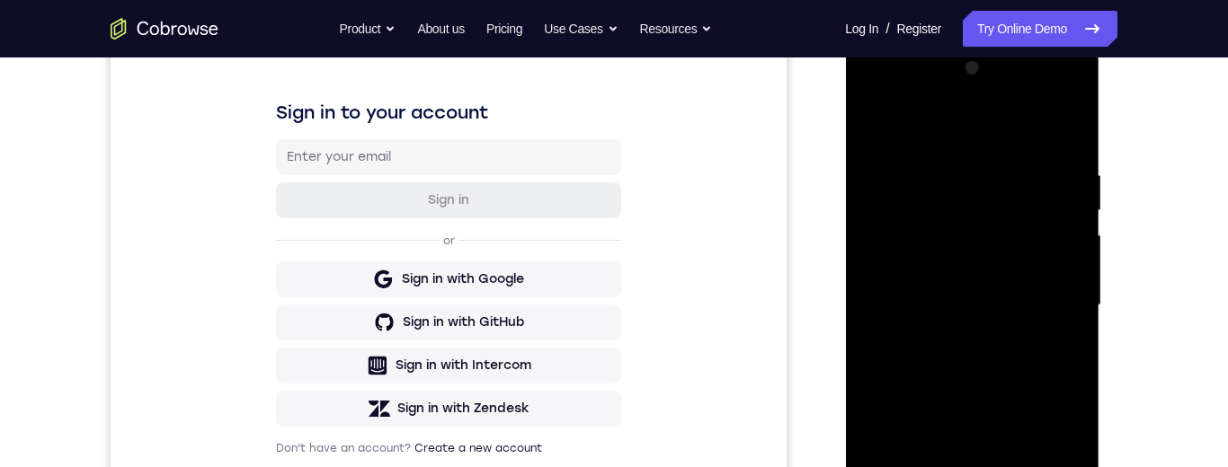
click at [1076, 262] on div at bounding box center [971, 305] width 226 height 503
click at [1077, 261] on div at bounding box center [971, 305] width 226 height 503
click at [1076, 264] on div at bounding box center [971, 305] width 226 height 503
click at [1071, 261] on div at bounding box center [971, 305] width 226 height 503
click at [1073, 261] on div at bounding box center [971, 305] width 226 height 503
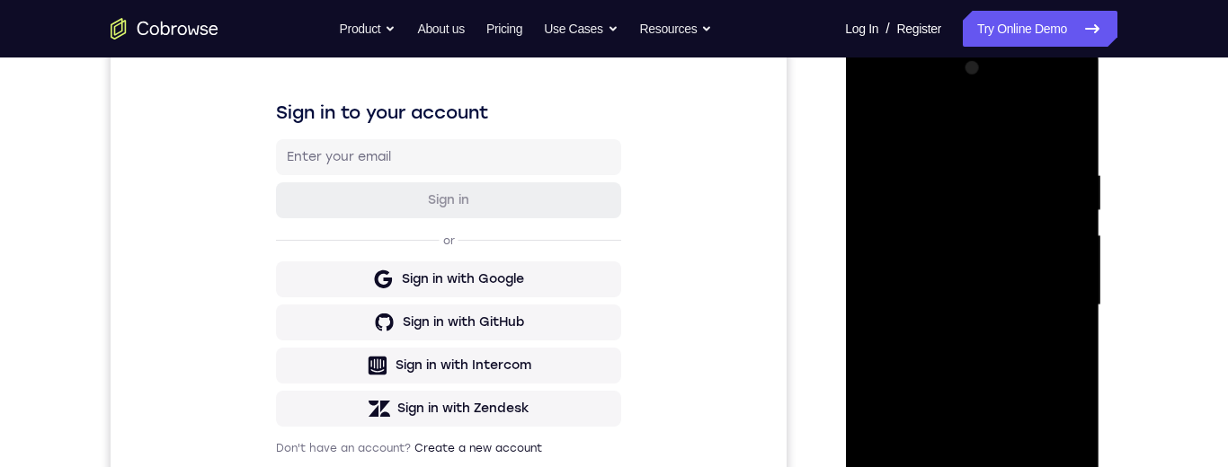
click at [1075, 258] on div at bounding box center [971, 305] width 226 height 503
click at [1075, 259] on div at bounding box center [971, 305] width 226 height 503
click at [1078, 260] on div at bounding box center [971, 305] width 226 height 503
click at [1074, 262] on div at bounding box center [971, 305] width 226 height 503
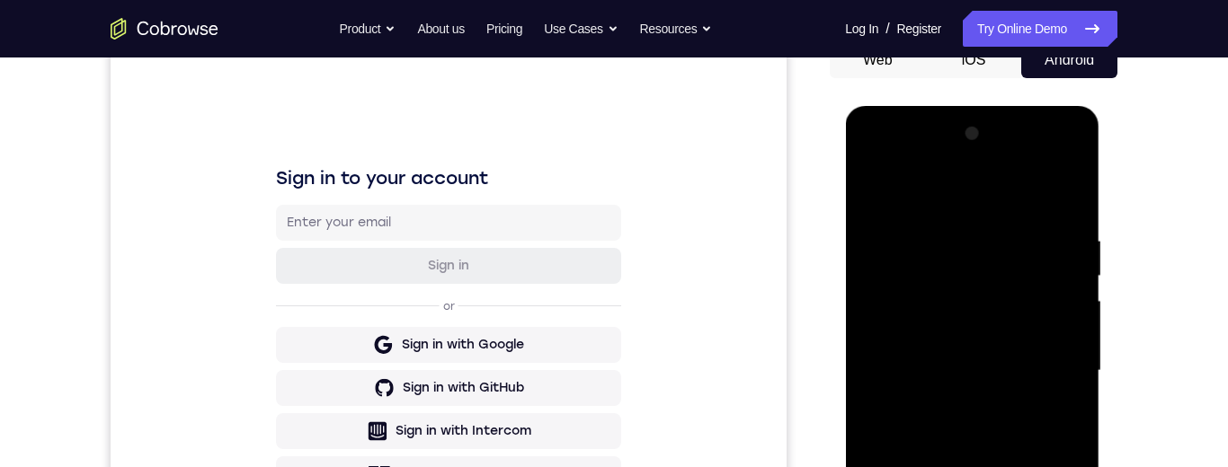
click at [874, 192] on div at bounding box center [971, 371] width 226 height 503
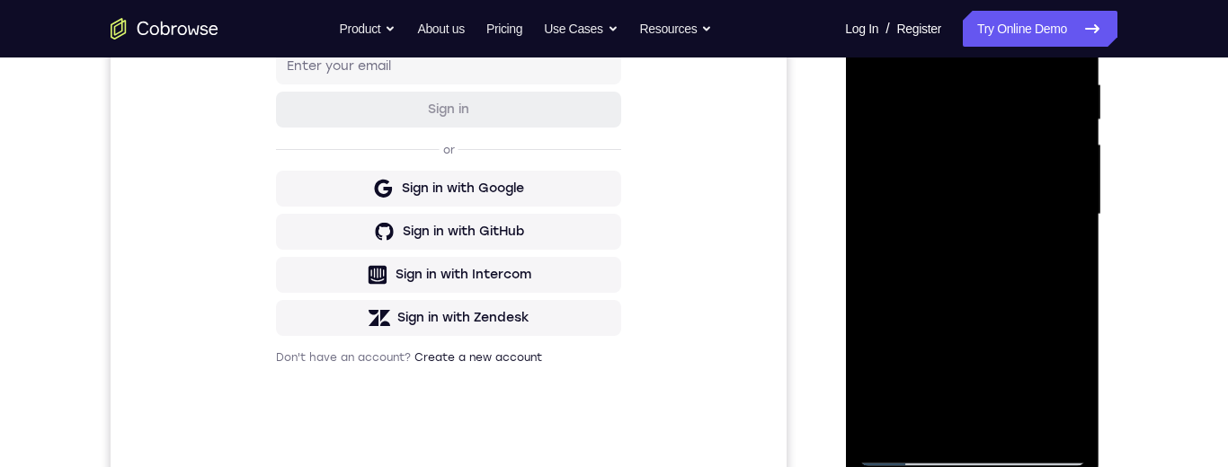
scroll to position [337, 0]
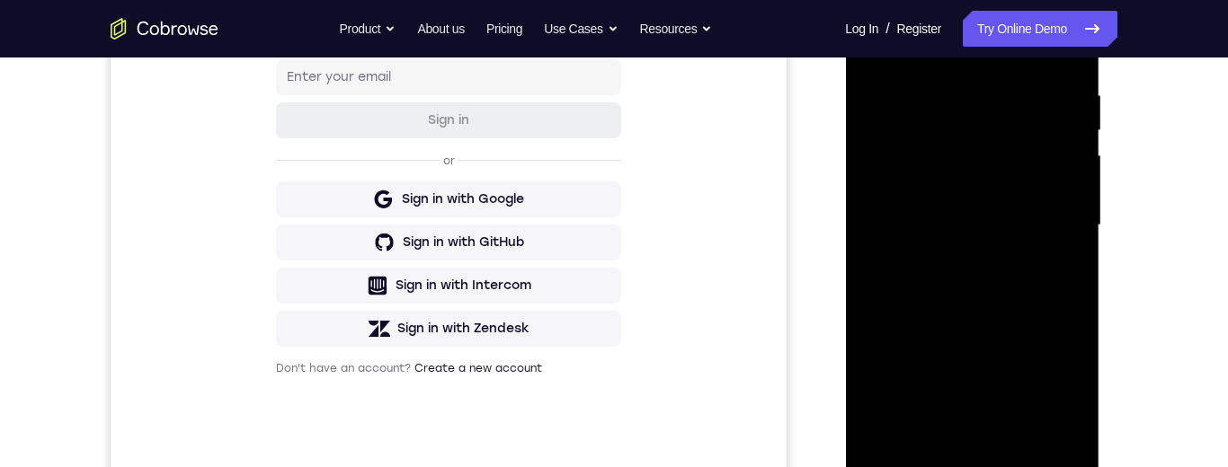
click at [982, 273] on div at bounding box center [971, 225] width 226 height 503
click at [875, 290] on div at bounding box center [971, 225] width 226 height 503
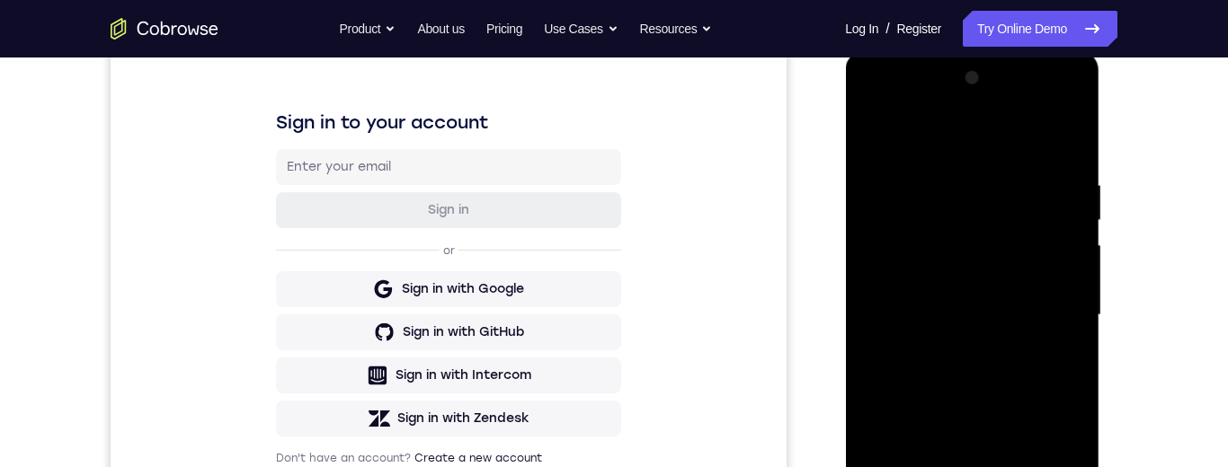
click at [1072, 226] on div at bounding box center [971, 315] width 226 height 503
click at [874, 131] on div at bounding box center [971, 315] width 226 height 503
click at [945, 279] on div at bounding box center [971, 315] width 226 height 503
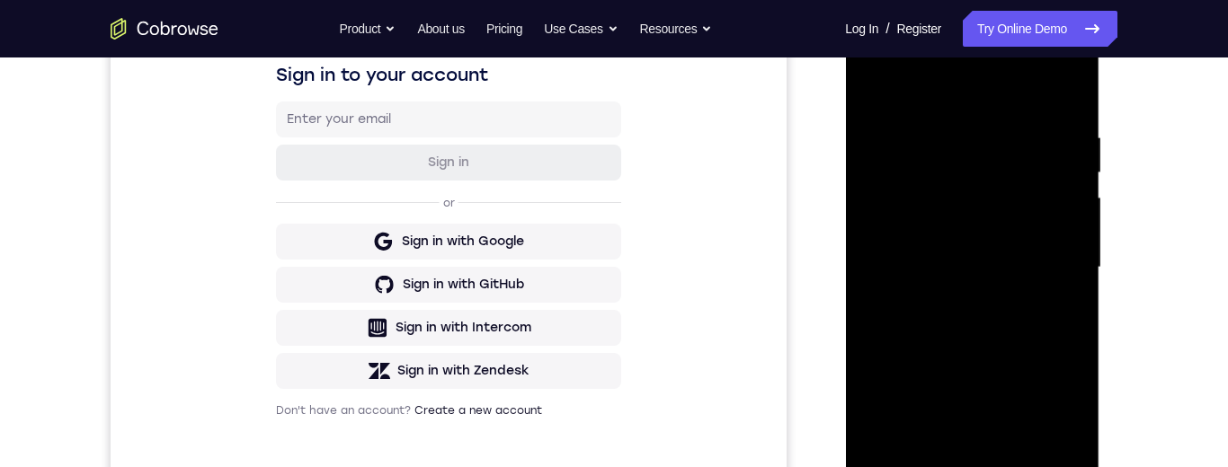
scroll to position [307, 0]
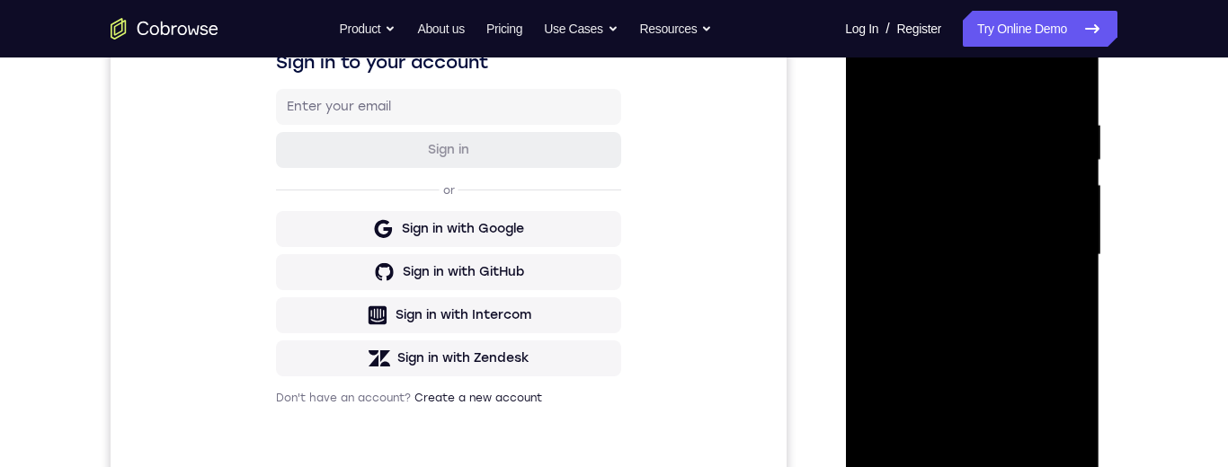
click at [874, 251] on div at bounding box center [971, 255] width 226 height 503
click at [875, 383] on div at bounding box center [971, 255] width 226 height 503
click at [873, 158] on div at bounding box center [971, 255] width 226 height 503
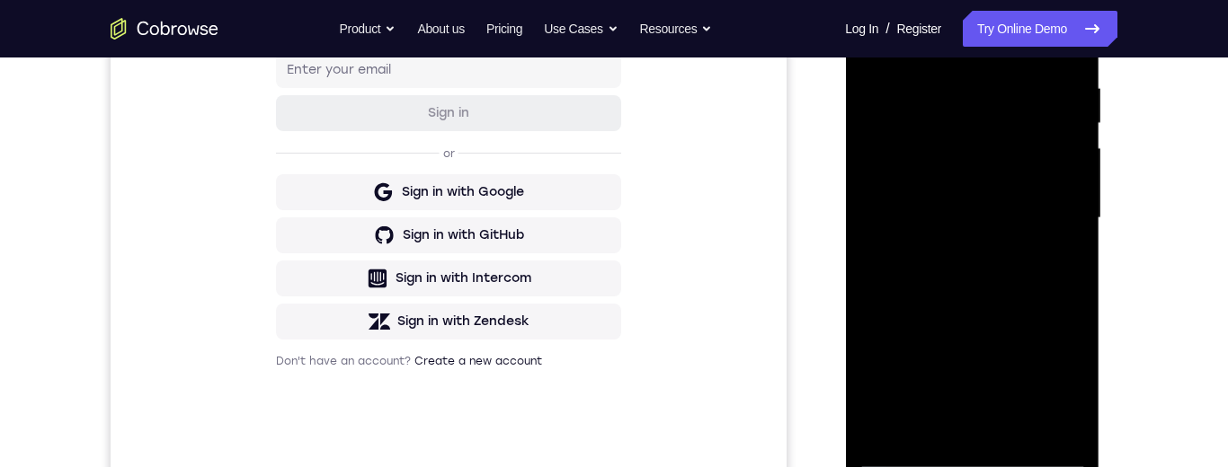
click at [873, 208] on div at bounding box center [971, 218] width 226 height 503
click at [874, 219] on div at bounding box center [971, 218] width 226 height 503
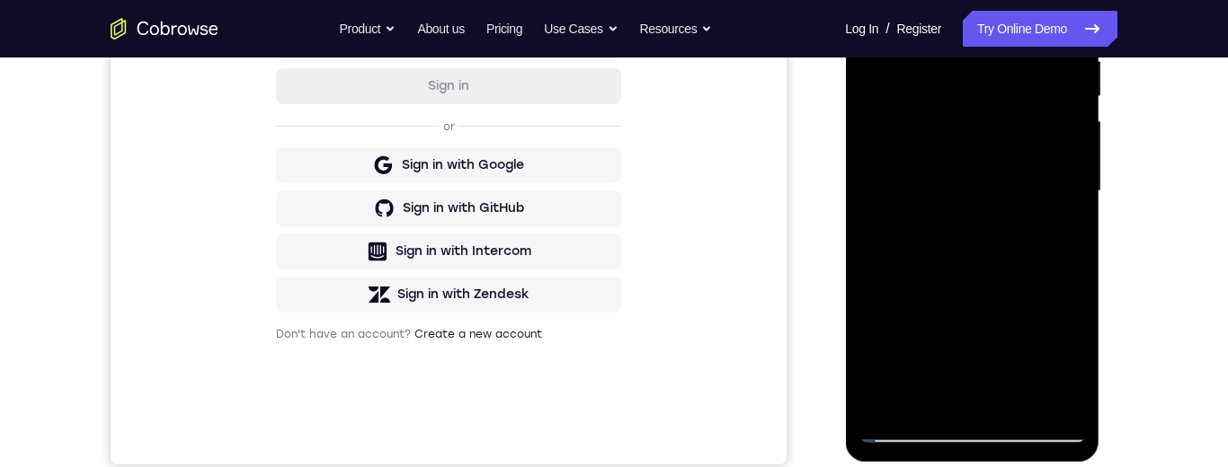
scroll to position [276, 0]
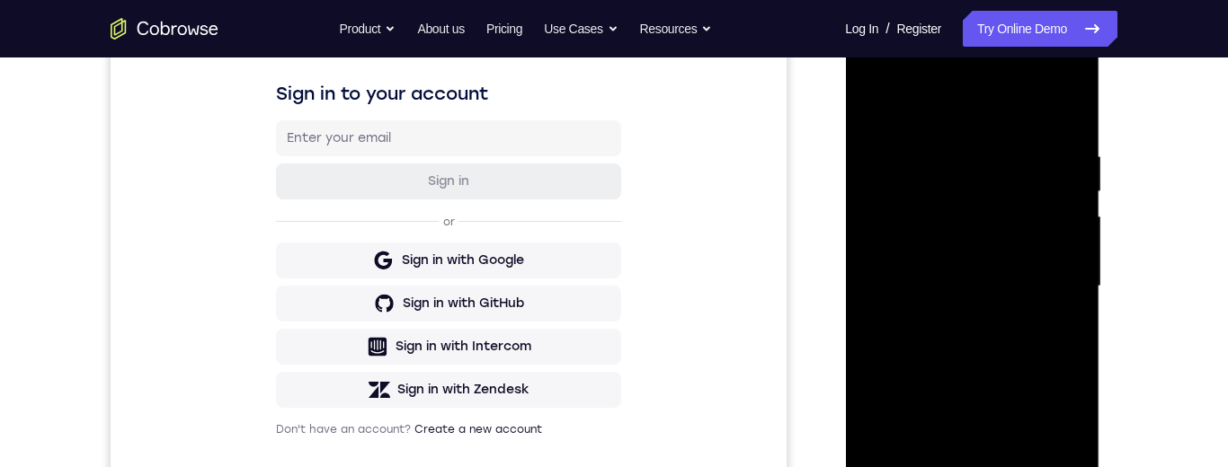
click at [875, 242] on div at bounding box center [971, 286] width 226 height 503
click at [879, 379] on div at bounding box center [971, 286] width 226 height 503
click at [874, 233] on div at bounding box center [971, 286] width 226 height 503
click at [875, 299] on div at bounding box center [971, 286] width 226 height 503
click at [869, 106] on div at bounding box center [971, 286] width 226 height 503
